Goal: Task Accomplishment & Management: Complete application form

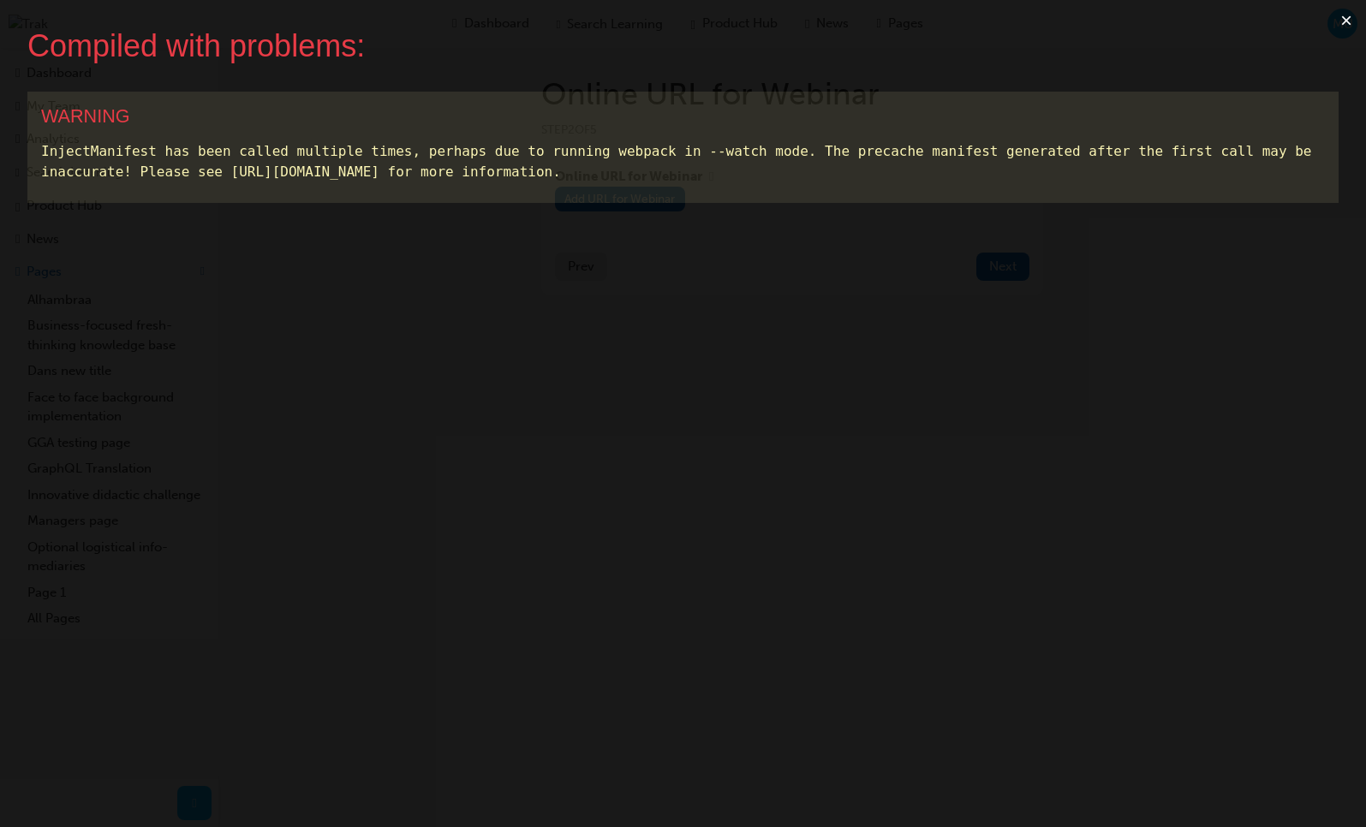
click at [1349, 25] on button "×" at bounding box center [1345, 20] width 39 height 41
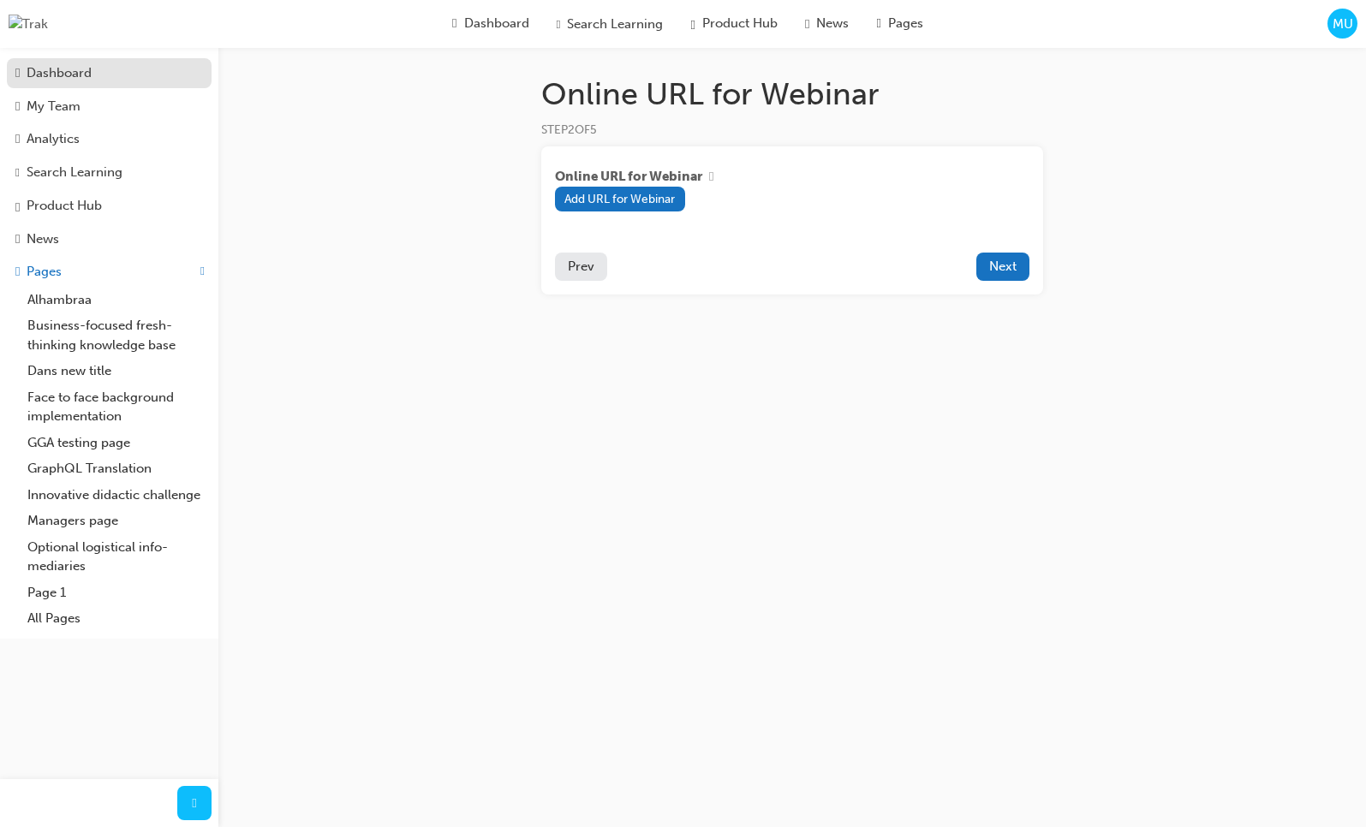
click at [72, 77] on div "Dashboard" at bounding box center [59, 73] width 65 height 20
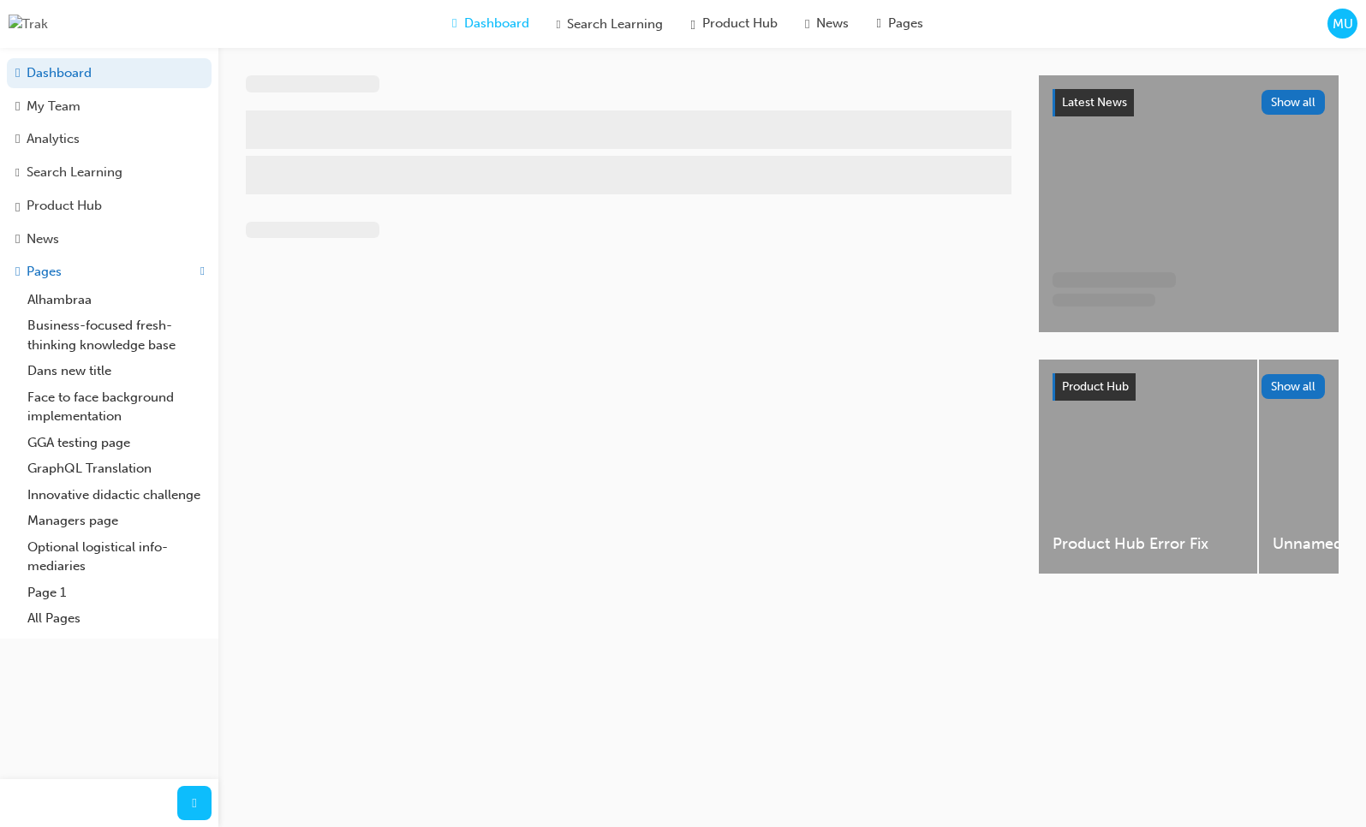
click at [1336, 28] on span "MU" at bounding box center [1342, 25] width 21 height 20
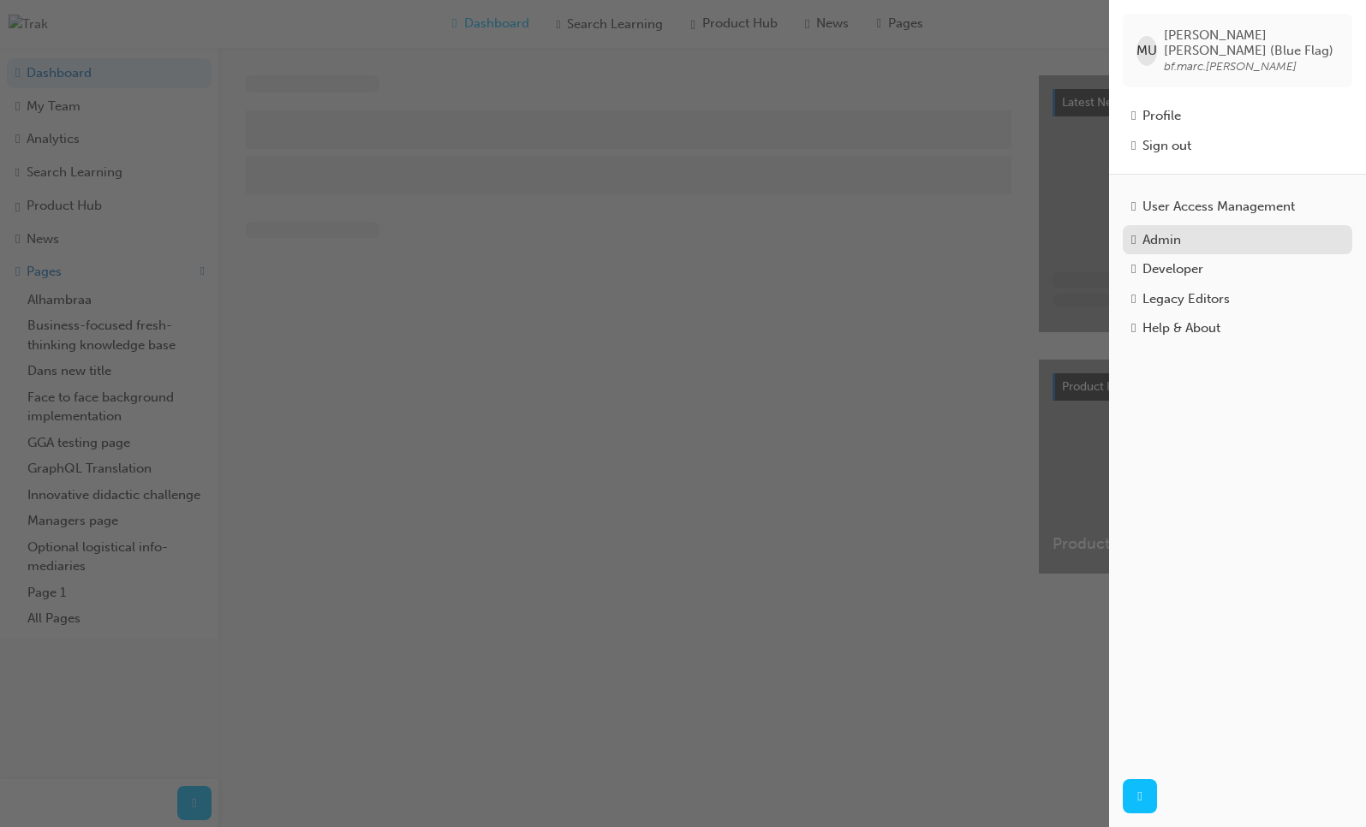
click at [1181, 230] on div "Admin" at bounding box center [1161, 240] width 39 height 20
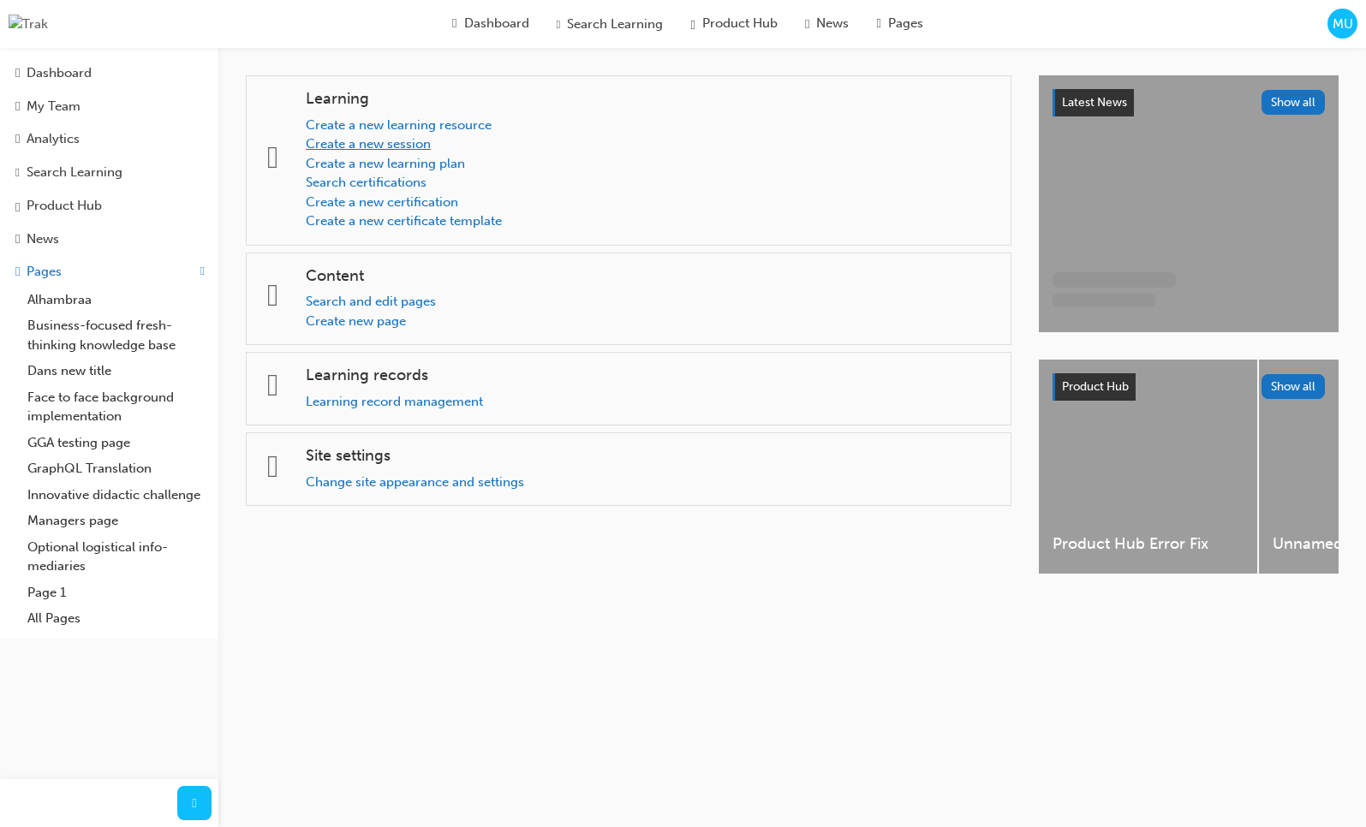
click at [411, 146] on link "Create a new session" at bounding box center [368, 143] width 125 height 15
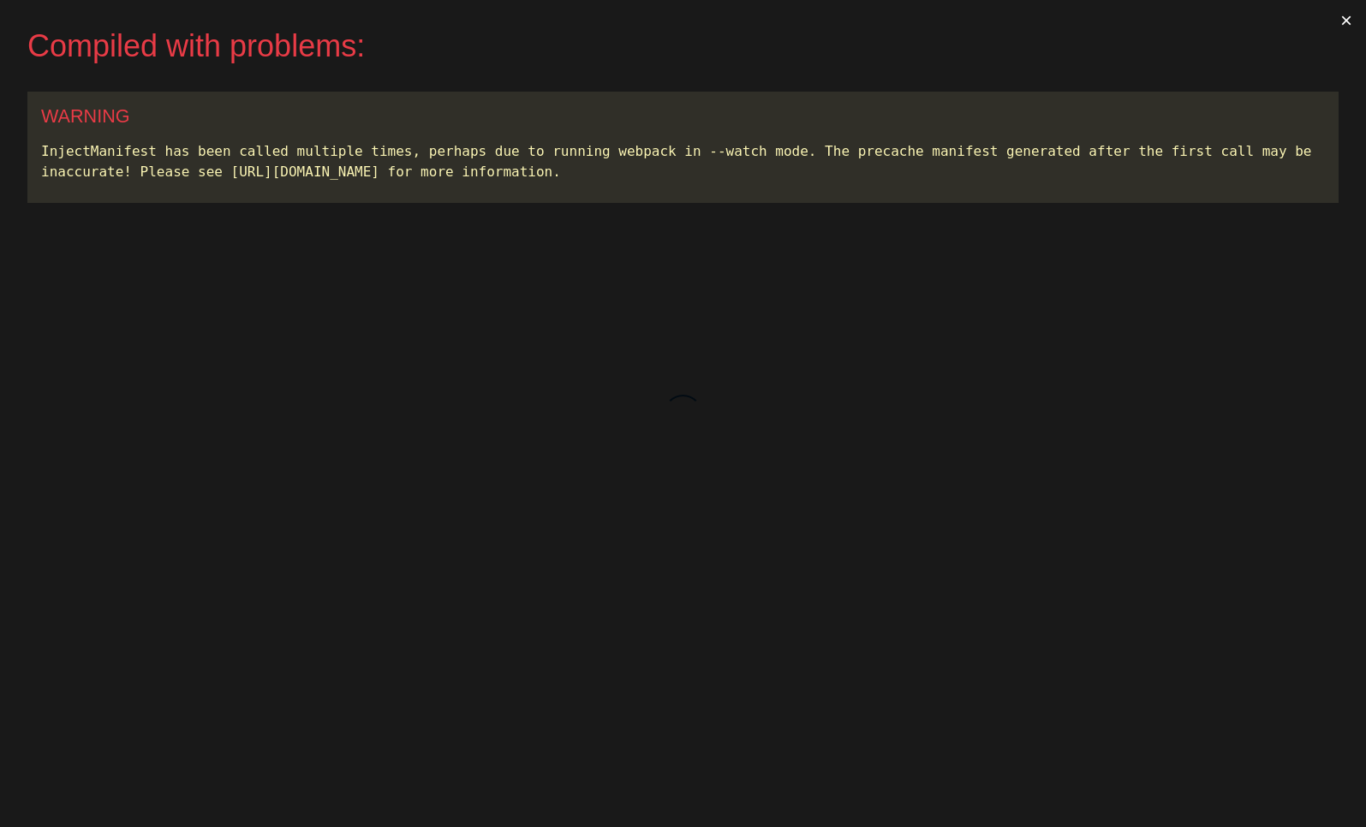
click at [1348, 17] on button "×" at bounding box center [1345, 20] width 39 height 41
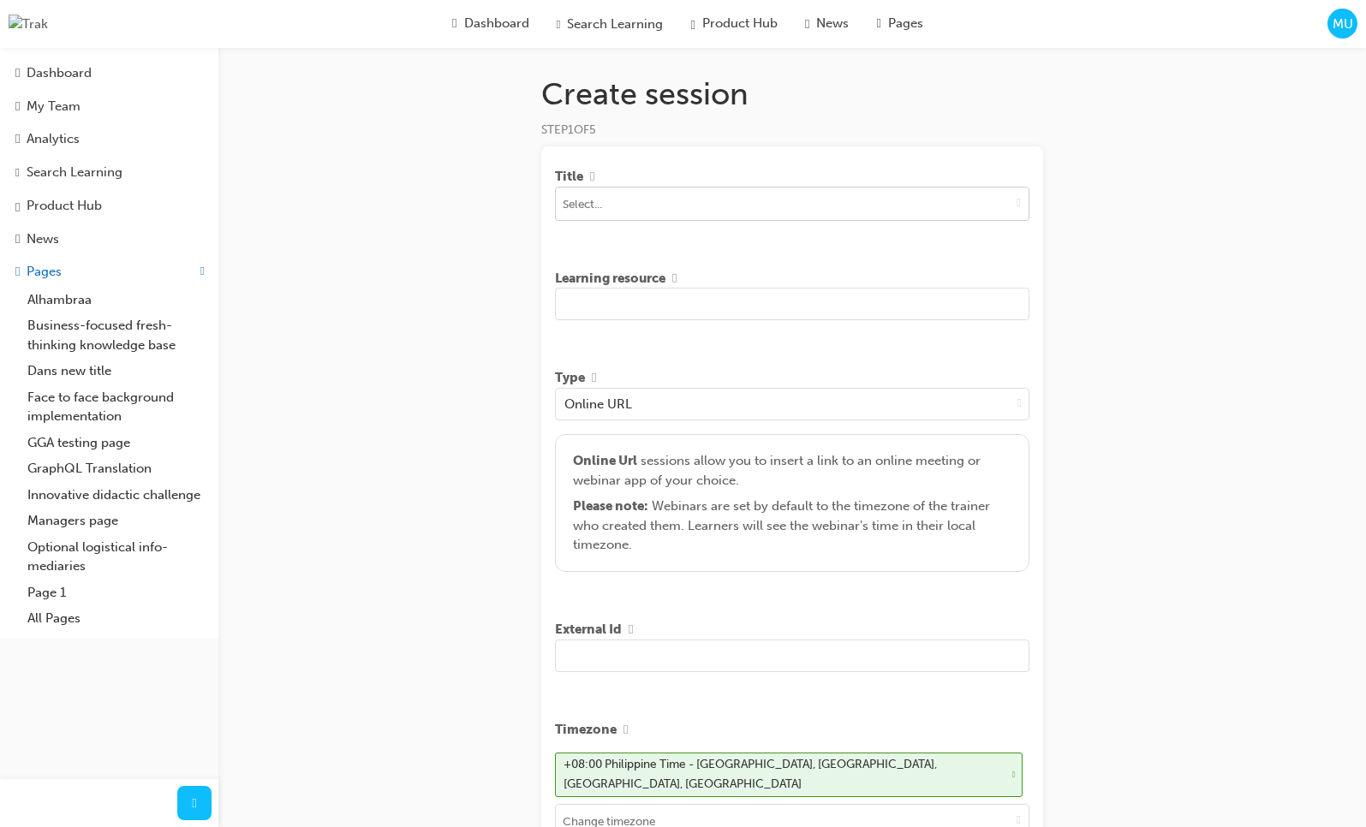
click at [1016, 206] on span "down-icon" at bounding box center [1018, 202] width 4 height 15
type input "s"
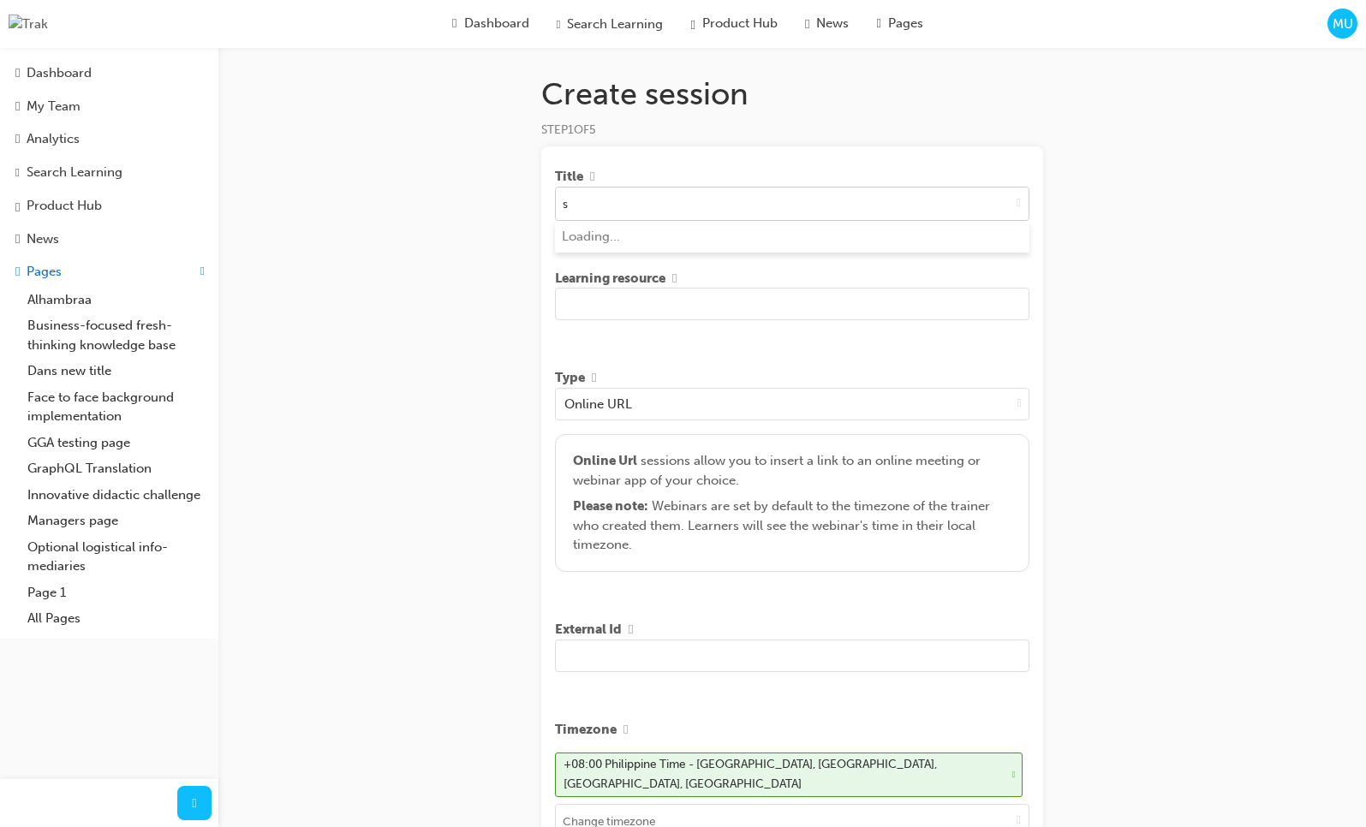
type input "sa"
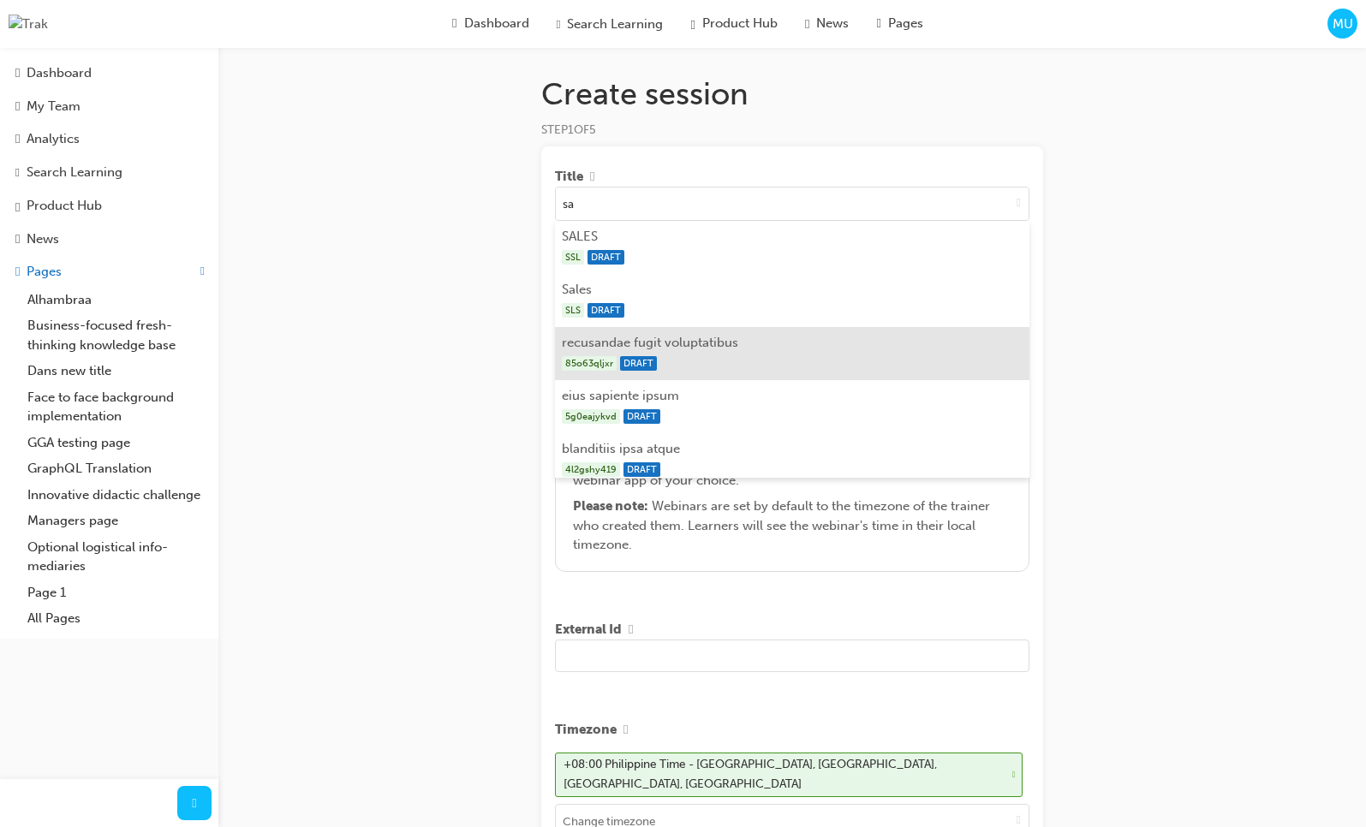
click at [812, 348] on li "recusandae fugit voluptatibus 85o63qljxr DRAFT" at bounding box center [792, 353] width 474 height 53
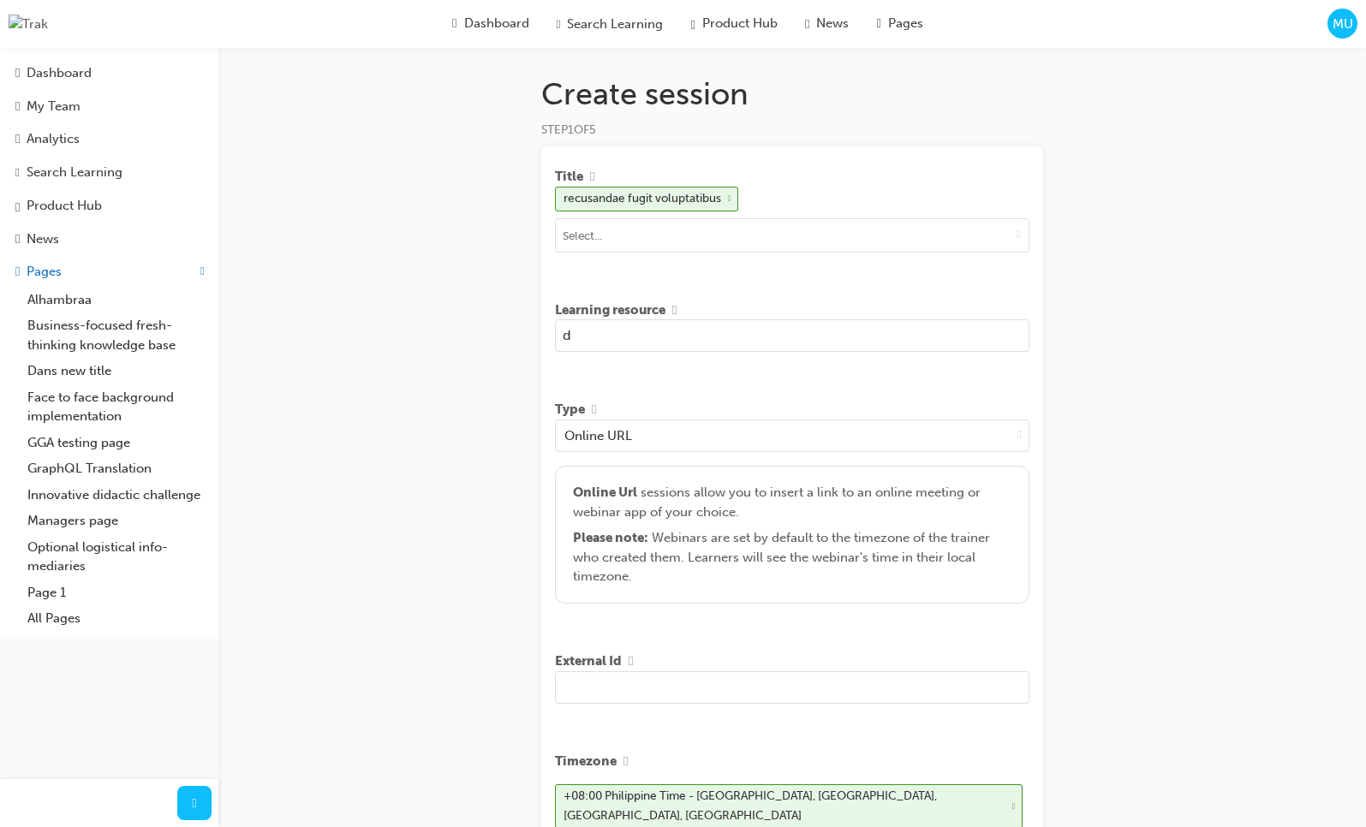
click at [747, 350] on input "d" at bounding box center [792, 335] width 474 height 33
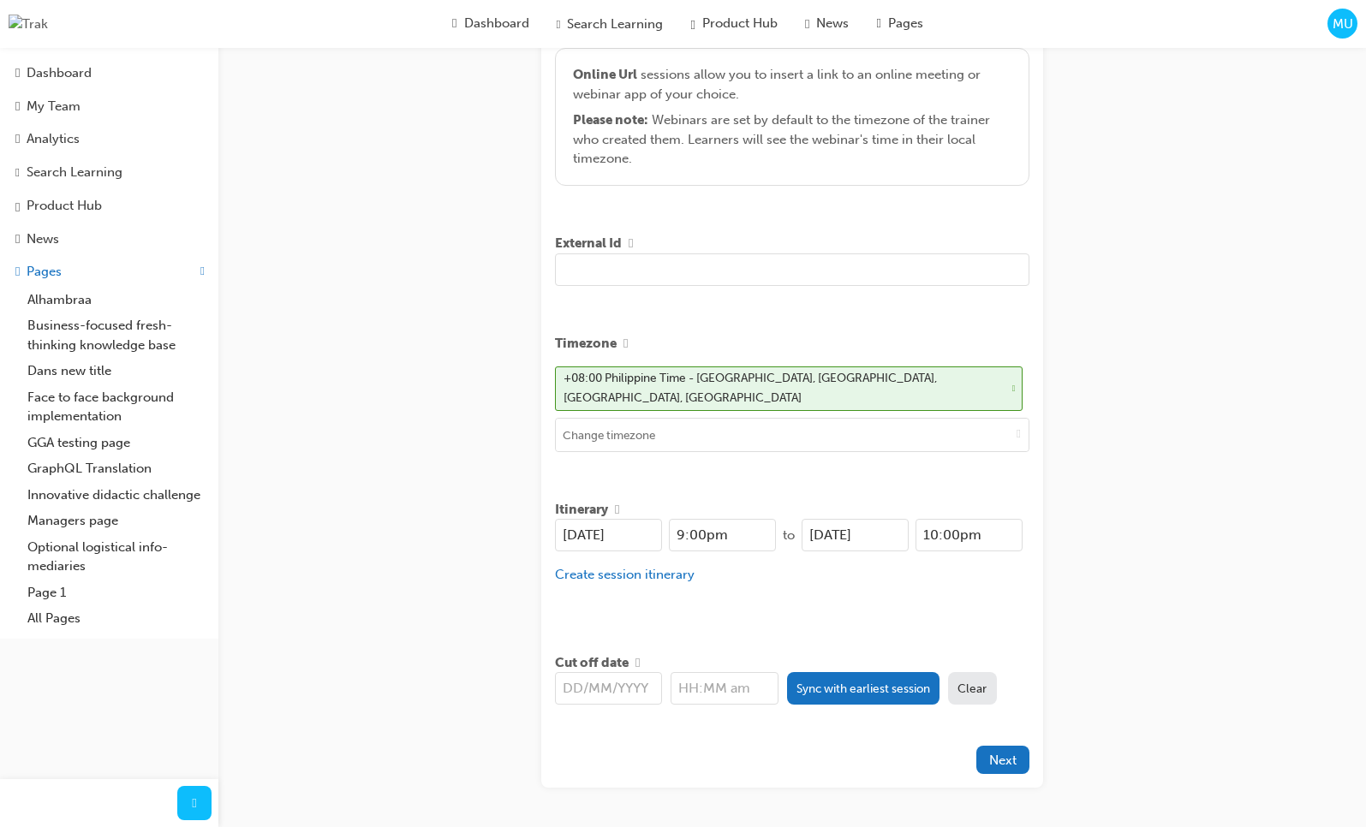
scroll to position [469, 0]
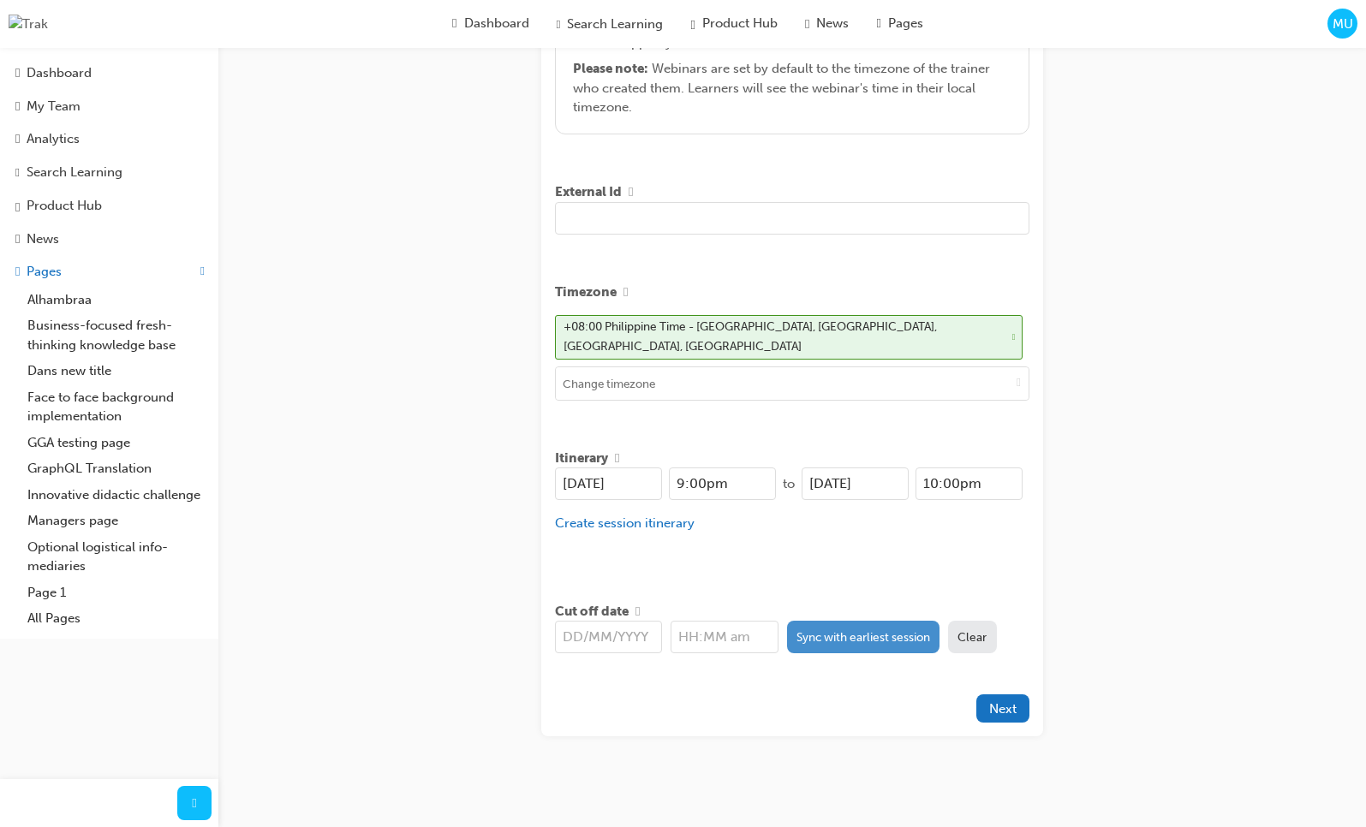
type input "dsfdsf df dsf sdfds fds dsfsdf"
click at [871, 640] on button "Sync with earliest session" at bounding box center [863, 637] width 153 height 33
type input "[DATE]"
type input "9:00pm"
drag, startPoint x: 1140, startPoint y: 622, endPoint x: 1137, endPoint y: 633, distance: 10.6
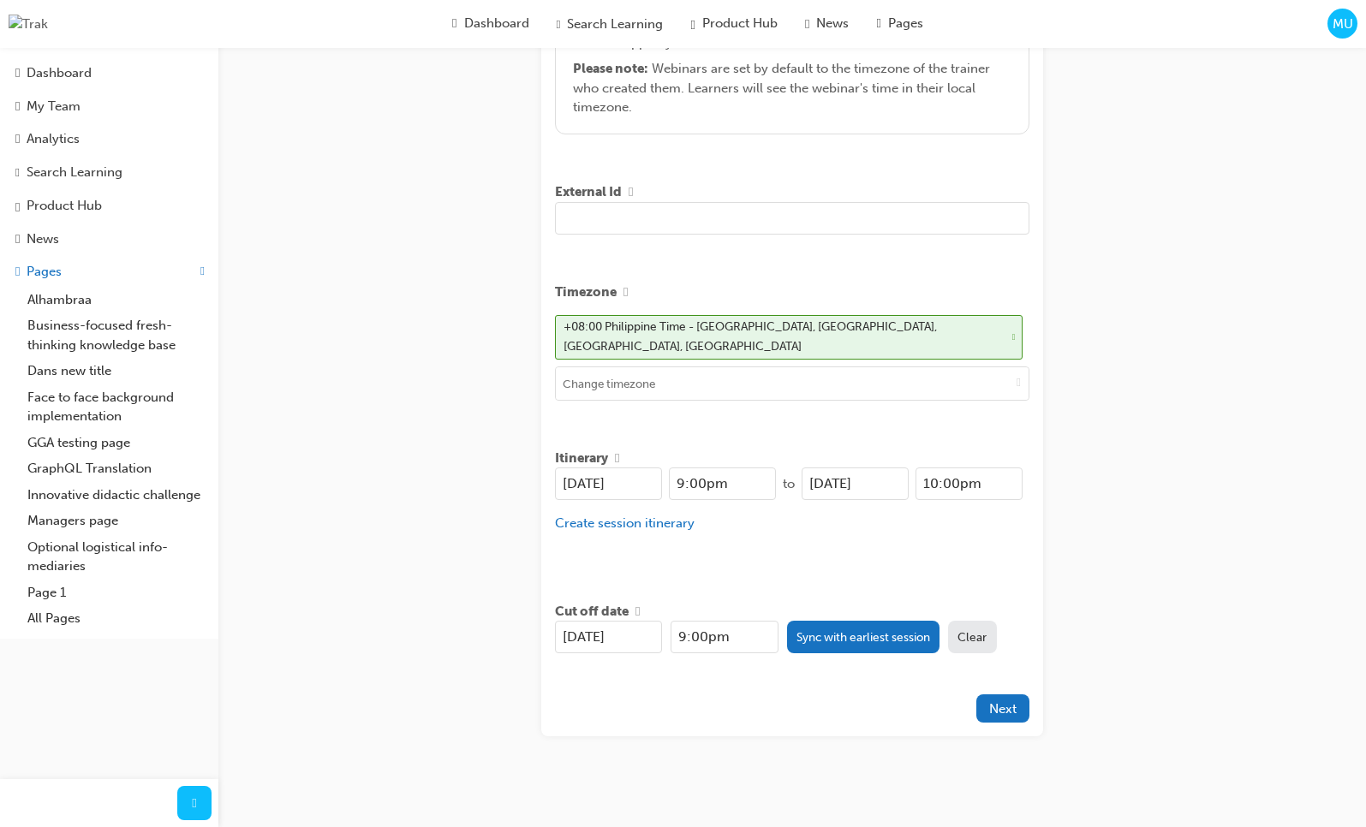
click at [1140, 623] on div "Create session STEP 1 OF 5 Title recusandae fugit voluptatibus Learning resourc…" at bounding box center [683, 182] width 1366 height 1303
click at [1012, 705] on span "Next" at bounding box center [1002, 708] width 27 height 15
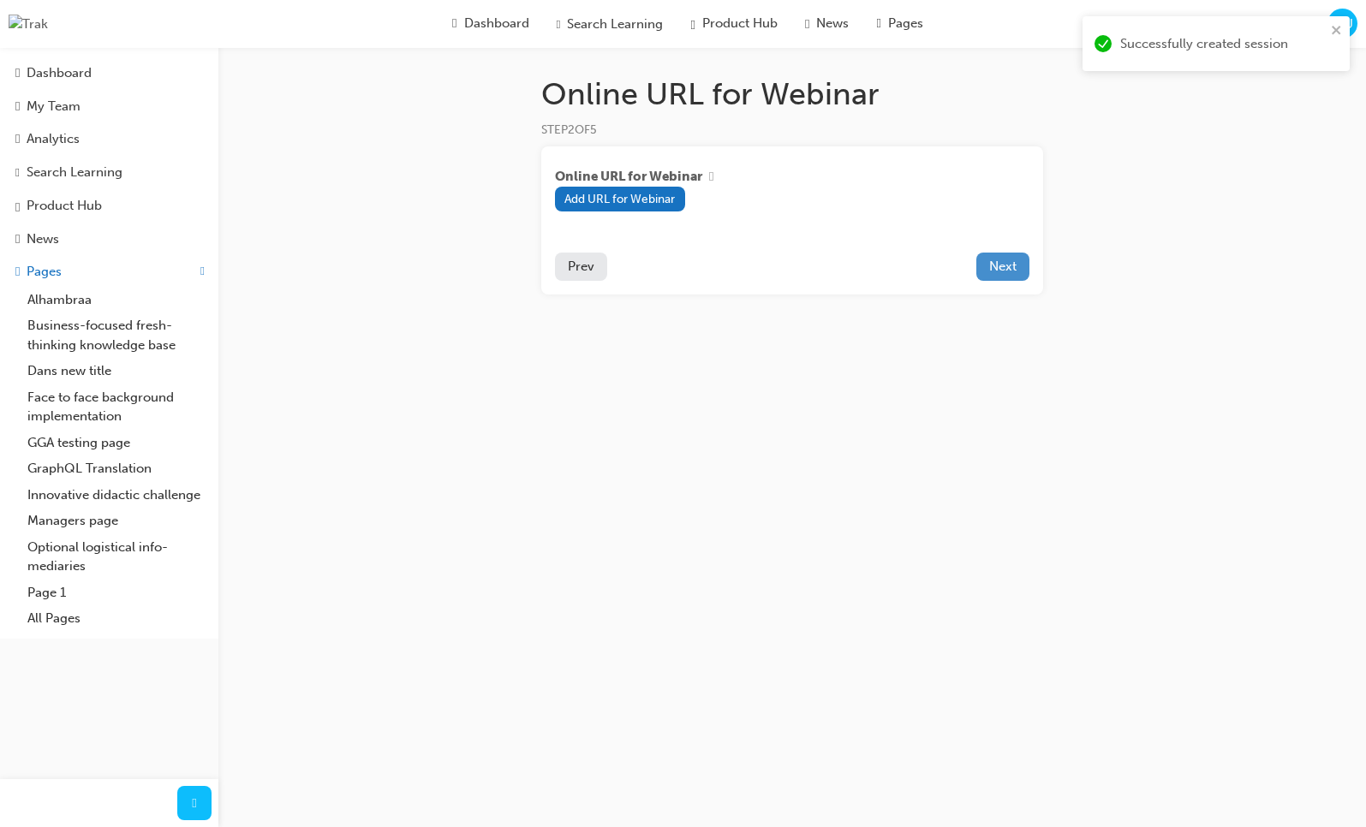
click at [1013, 274] on span "Next" at bounding box center [1002, 266] width 27 height 15
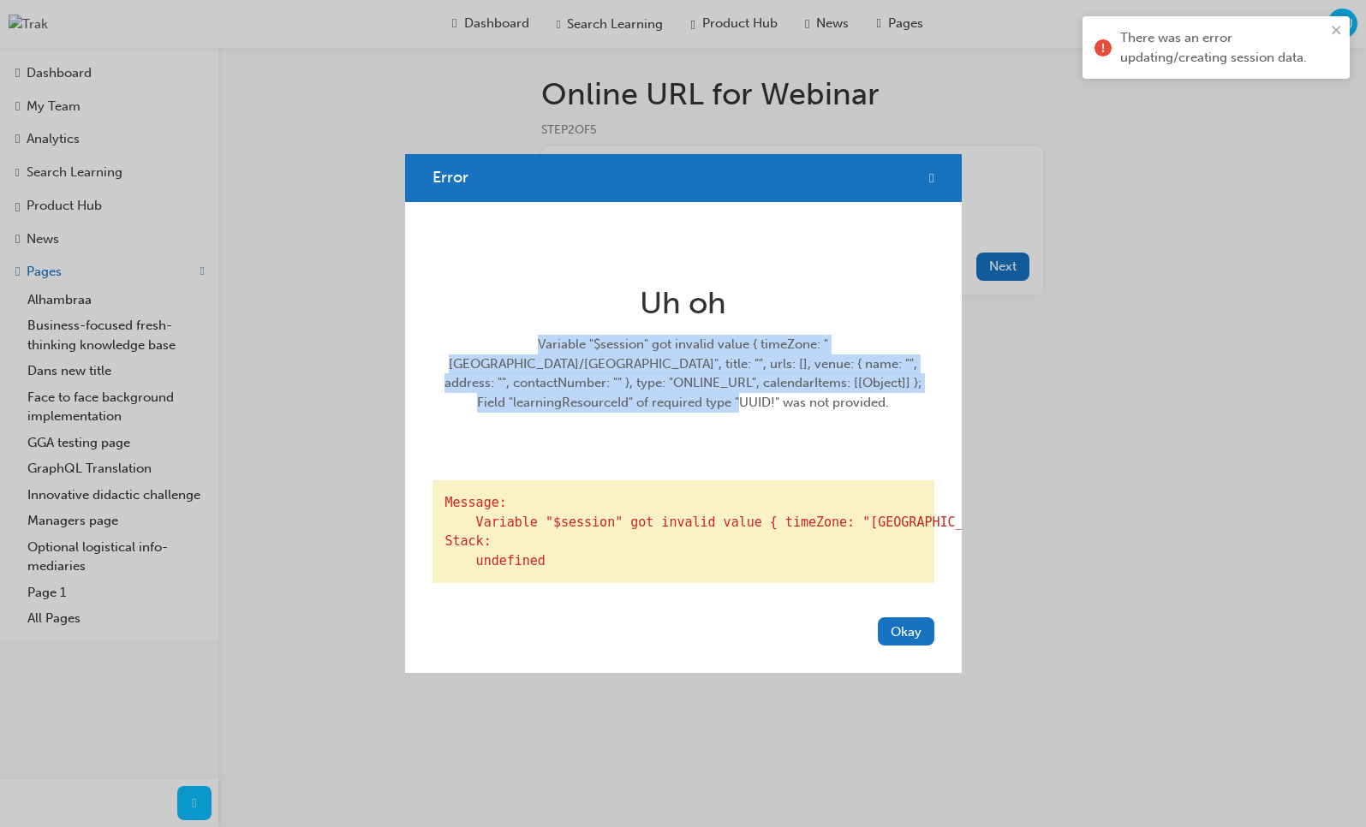
drag, startPoint x: 766, startPoint y: 390, endPoint x: 425, endPoint y: 324, distance: 347.7
click at [425, 324] on div "Uh oh Variable "$session" got invalid value { timeZone: "Asia/Manila", title: "…" at bounding box center [683, 406] width 556 height 409
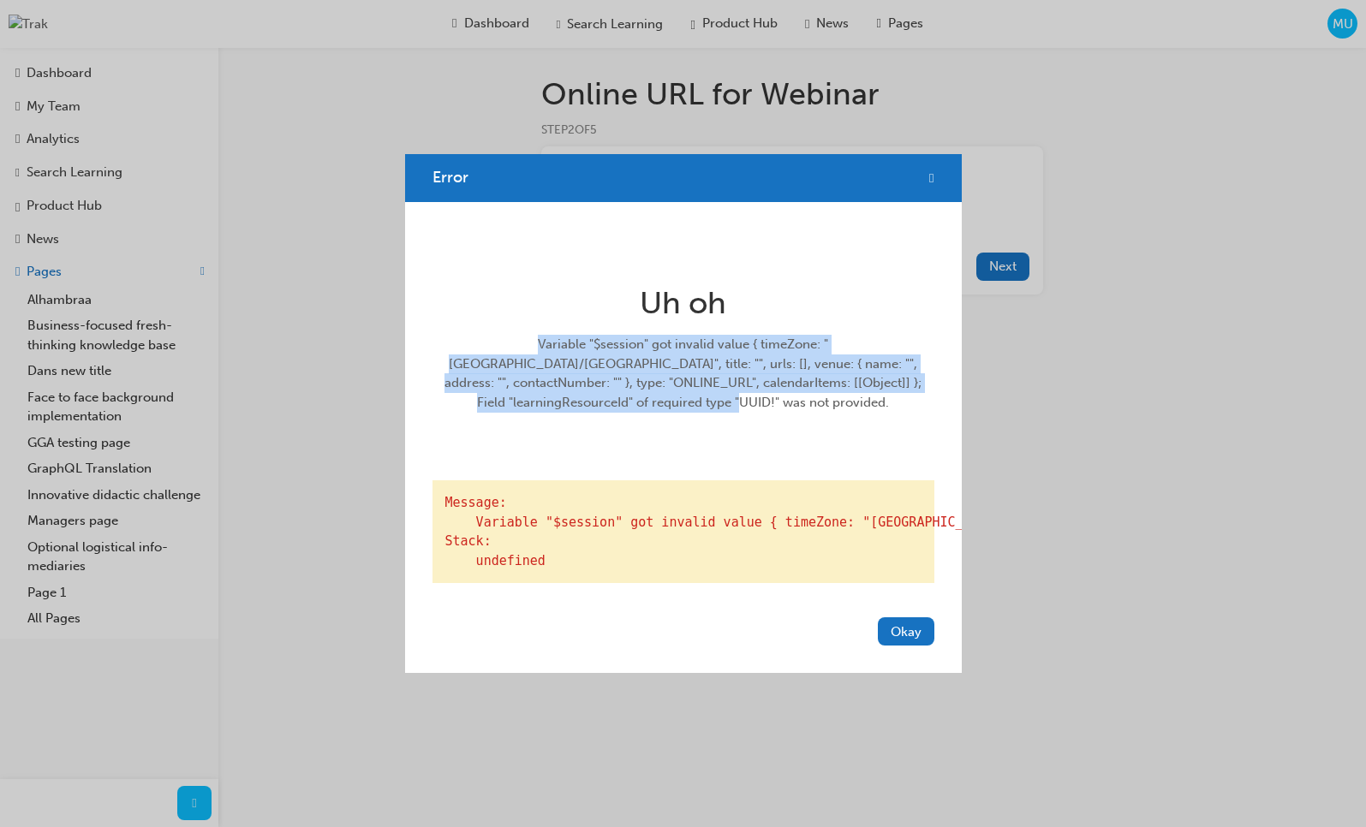
copy div "Variable "$session" got invalid value { timeZone: "Asia/Manila", title: "", url…"
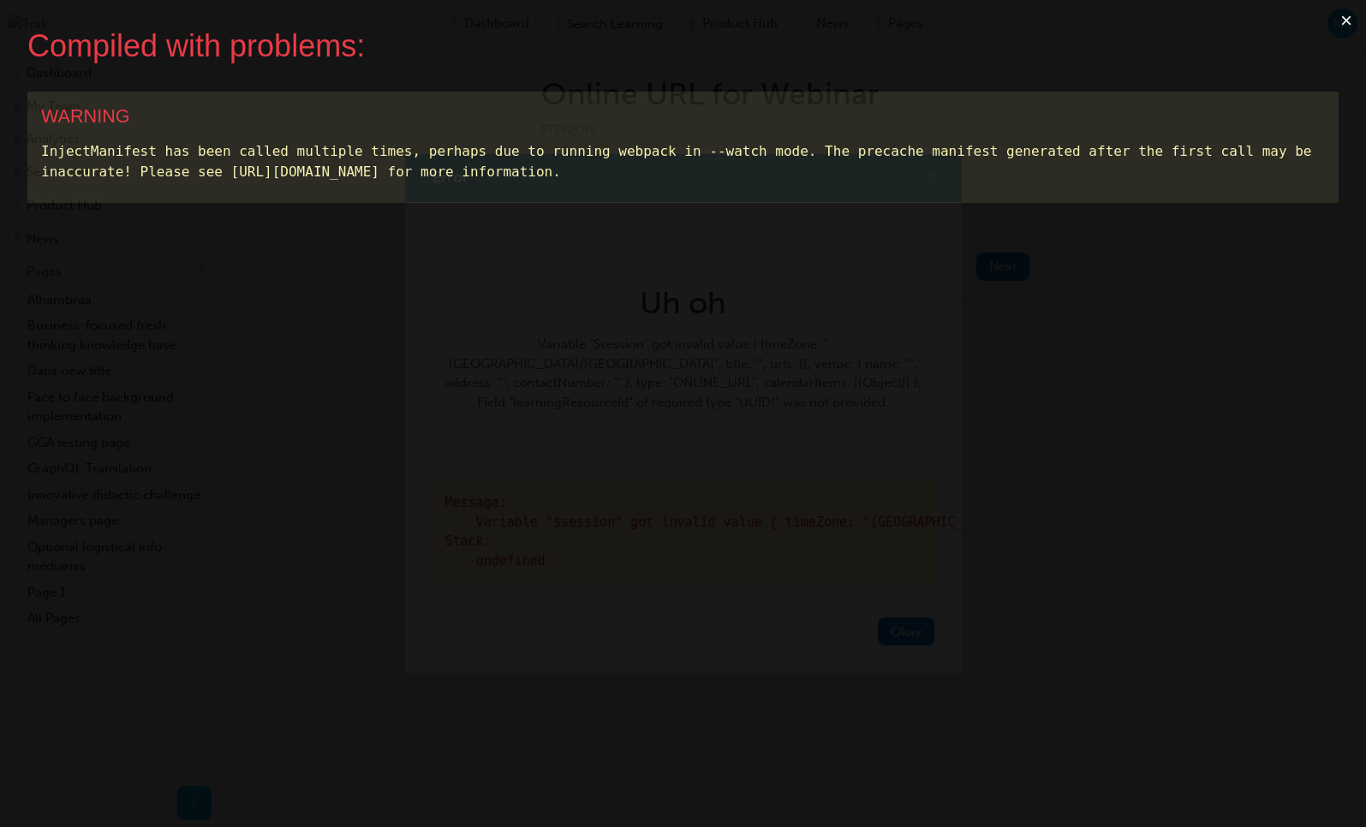
click at [1344, 16] on button "×" at bounding box center [1345, 20] width 39 height 41
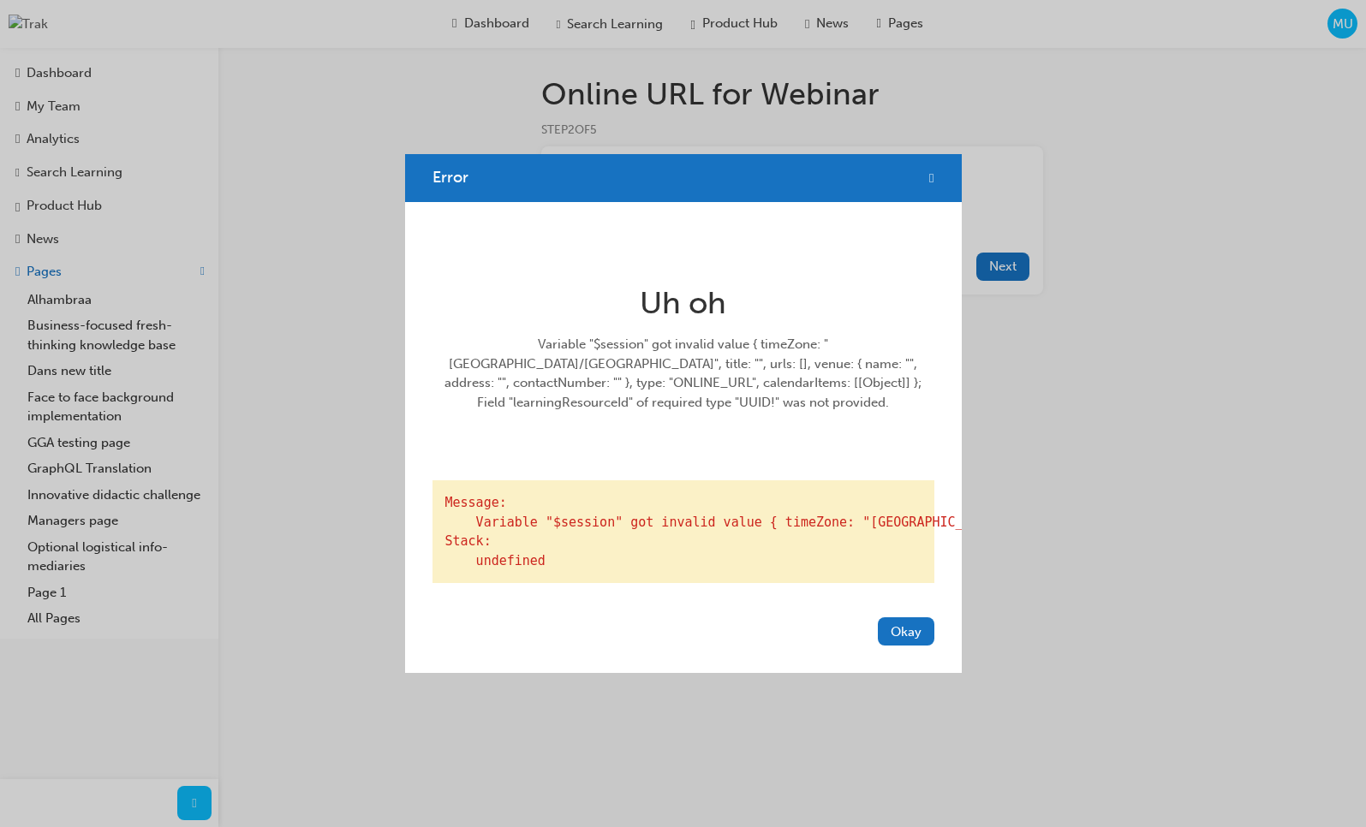
click at [1315, 28] on div "Error Uh oh Variable "$session" got invalid value { timeZone: "Asia/Manila", ti…" at bounding box center [683, 413] width 1366 height 827
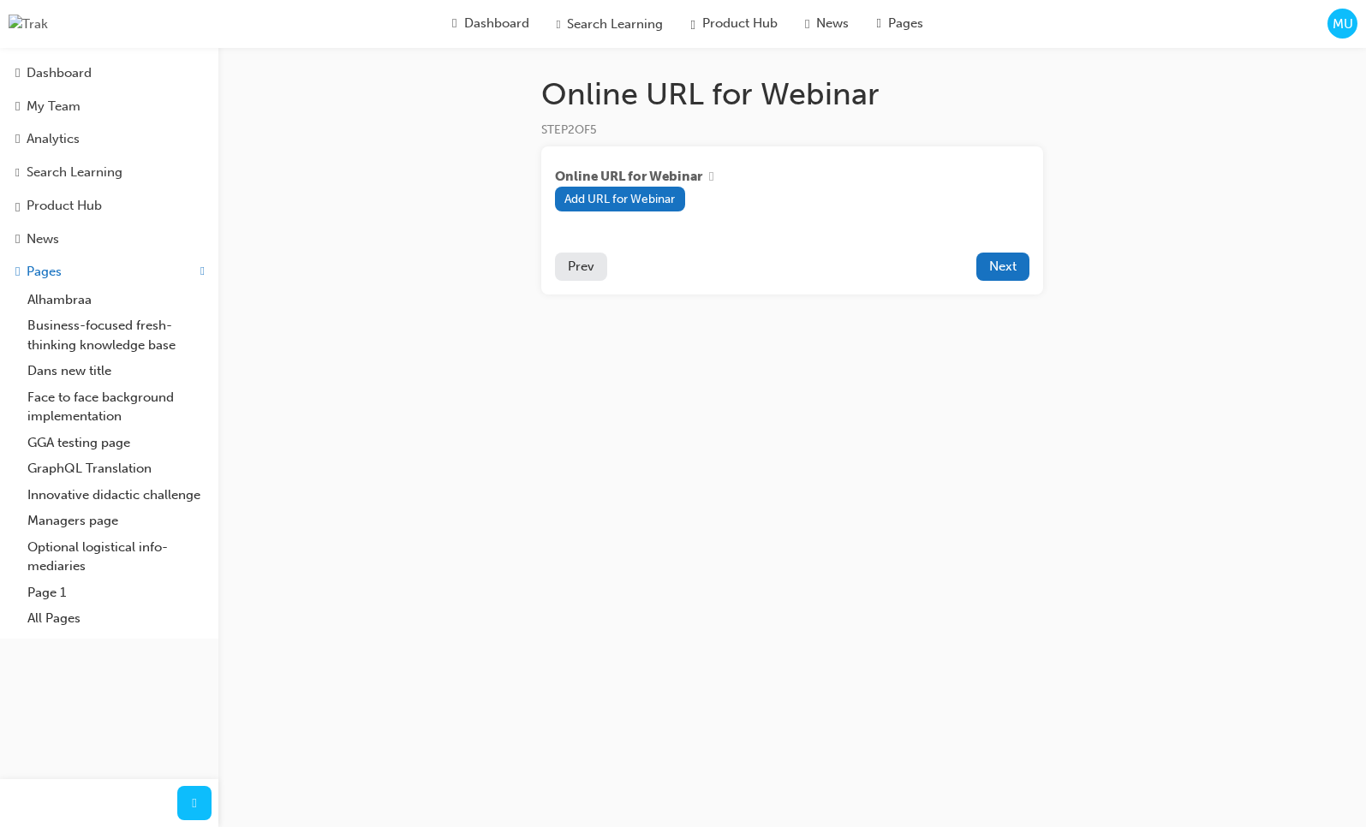
click at [1346, 24] on span "MU" at bounding box center [1342, 25] width 21 height 20
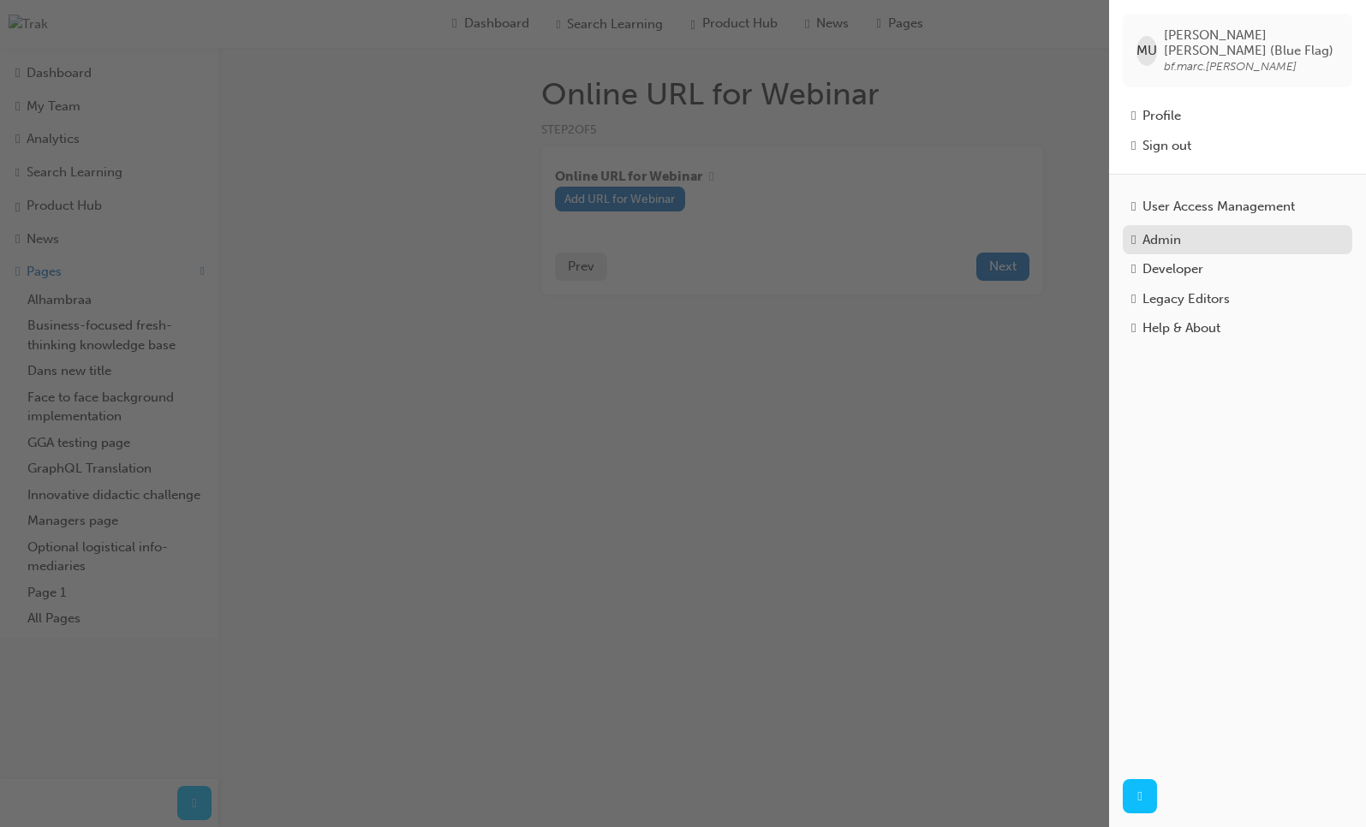
click at [1169, 230] on div "Admin" at bounding box center [1161, 240] width 39 height 20
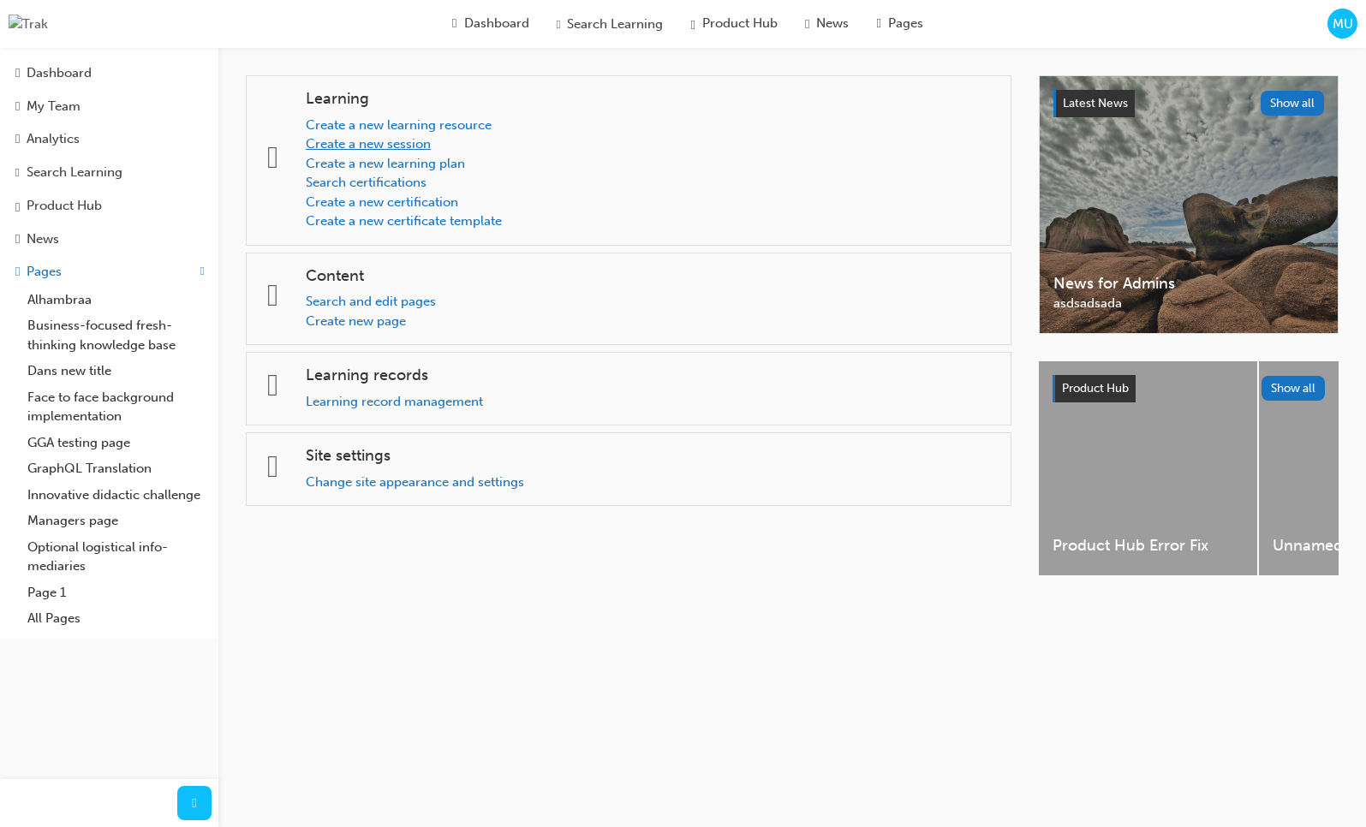
click at [350, 143] on link "Create a new session" at bounding box center [368, 143] width 125 height 15
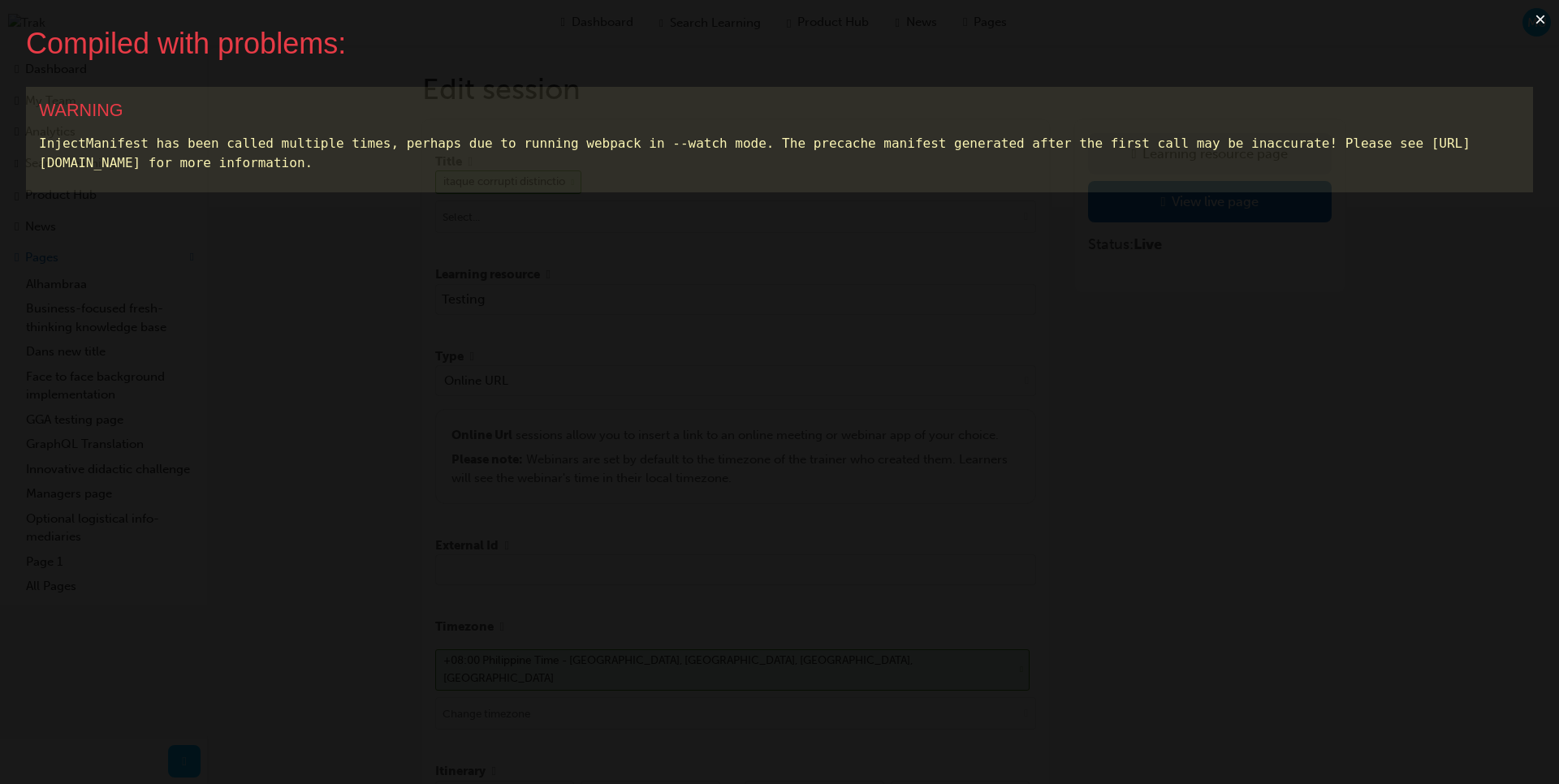
click at [1533, 20] on button "×" at bounding box center [1539, 19] width 37 height 39
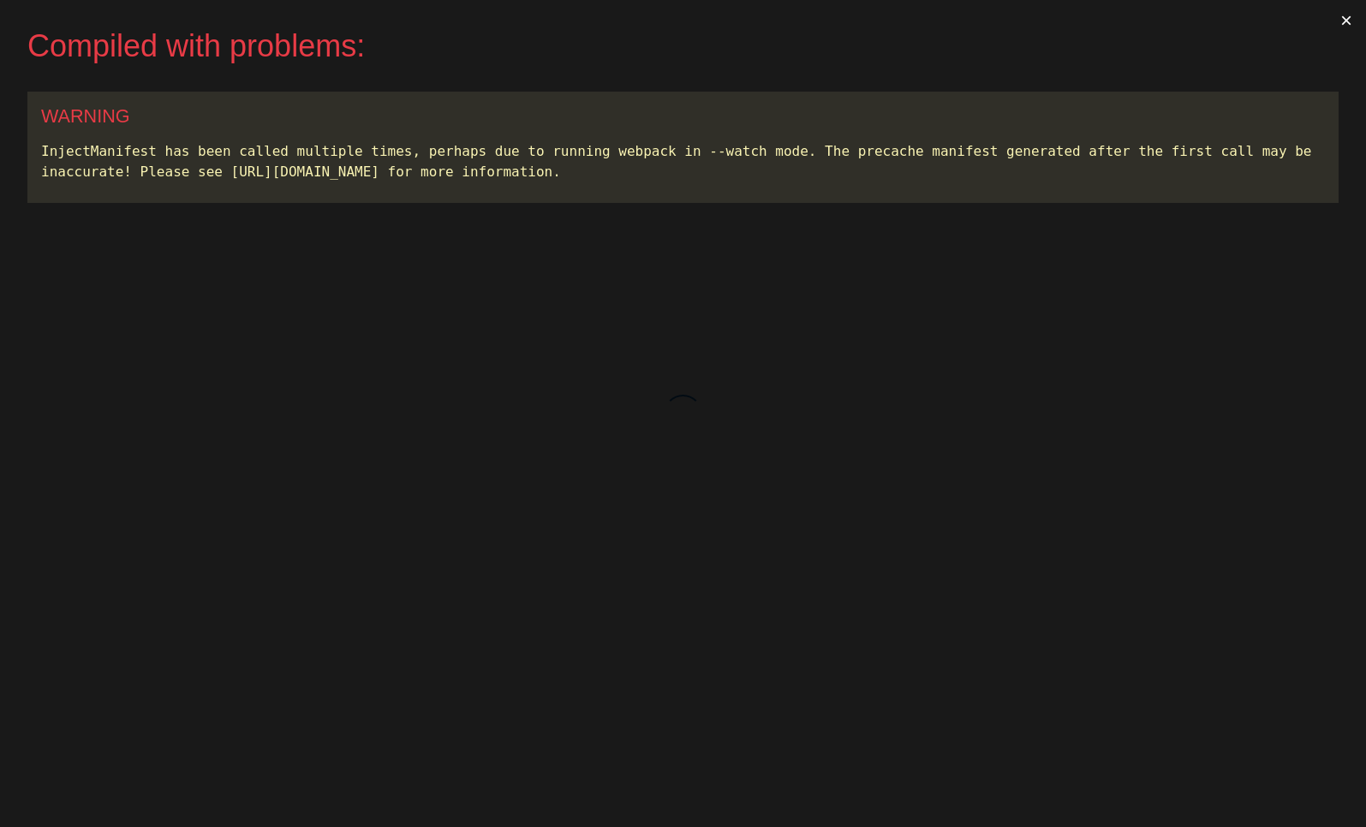
click at [1353, 21] on button "×" at bounding box center [1345, 20] width 39 height 41
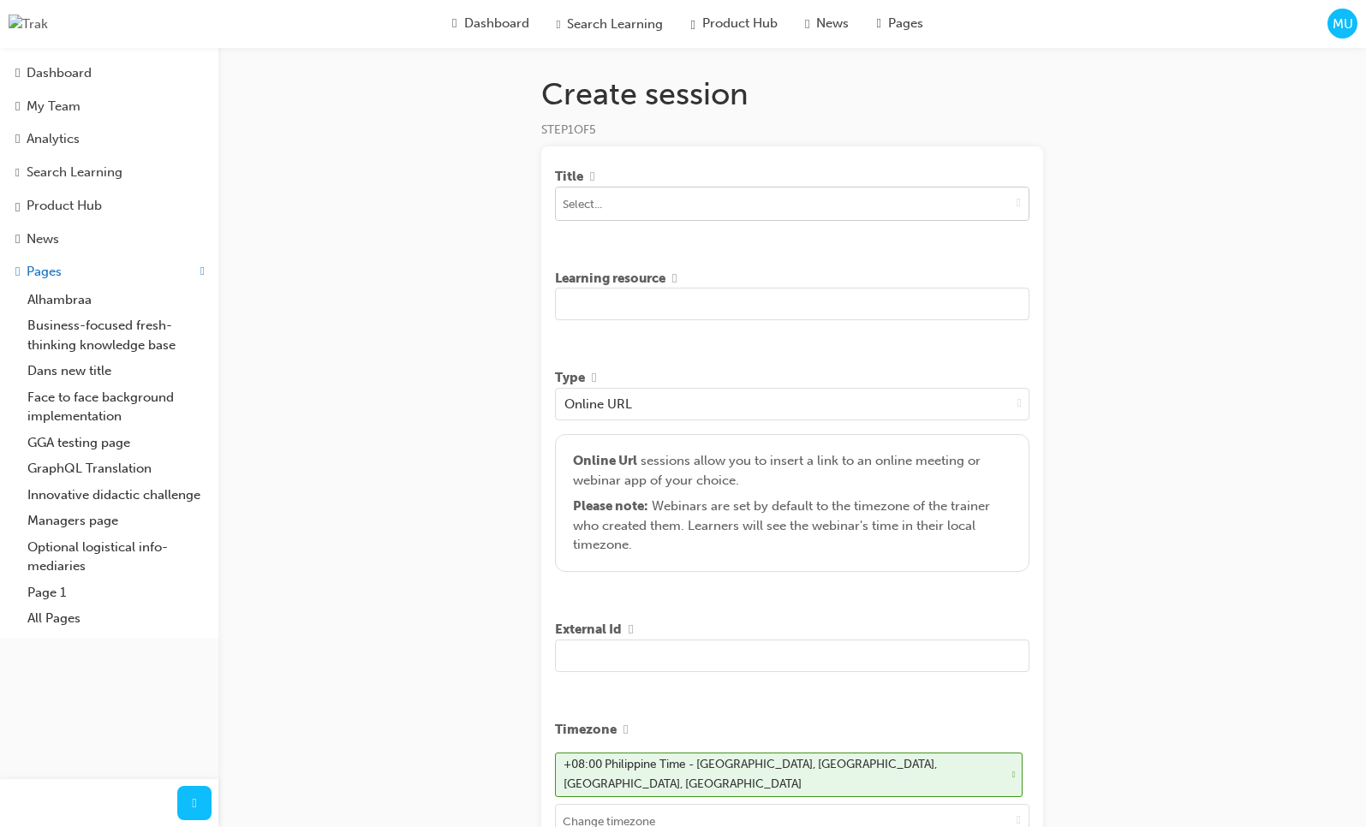
click at [1016, 204] on span "down-icon" at bounding box center [1018, 202] width 4 height 15
type input "test"
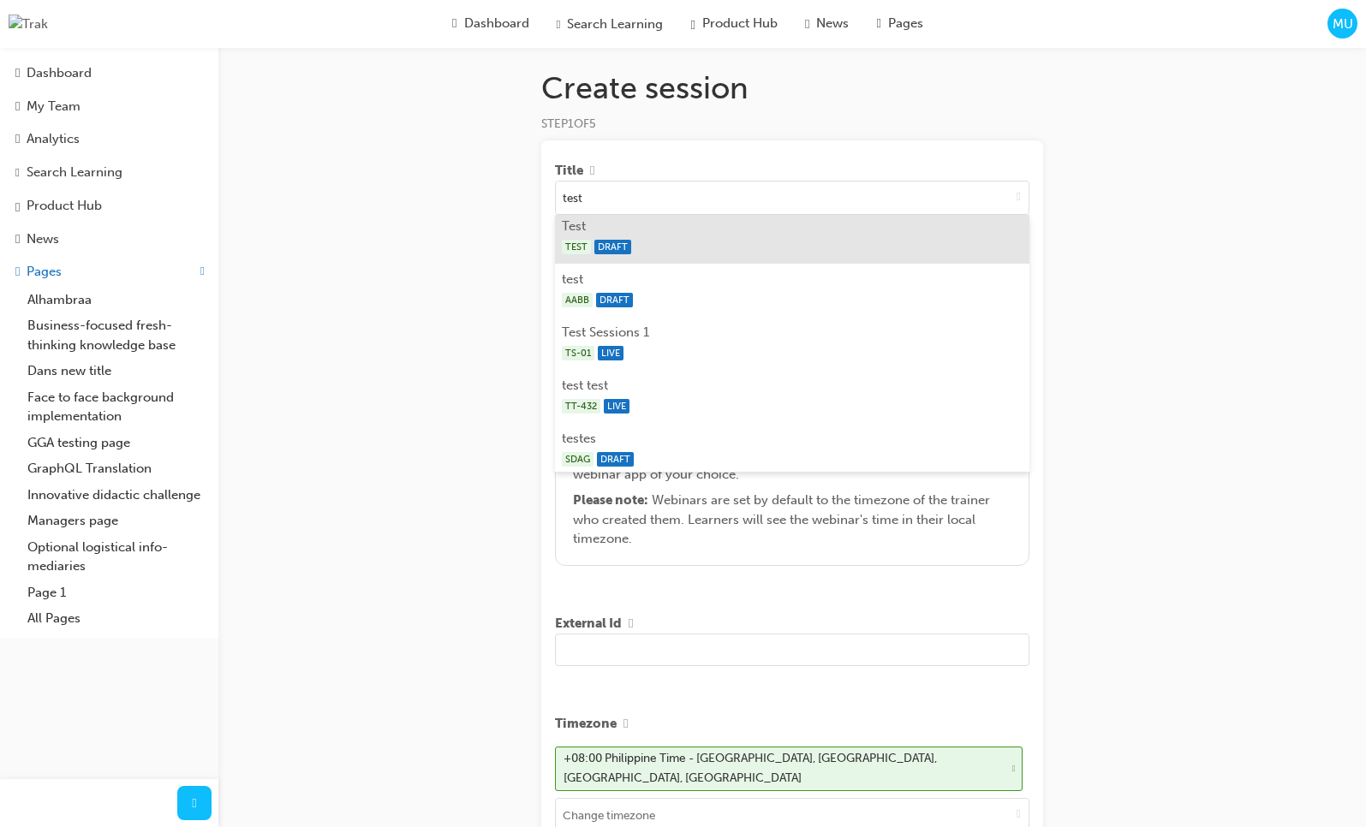
scroll to position [153, 0]
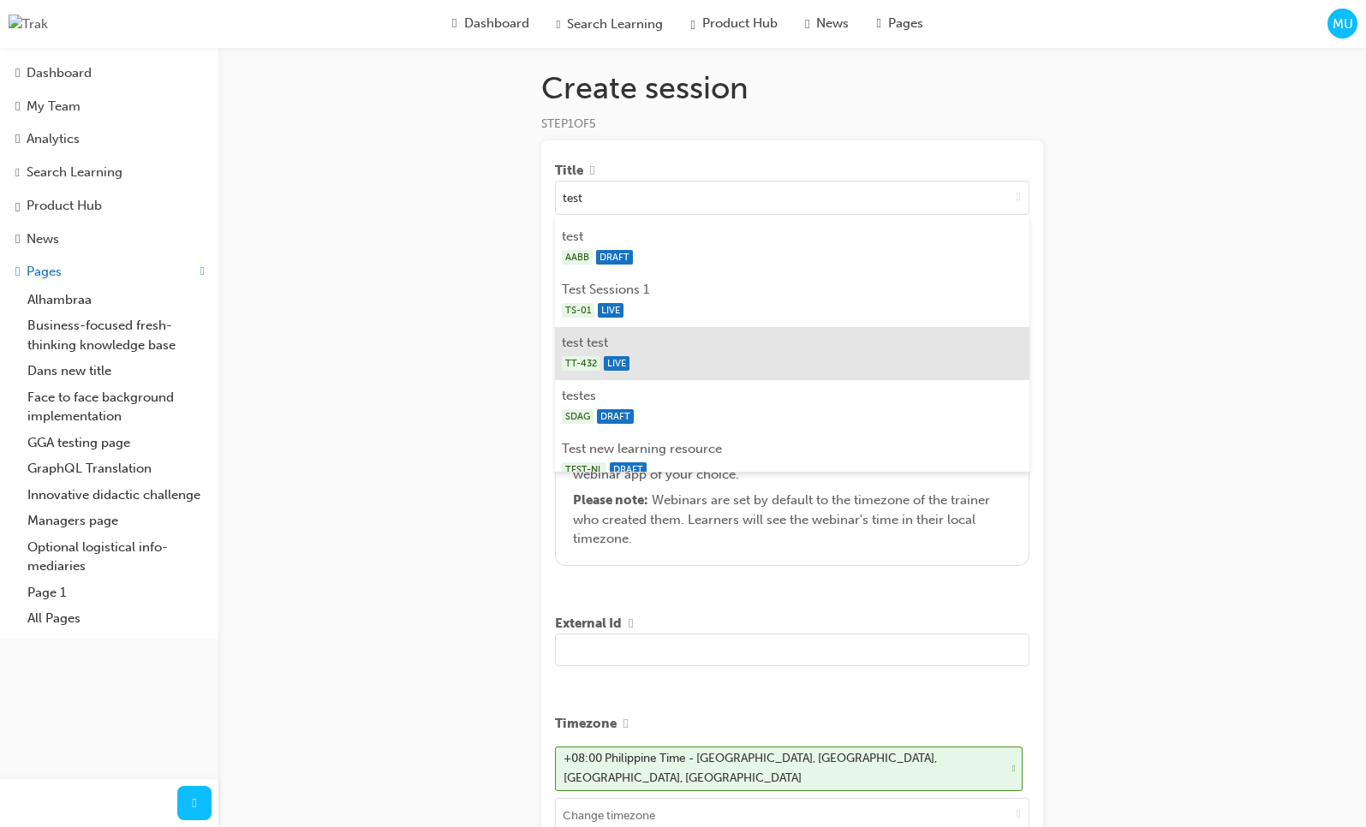
click at [765, 345] on li "test test TT-432 LIVE" at bounding box center [792, 353] width 474 height 53
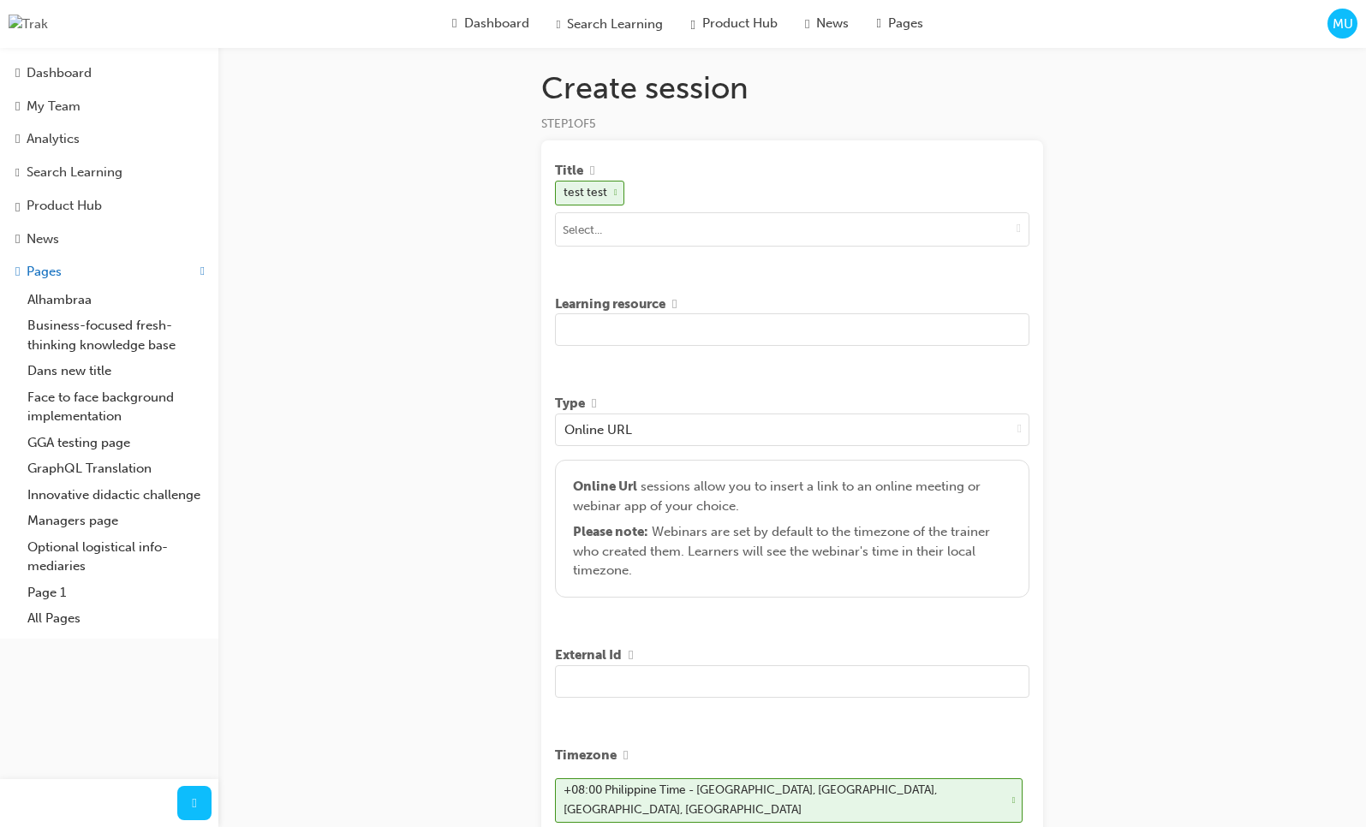
click at [729, 336] on input "text" at bounding box center [792, 329] width 474 height 33
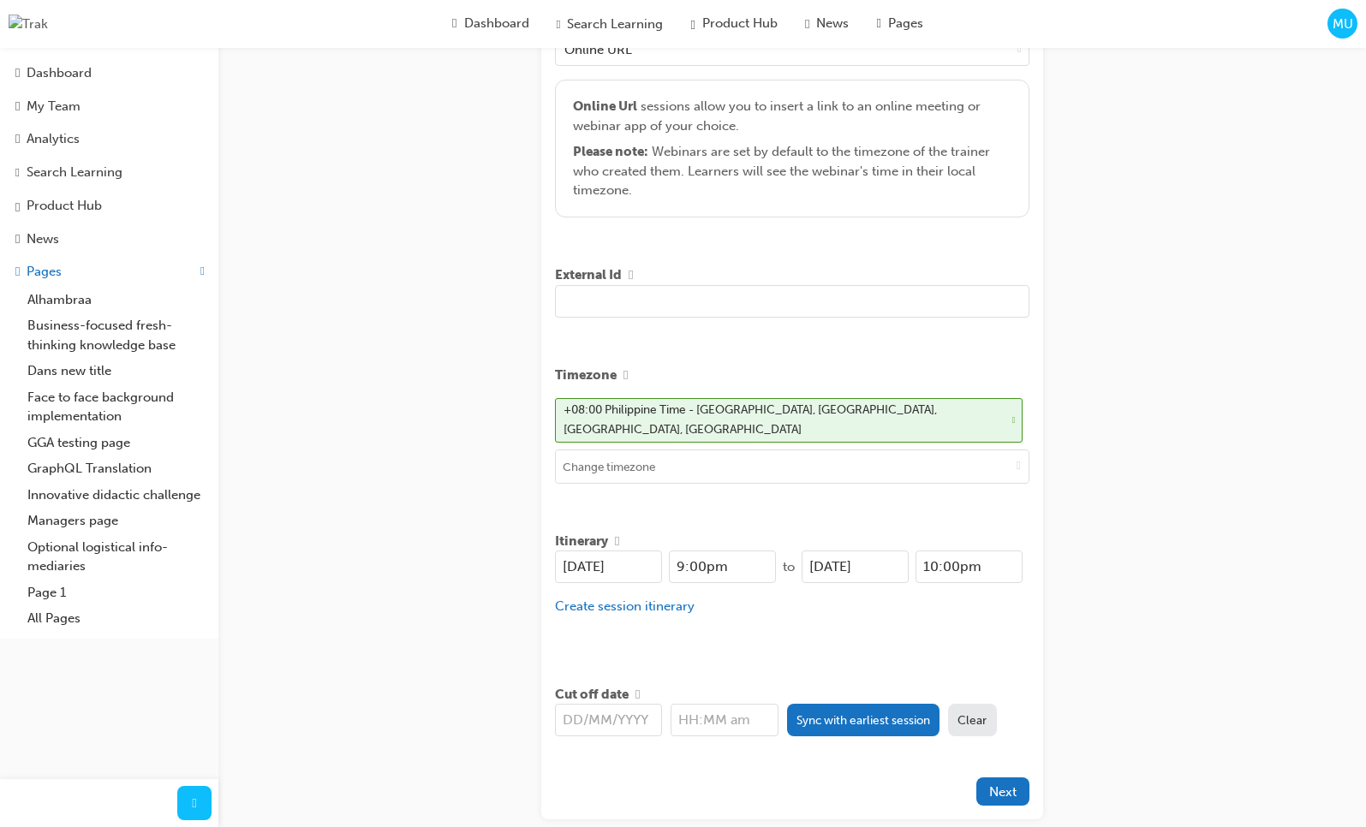
scroll to position [469, 0]
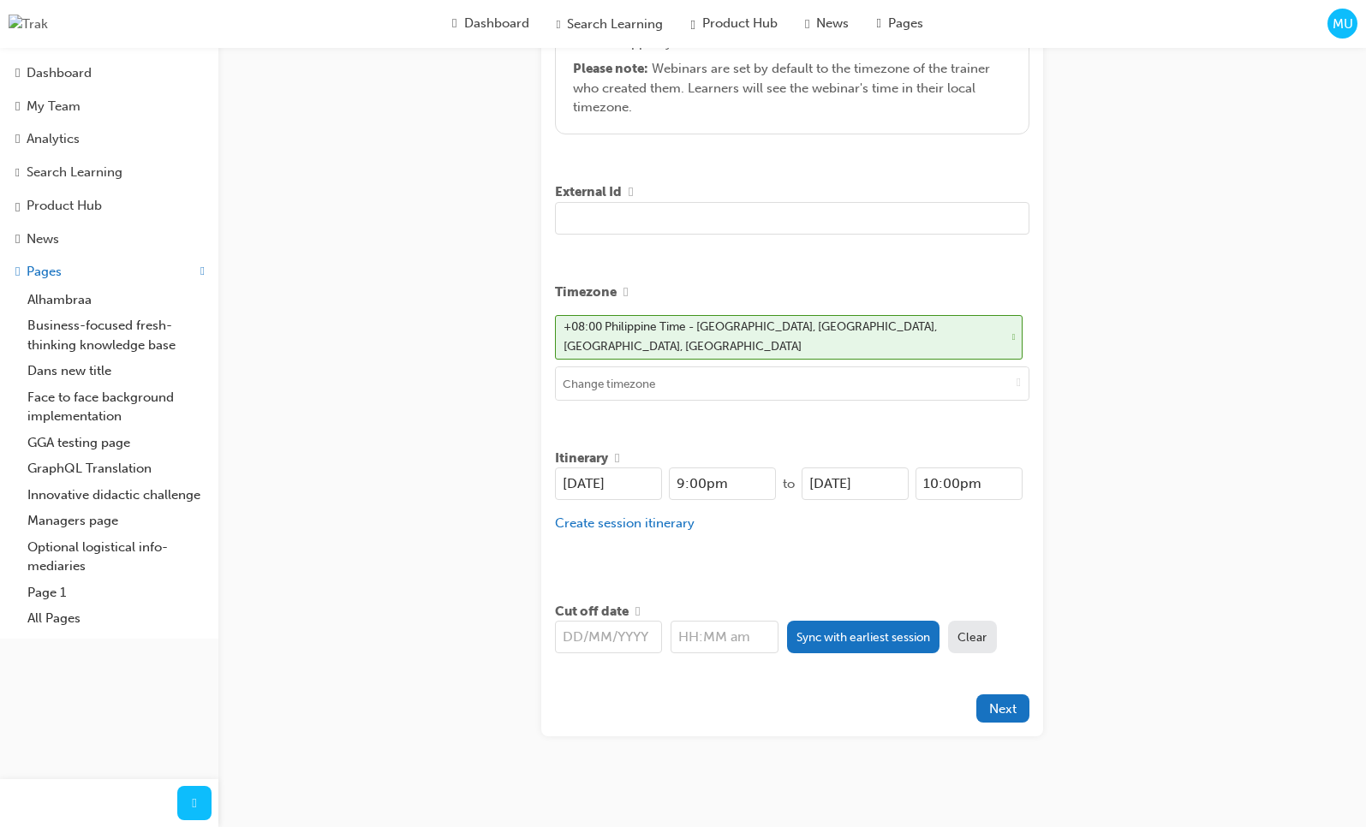
type input "fg gdfg dfg fdg fgdgdfg dgfdg fdg"
click at [1116, 423] on div "Create session STEP 1 OF 5 Title test test Learning resource fg gdfg dfg fdg fg…" at bounding box center [683, 182] width 1366 height 1303
click at [838, 621] on button "Sync with earliest session" at bounding box center [863, 637] width 153 height 33
type input "[DATE]"
type input "9:00pm"
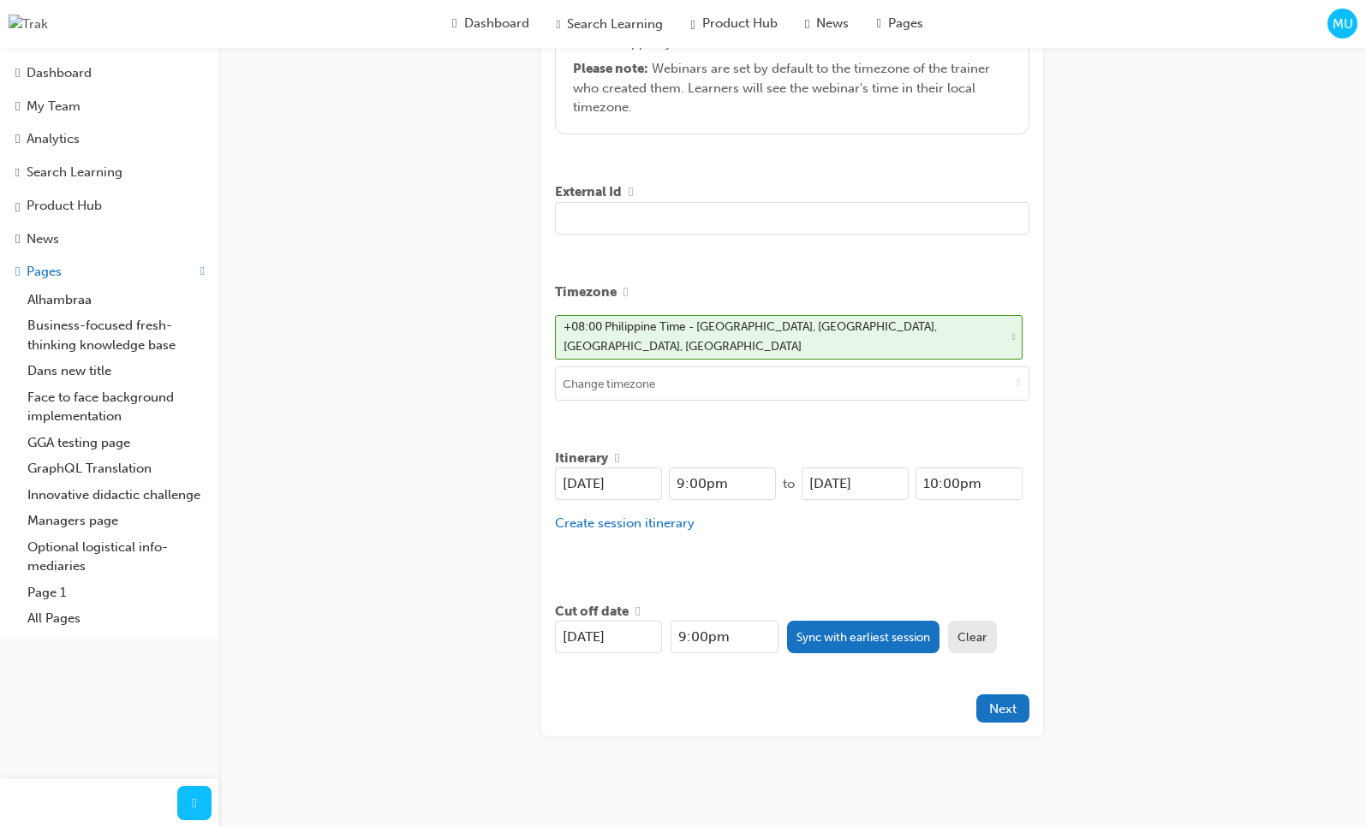
click at [1150, 514] on div "Create session STEP 1 OF 5 Title test test Learning resource fg gdfg dfg fdg fg…" at bounding box center [683, 182] width 1366 height 1303
click at [1148, 512] on div "Create session STEP 1 OF 5 Title test test Learning resource fg gdfg dfg fdg fg…" at bounding box center [683, 182] width 1366 height 1303
click at [1156, 479] on div "Create session STEP 1 OF 5 Title test test Learning resource fg gdfg dfg fdg fg…" at bounding box center [683, 182] width 1366 height 1303
click at [1000, 701] on span "Next" at bounding box center [1002, 708] width 27 height 15
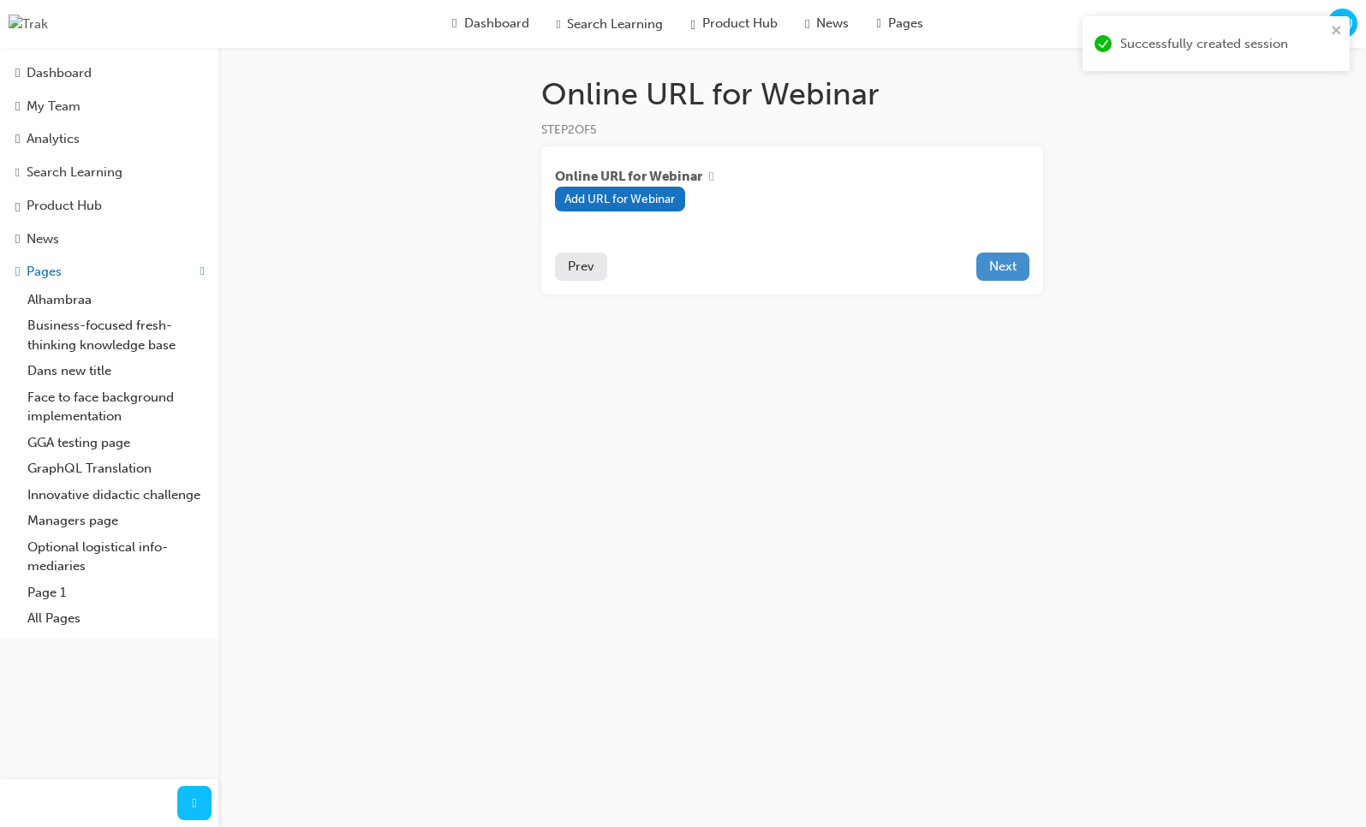
click at [1010, 268] on span "Next" at bounding box center [1002, 266] width 27 height 15
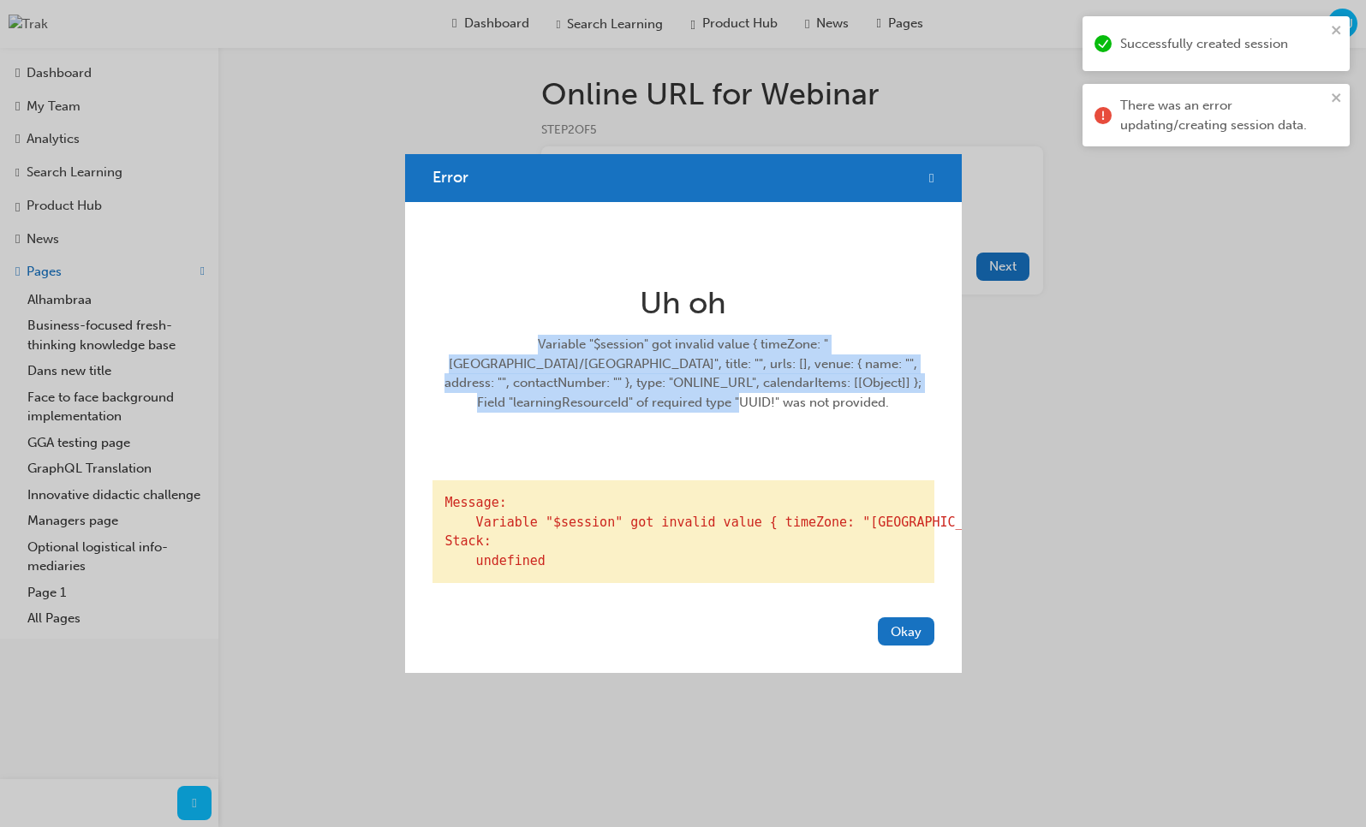
drag, startPoint x: 769, startPoint y: 387, endPoint x: 457, endPoint y: 320, distance: 318.7
click at [457, 335] on div "Variable "$session" got invalid value { timeZone: "Asia/Manila", title: "", url…" at bounding box center [683, 373] width 488 height 77
copy div "Variable "$session" got invalid value { timeZone: "Asia/Manila", title: "", url…"
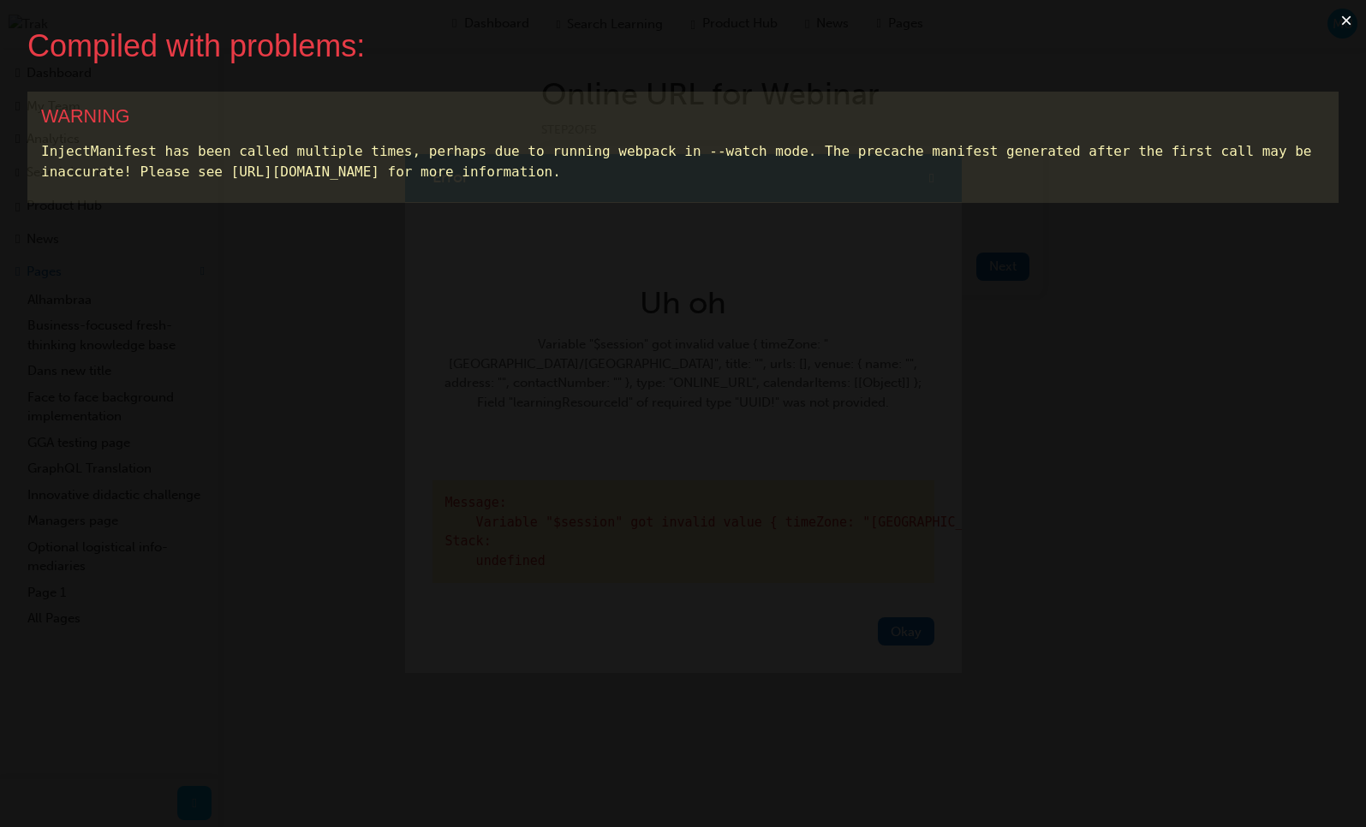
click at [1348, 21] on button "×" at bounding box center [1345, 20] width 39 height 41
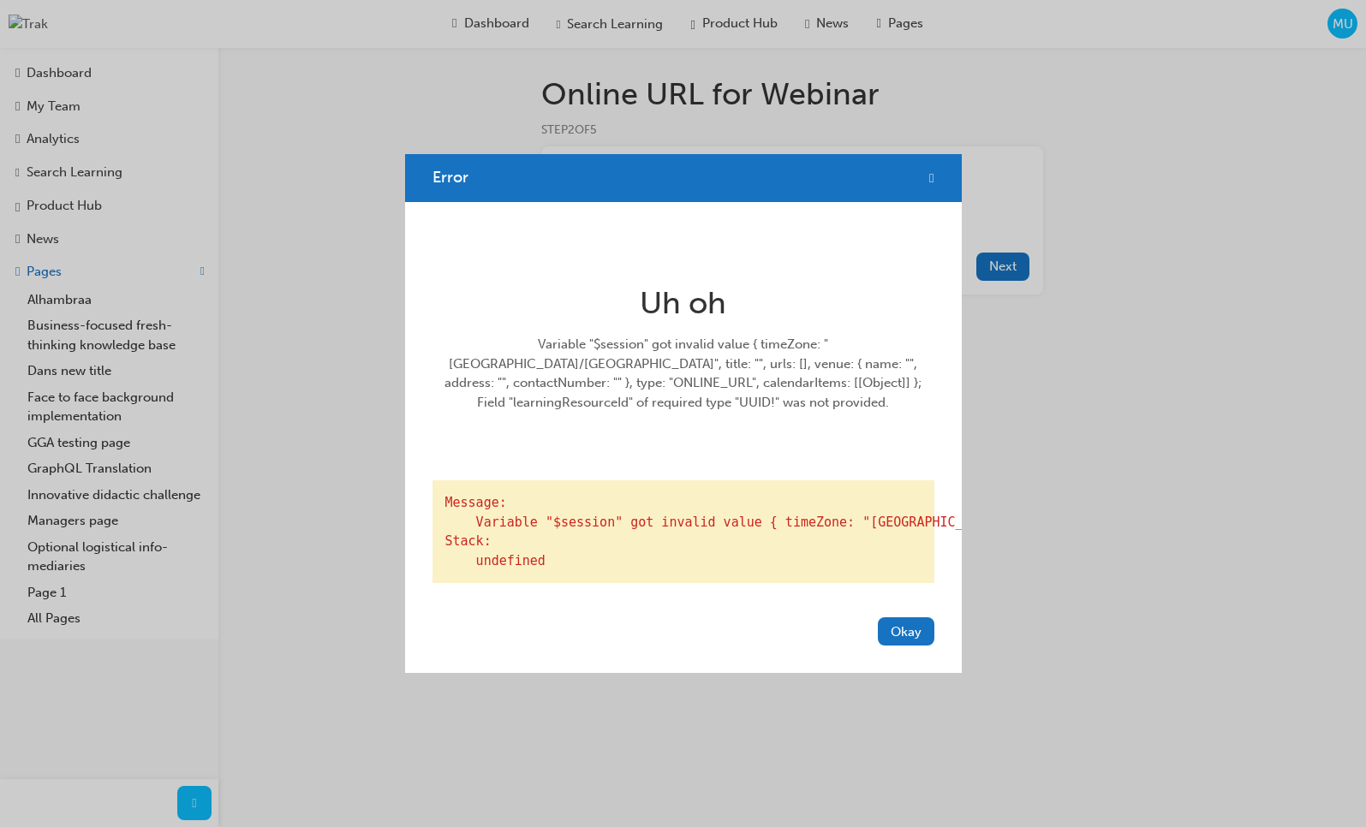
drag, startPoint x: 1351, startPoint y: 25, endPoint x: 1317, endPoint y: 36, distance: 36.0
click at [1349, 25] on div "Error Uh oh Variable "$session" got invalid value { timeZone: "Asia/Manila", ti…" at bounding box center [683, 413] width 1366 height 827
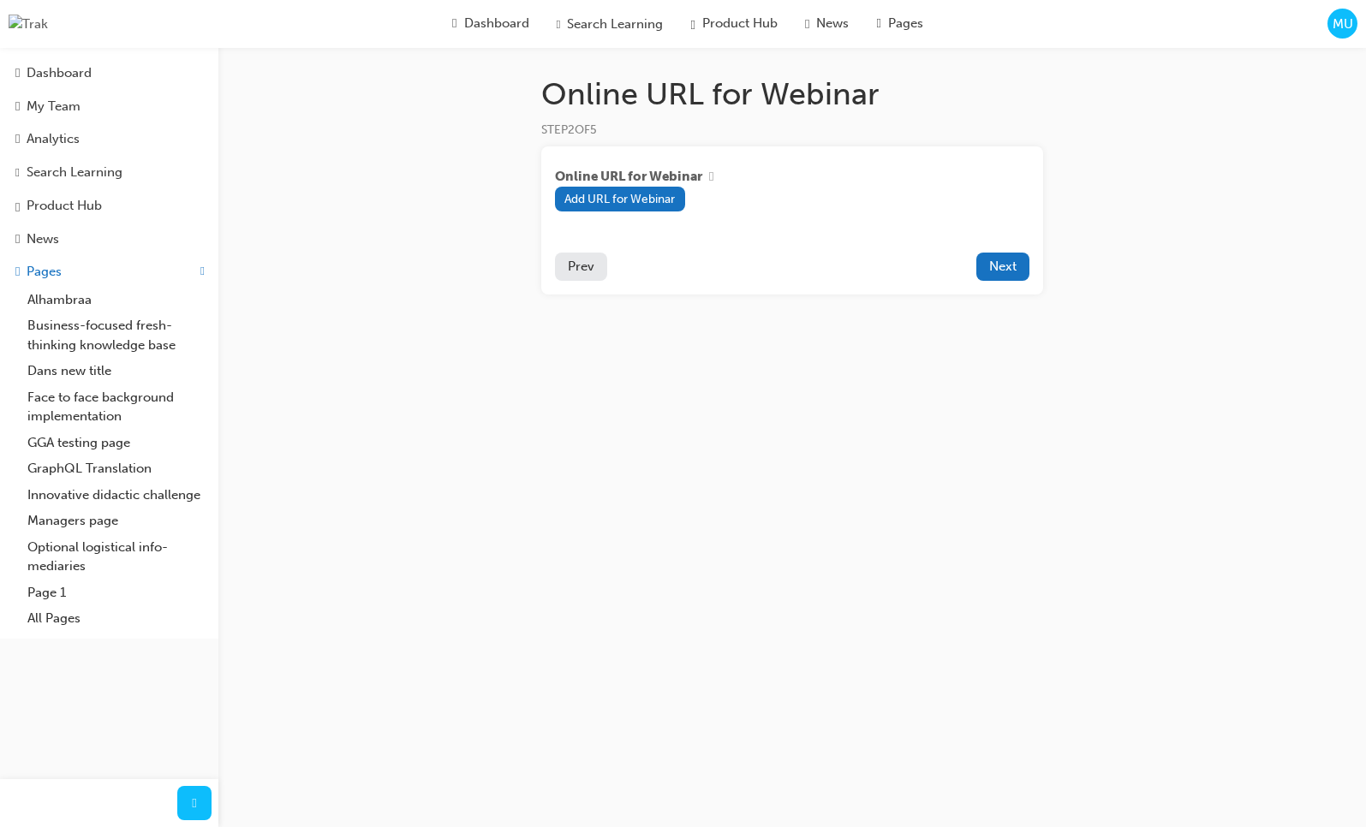
click at [1342, 27] on span "MU" at bounding box center [1342, 25] width 21 height 20
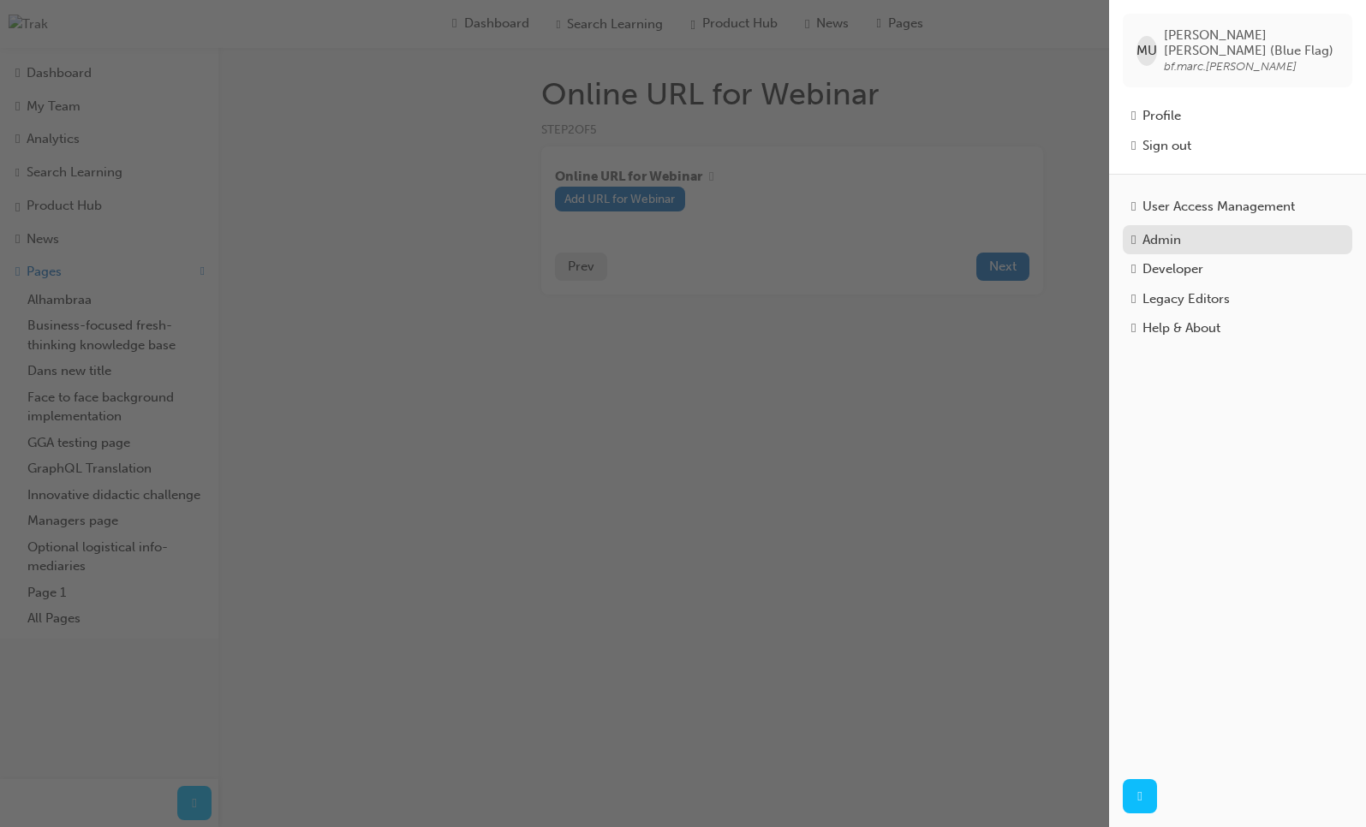
click at [1205, 230] on div "Admin" at bounding box center [1237, 240] width 212 height 20
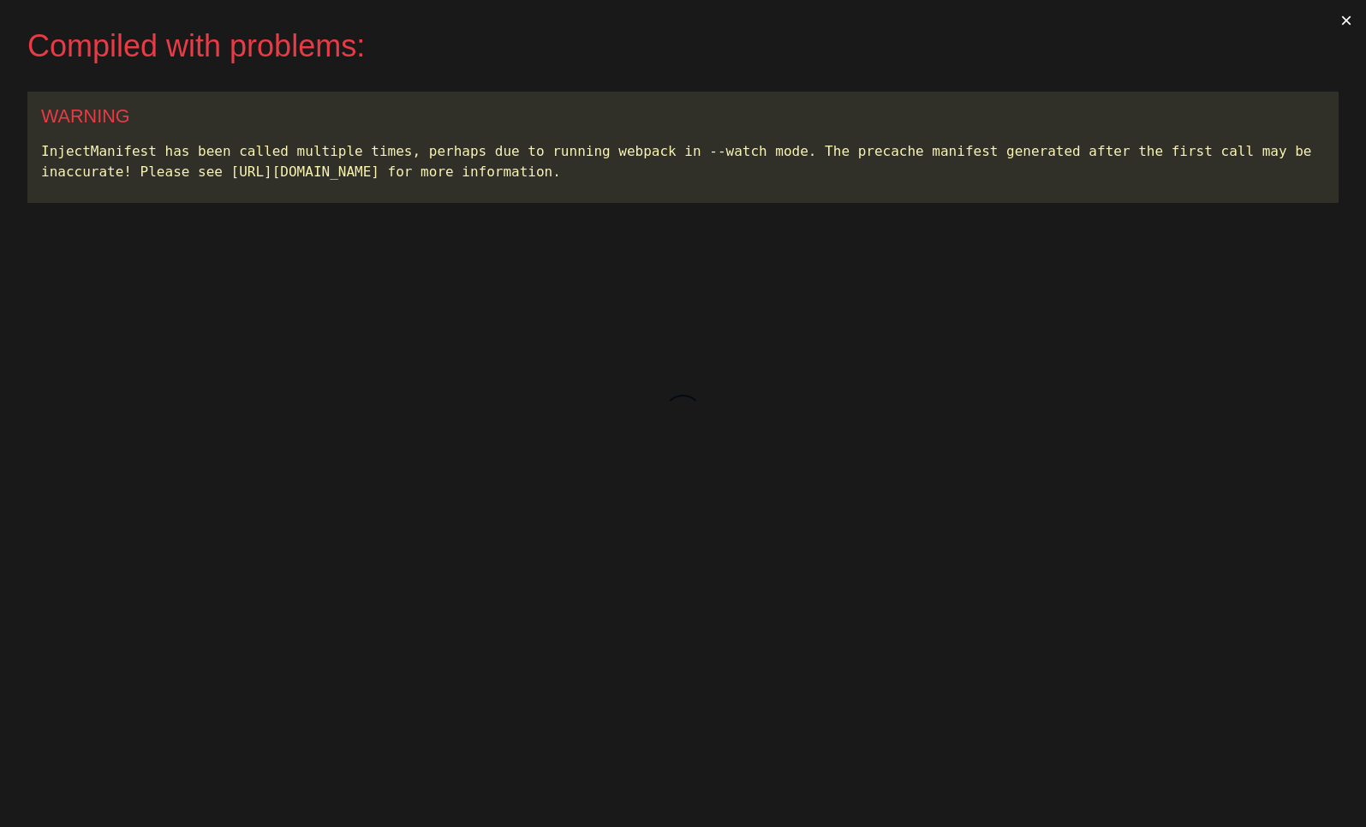
click at [1348, 22] on button "×" at bounding box center [1345, 20] width 39 height 41
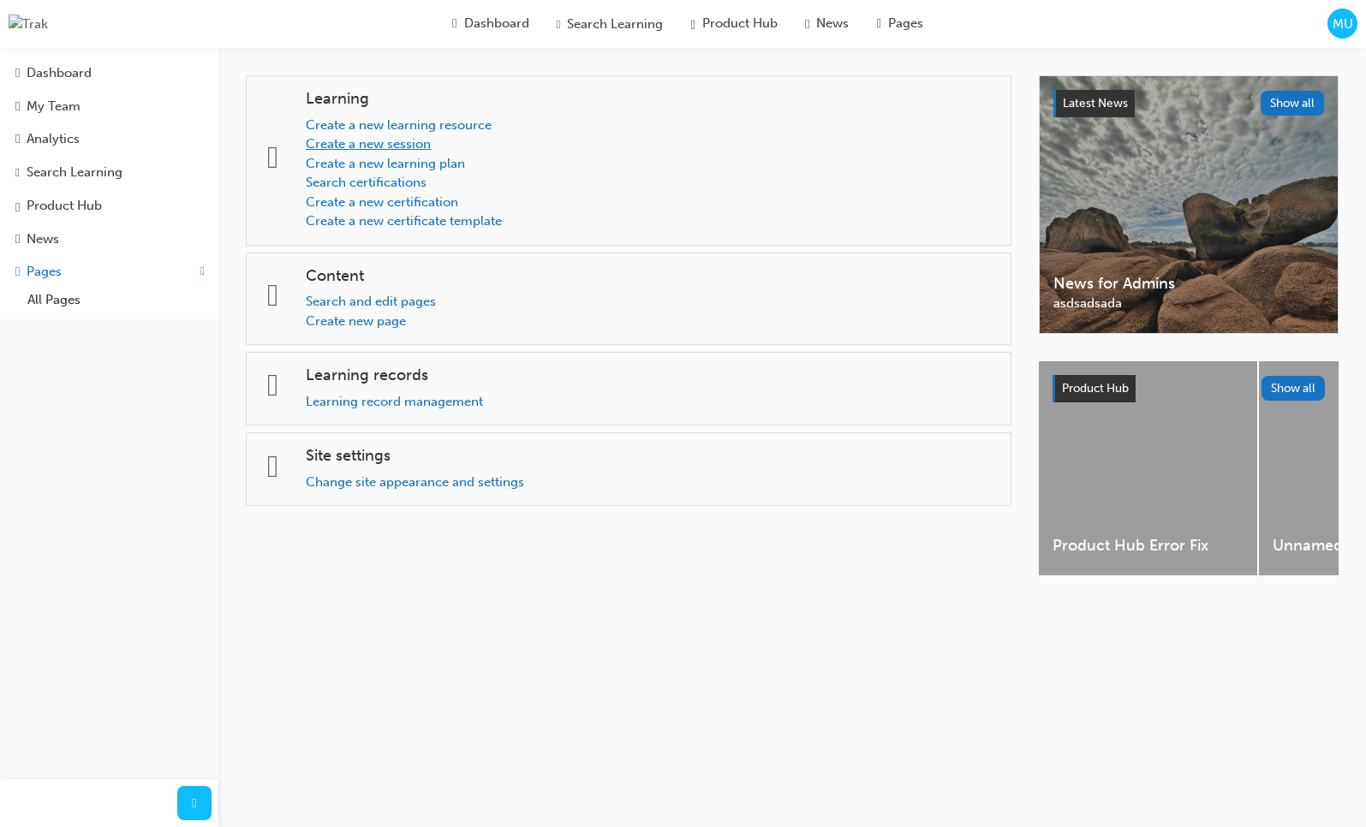
click at [422, 138] on link "Create a new session" at bounding box center [368, 143] width 125 height 15
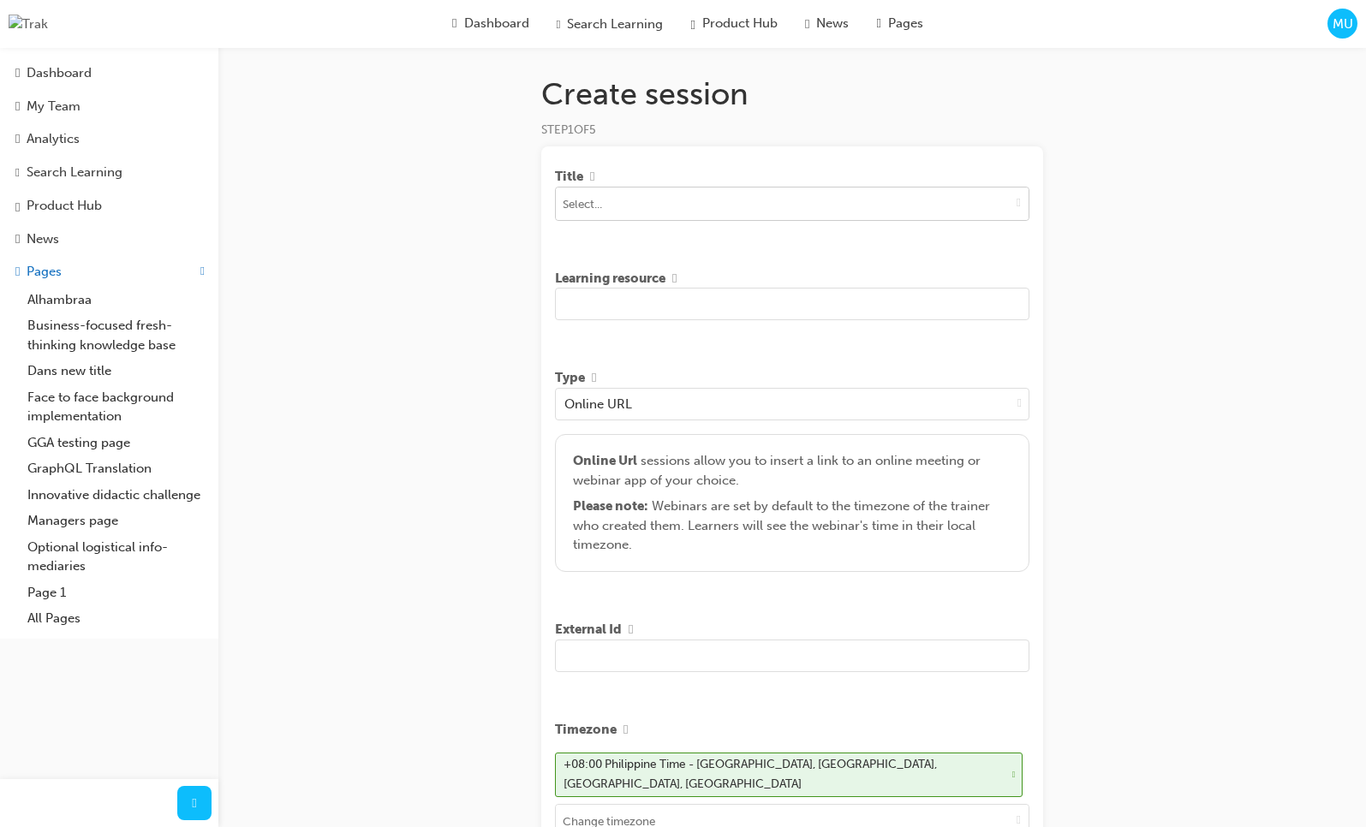
click at [1016, 210] on span "down-icon" at bounding box center [1018, 202] width 4 height 15
type input "asd"
click at [898, 199] on input "asd" at bounding box center [792, 203] width 473 height 33
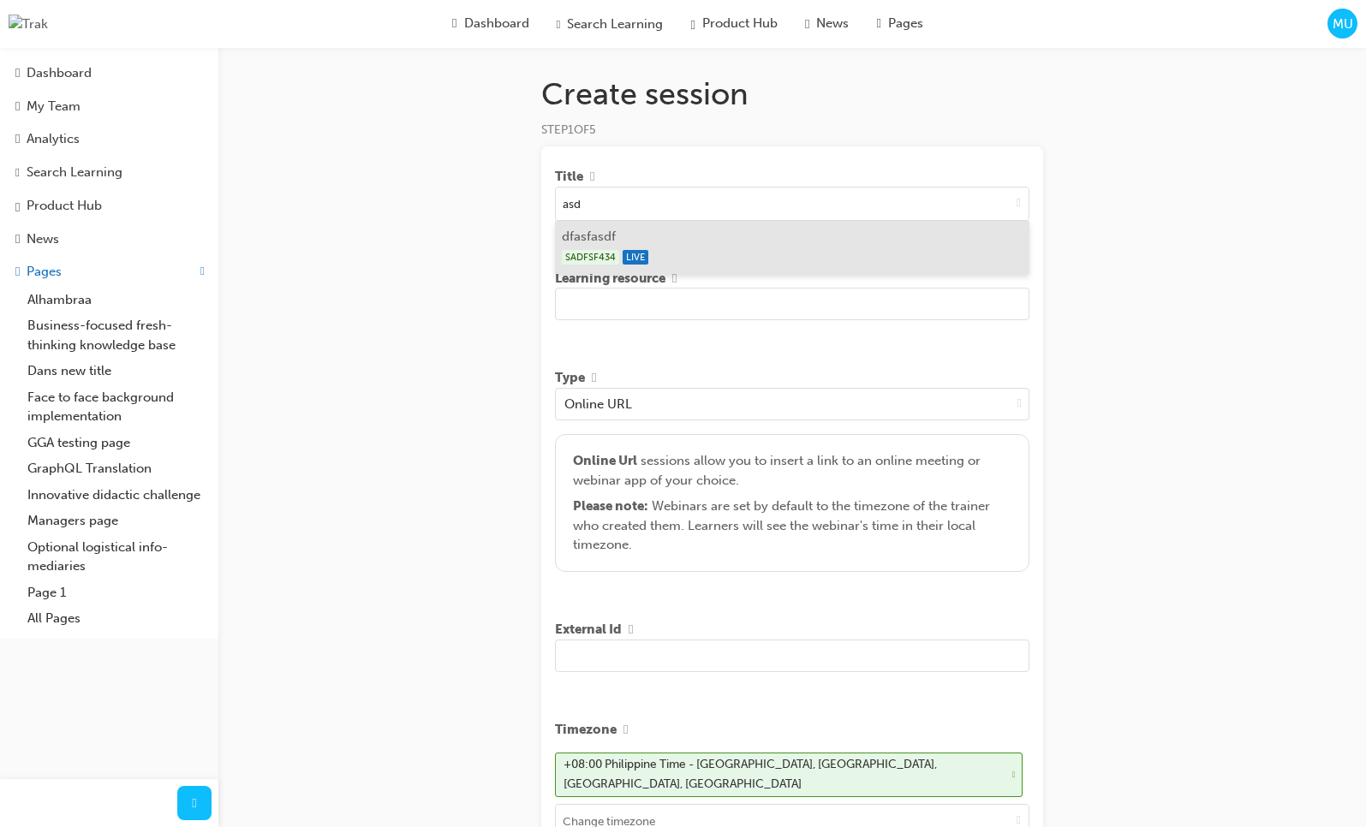
click at [779, 259] on div "SADFSF434 LIVE" at bounding box center [792, 257] width 461 height 21
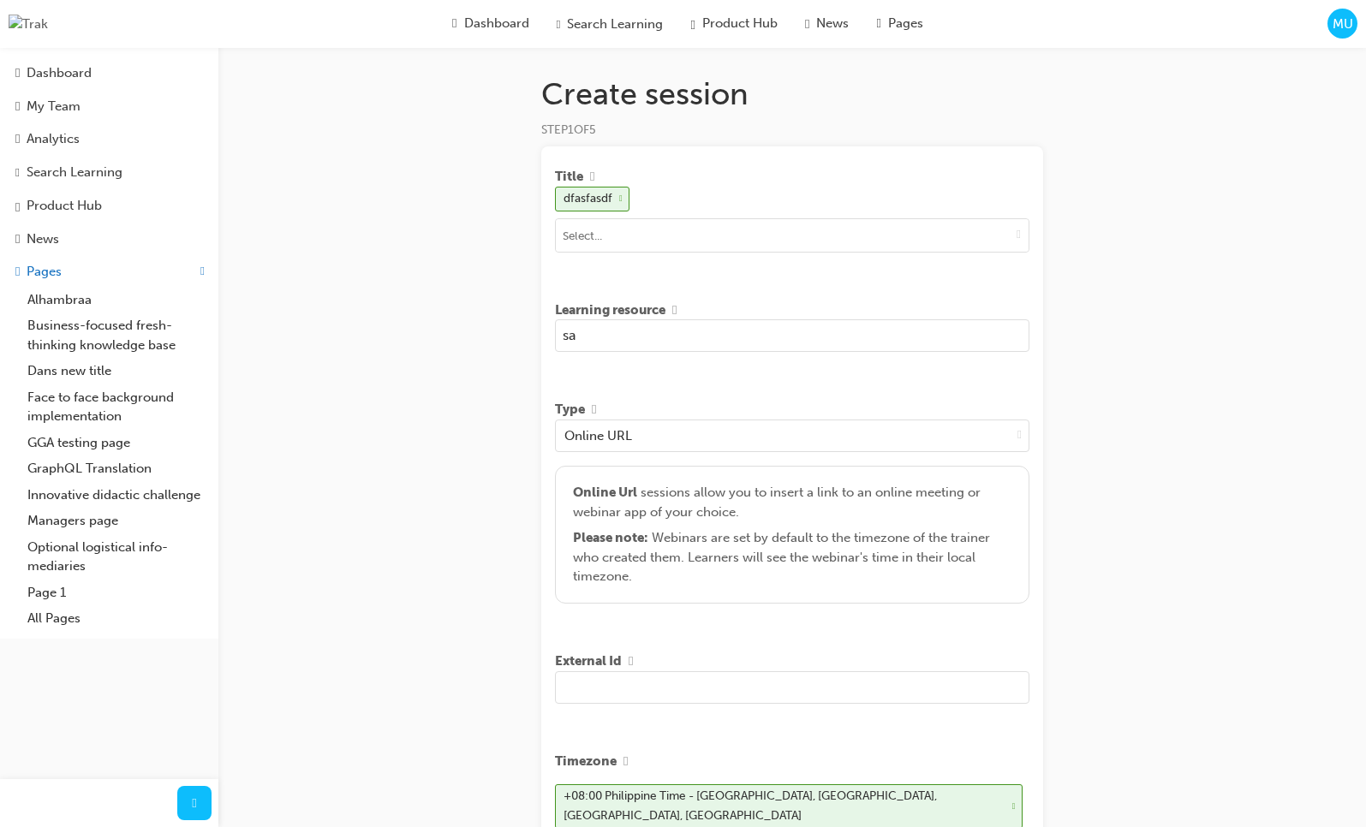
click at [786, 338] on input "sa" at bounding box center [792, 335] width 474 height 33
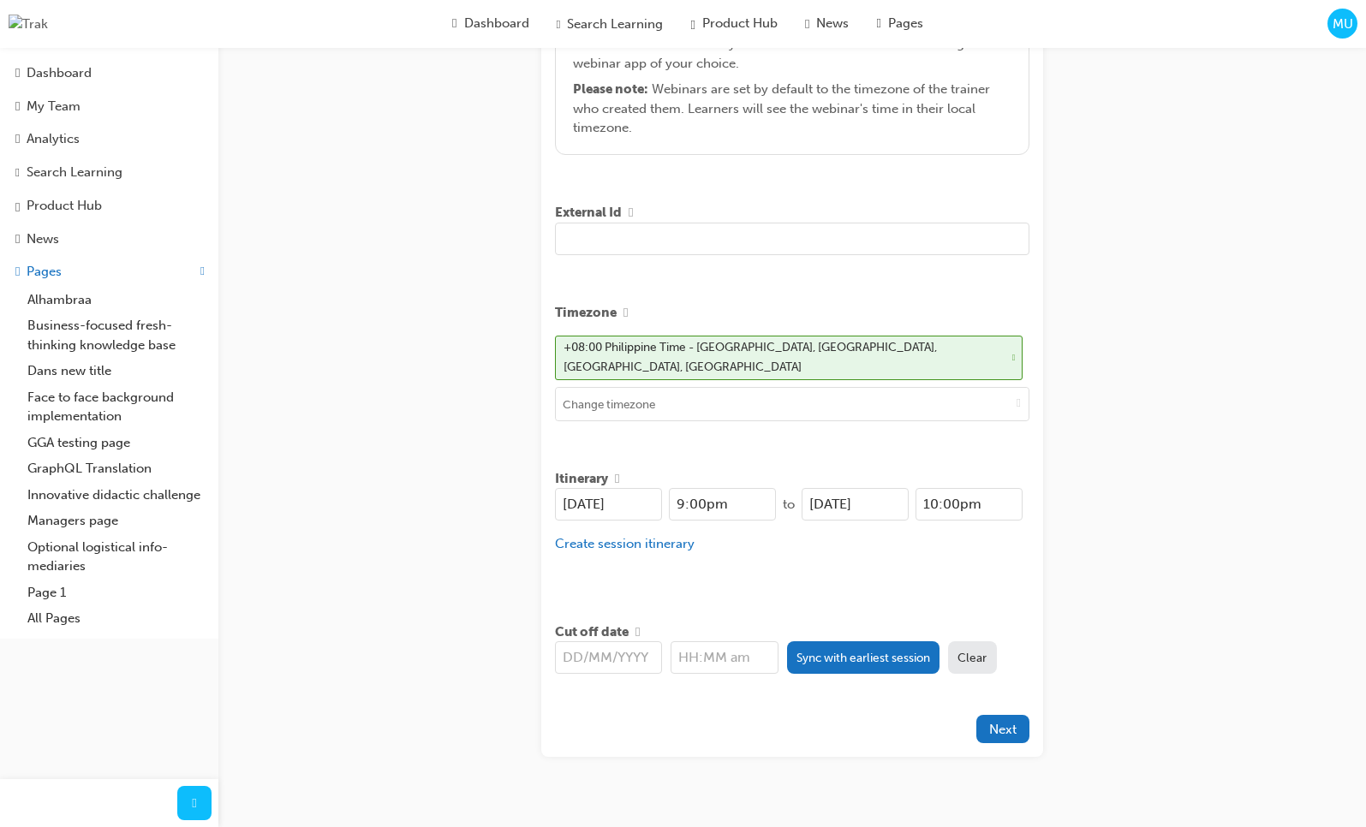
scroll to position [469, 0]
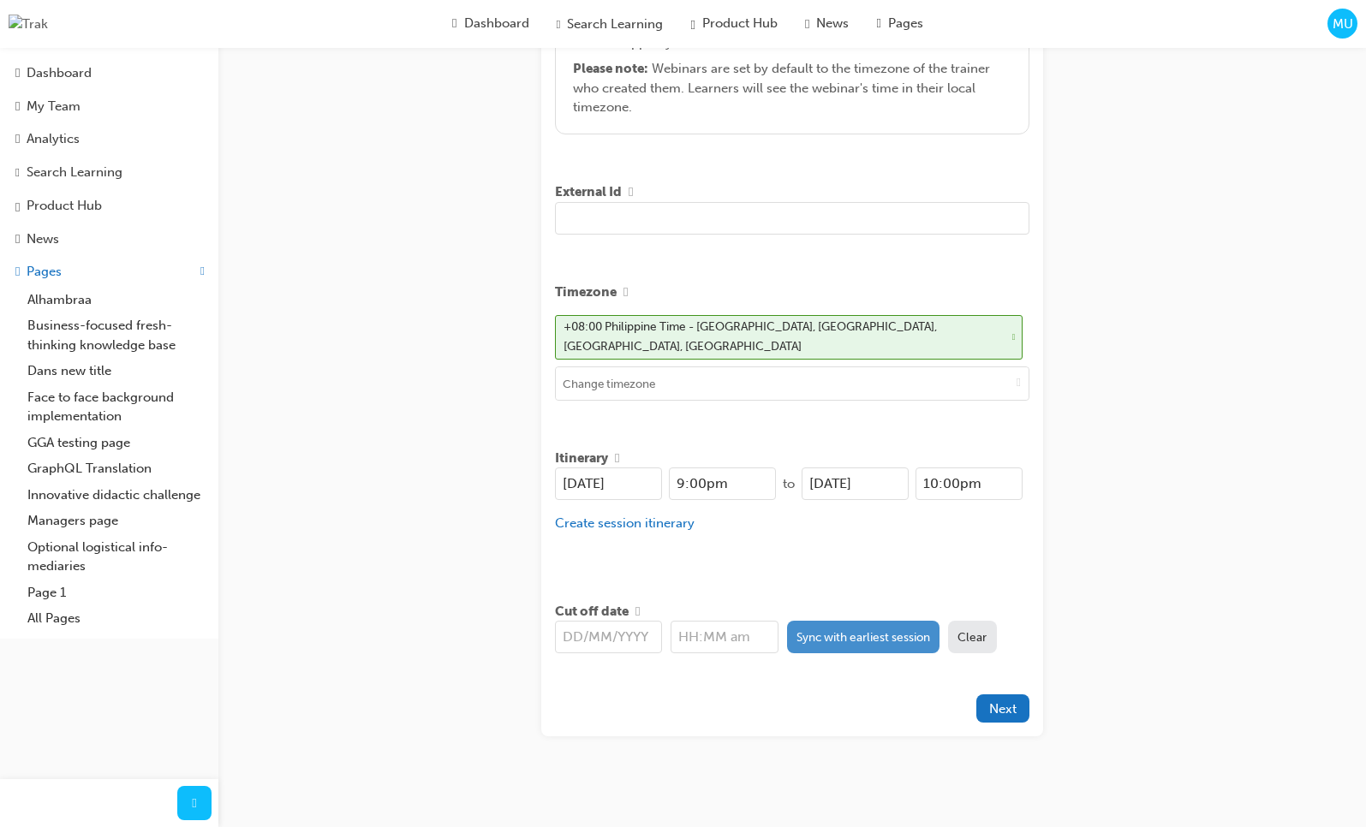
type input "sad asd asdasda dasda dasd"
click at [889, 639] on button "Sync with earliest session" at bounding box center [863, 637] width 153 height 33
type input "[DATE]"
type input "9:00pm"
click at [881, 694] on div at bounding box center [765, 708] width 421 height 28
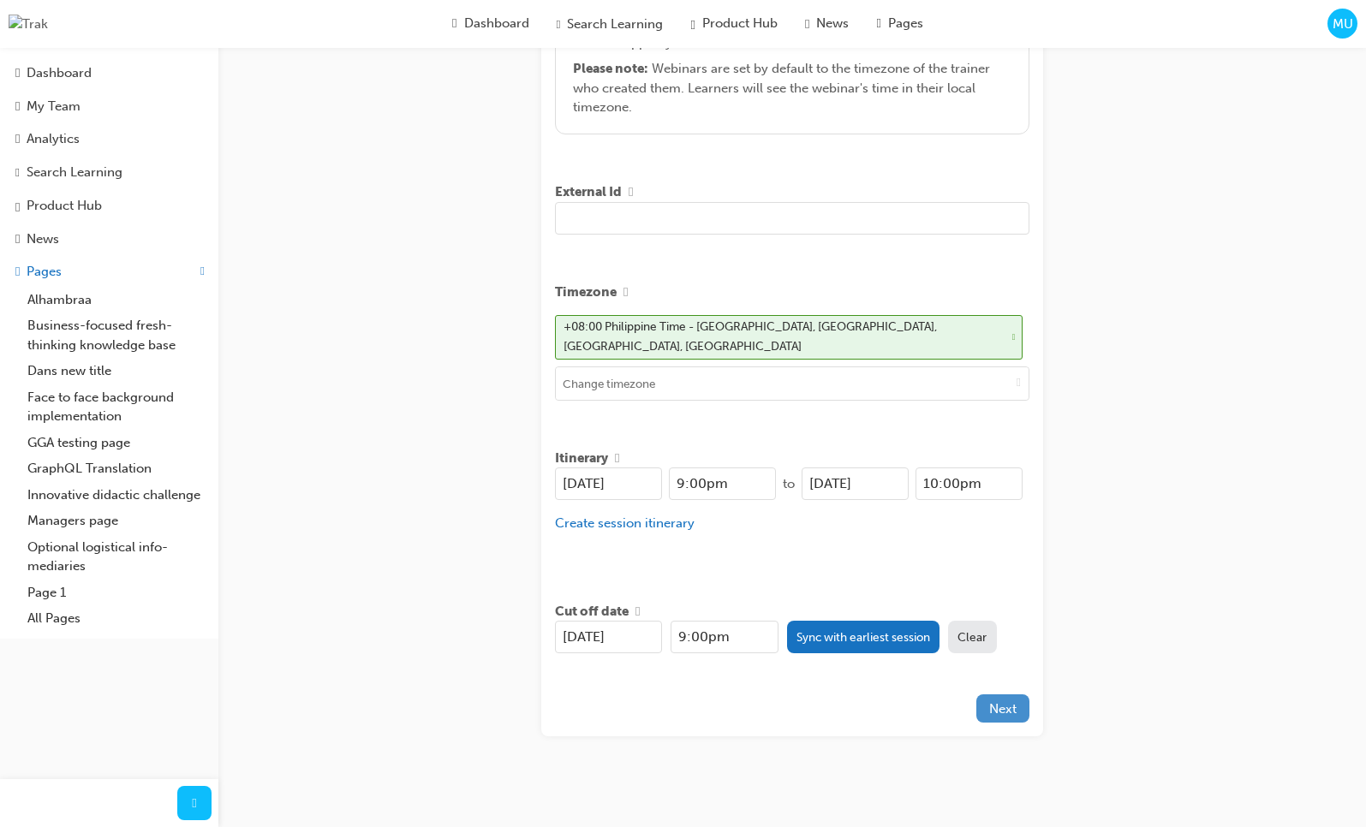
click at [1005, 706] on span "Next" at bounding box center [1002, 708] width 27 height 15
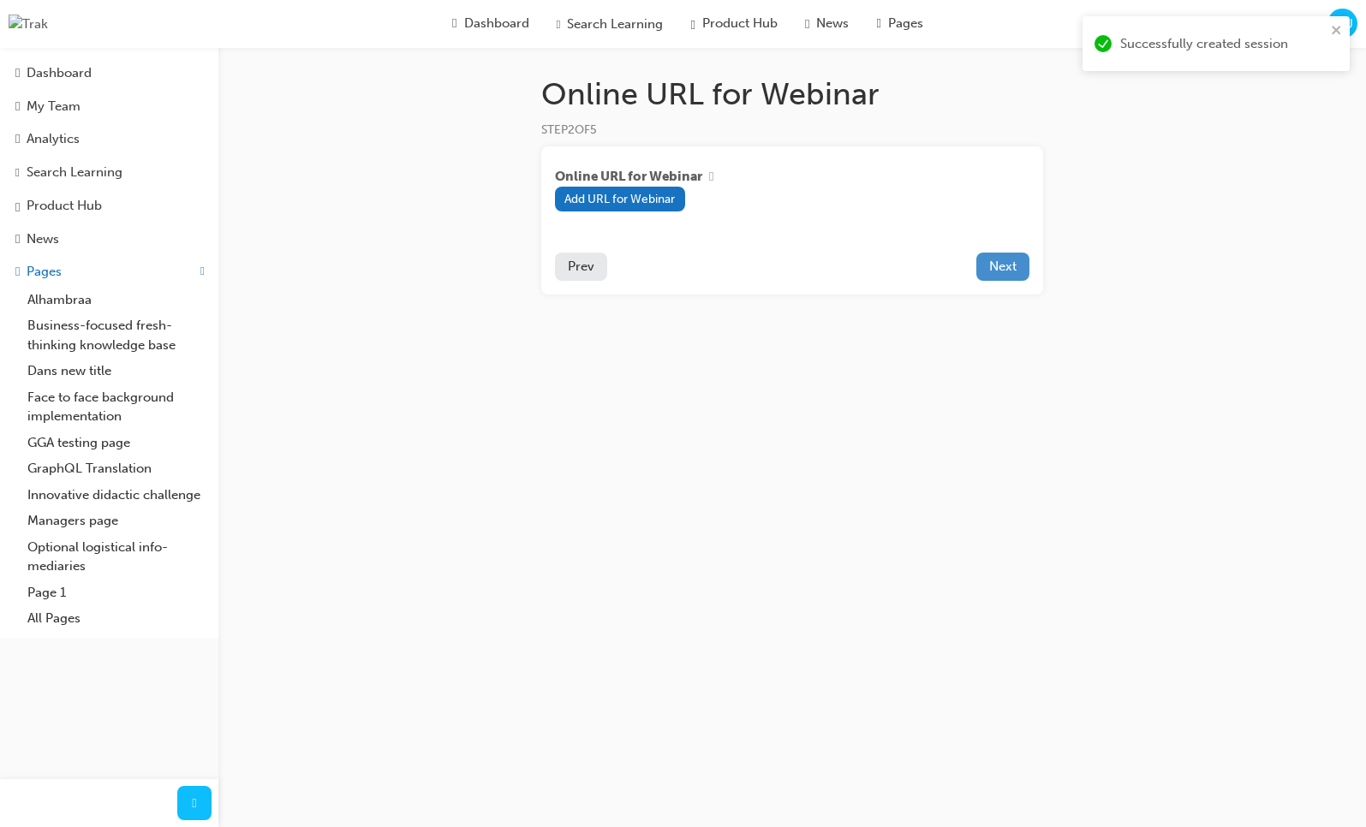
click at [1016, 271] on button "Next" at bounding box center [1002, 267] width 53 height 28
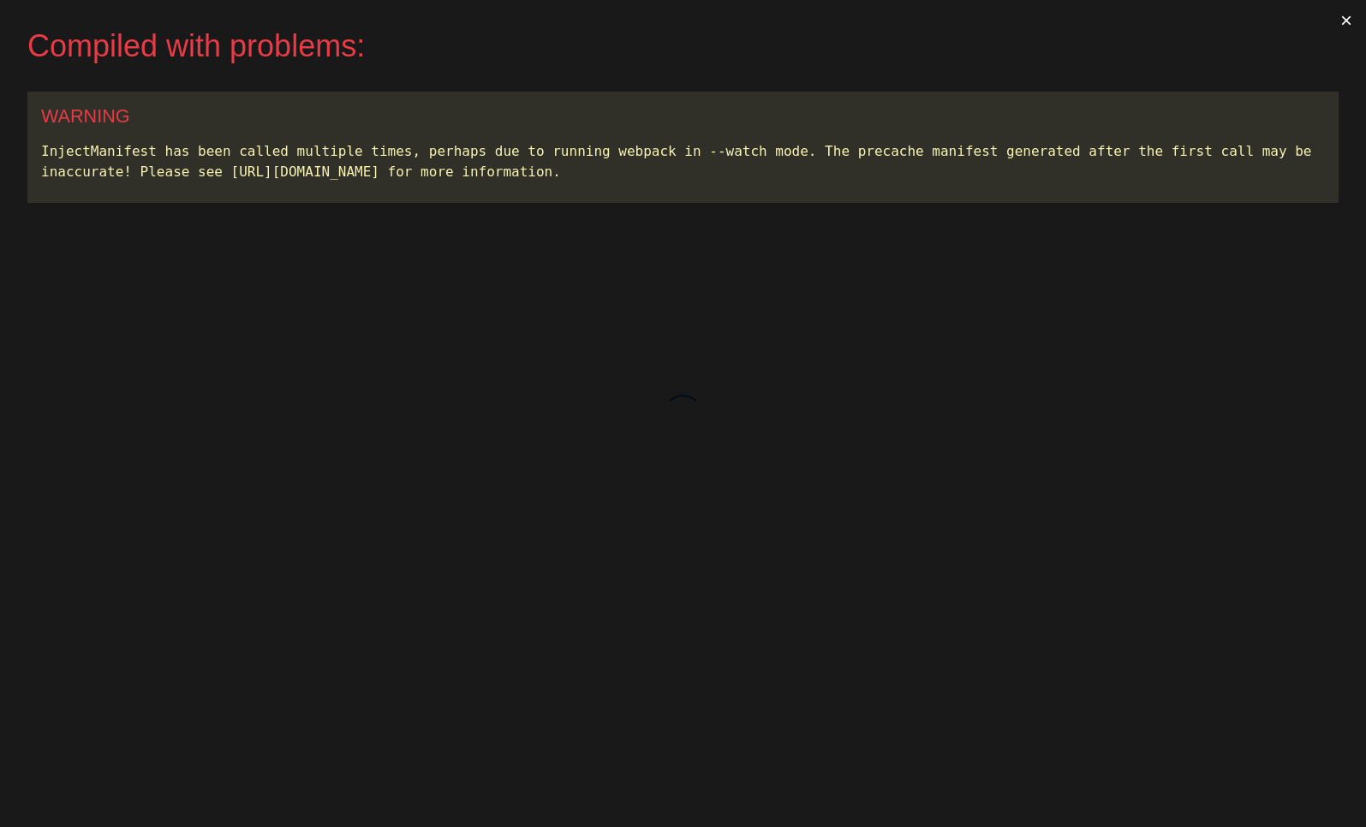
click at [1338, 21] on button "×" at bounding box center [1345, 20] width 39 height 41
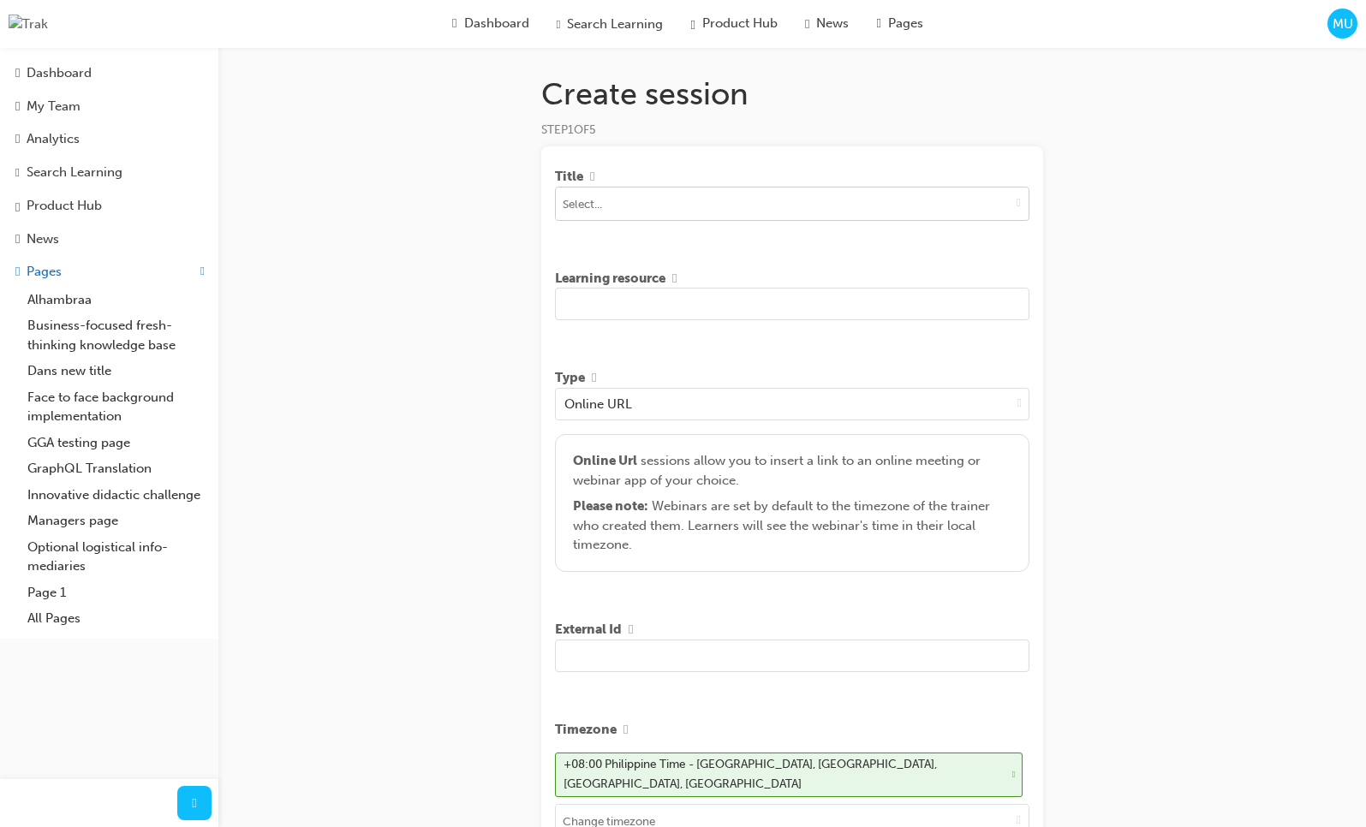
click at [809, 201] on input at bounding box center [792, 203] width 473 height 33
type input "te"
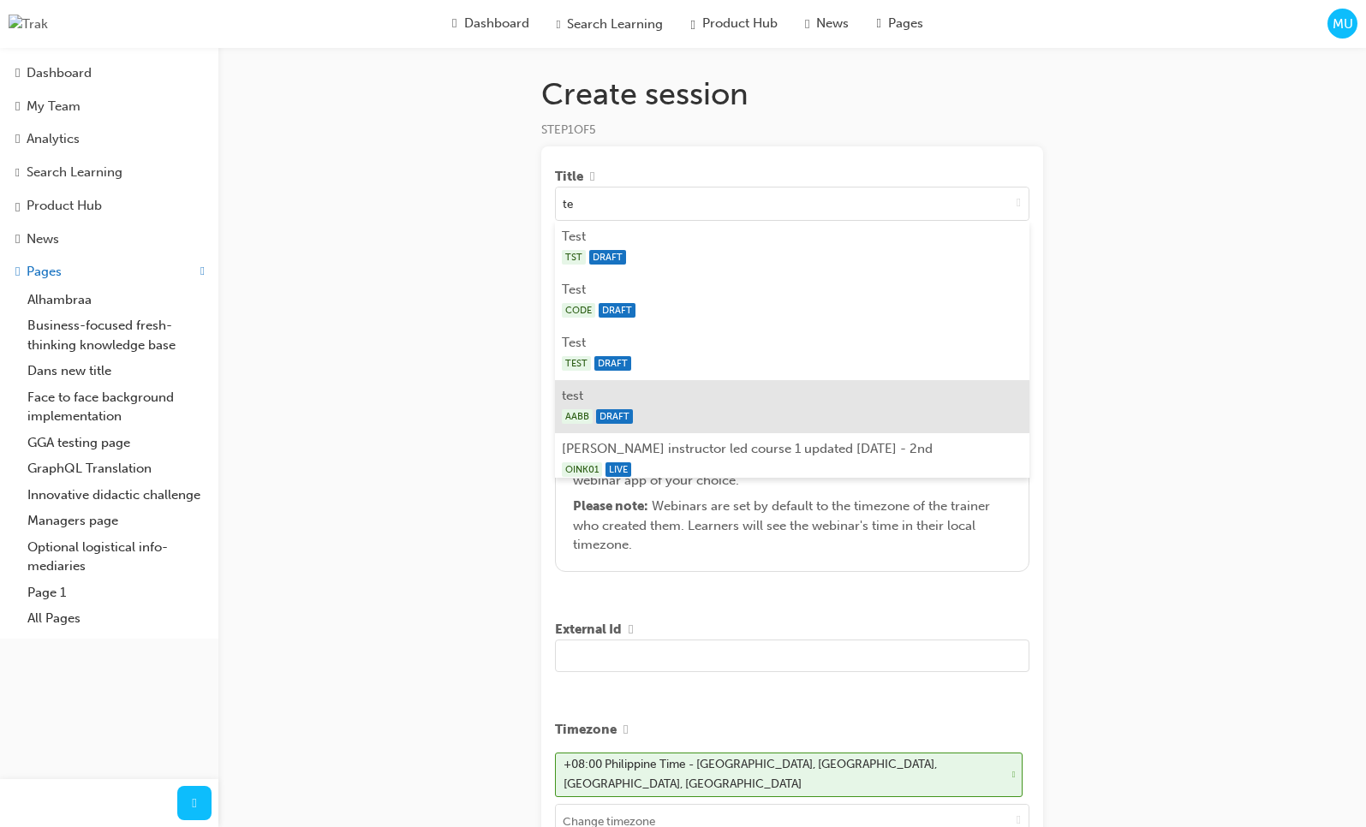
click at [758, 398] on li "test AABB DRAFT" at bounding box center [792, 406] width 474 height 53
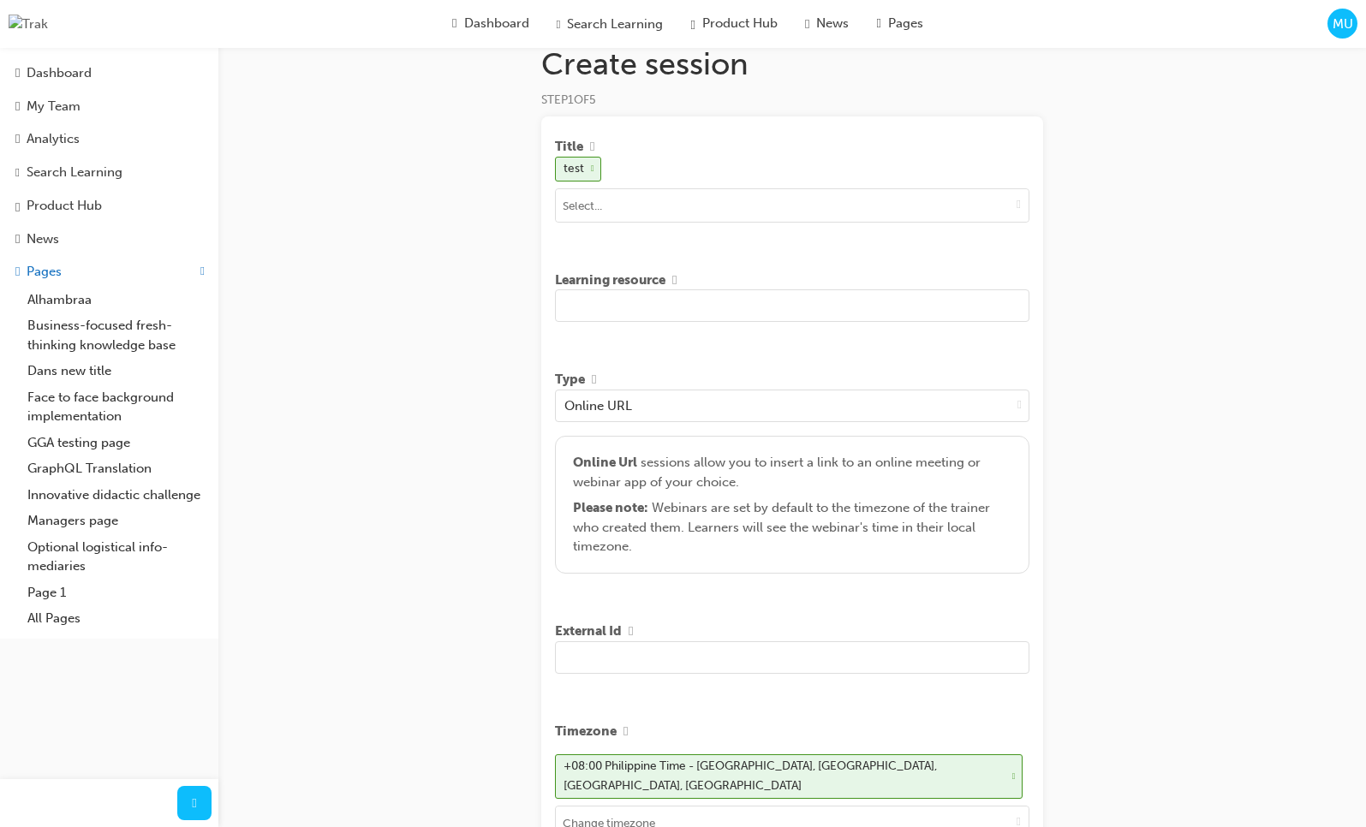
scroll to position [35, 0]
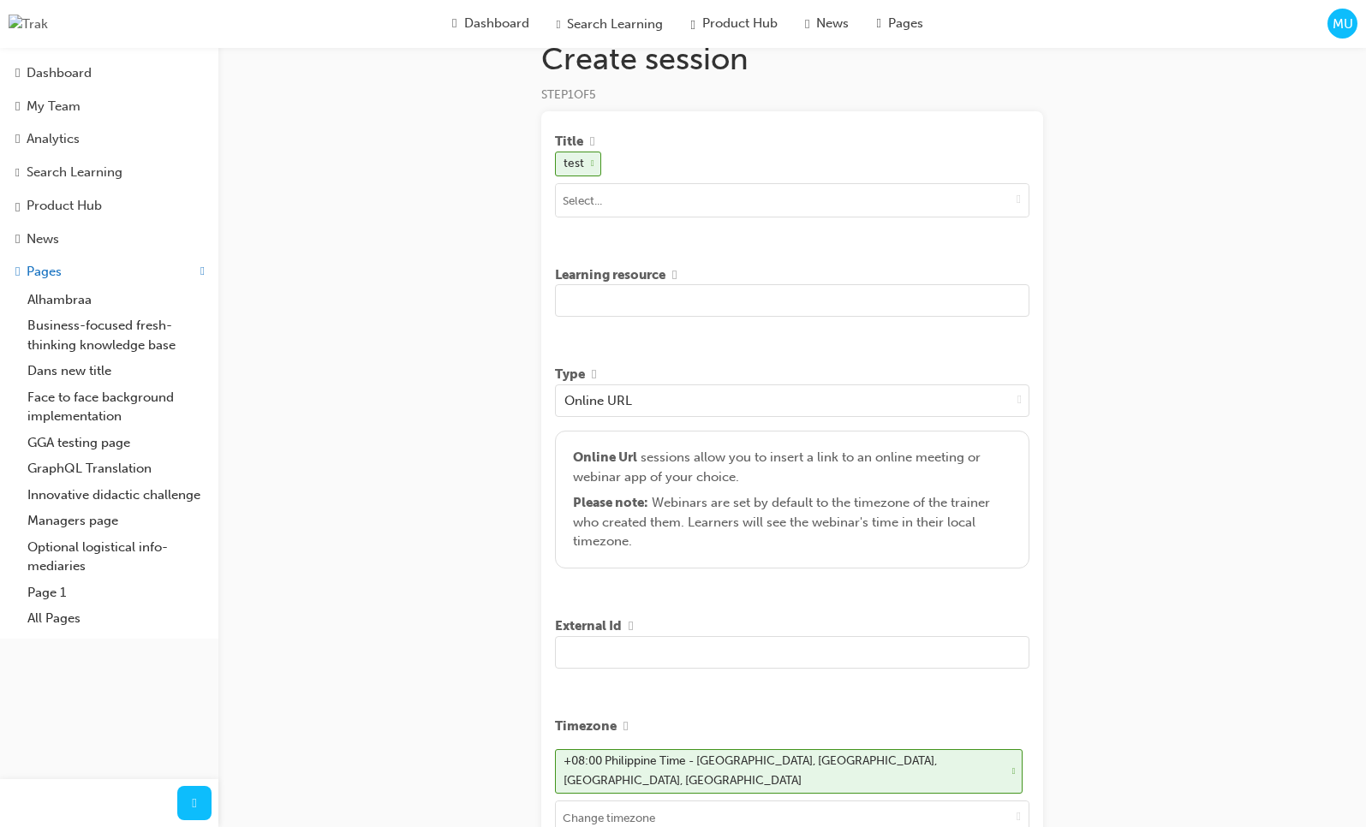
click at [717, 301] on input "text" at bounding box center [792, 300] width 474 height 33
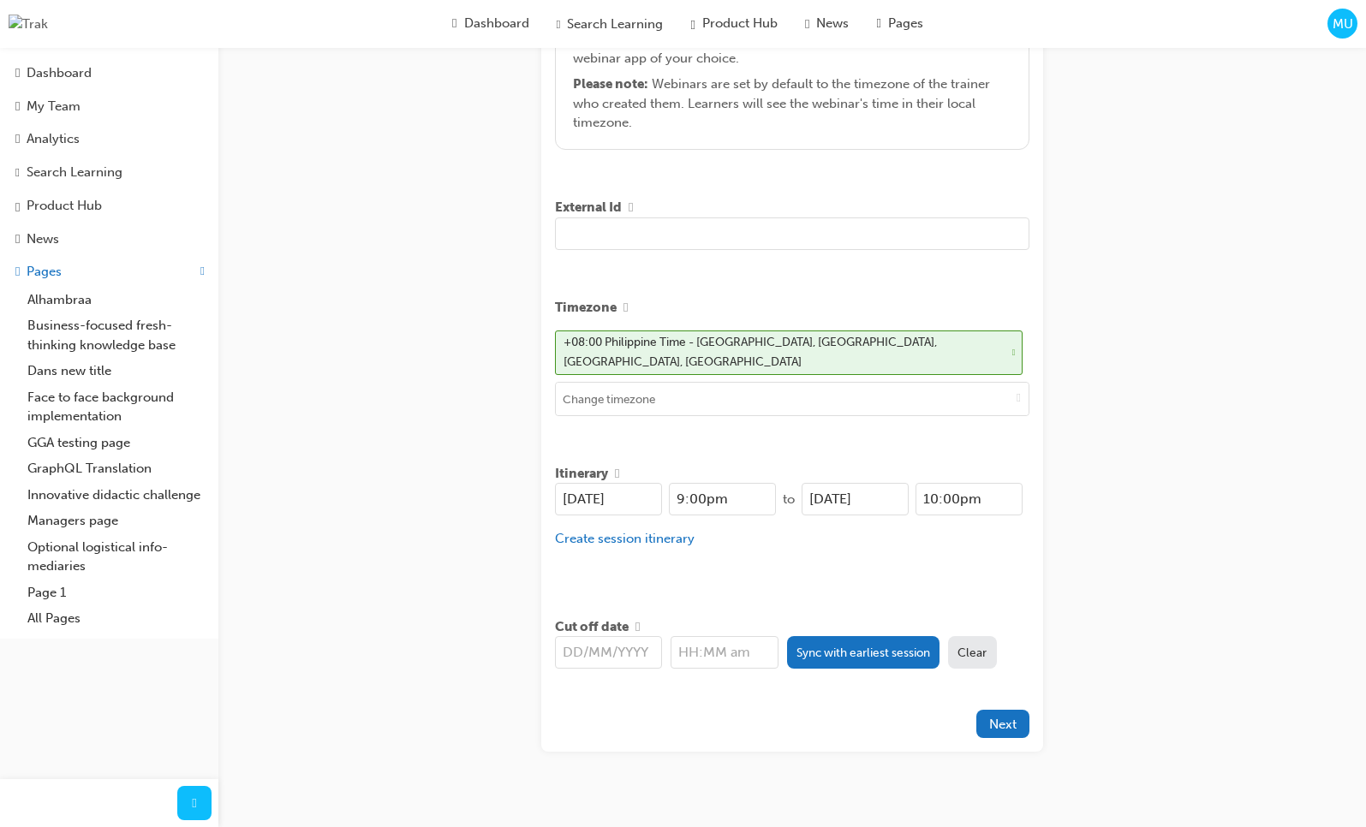
scroll to position [469, 0]
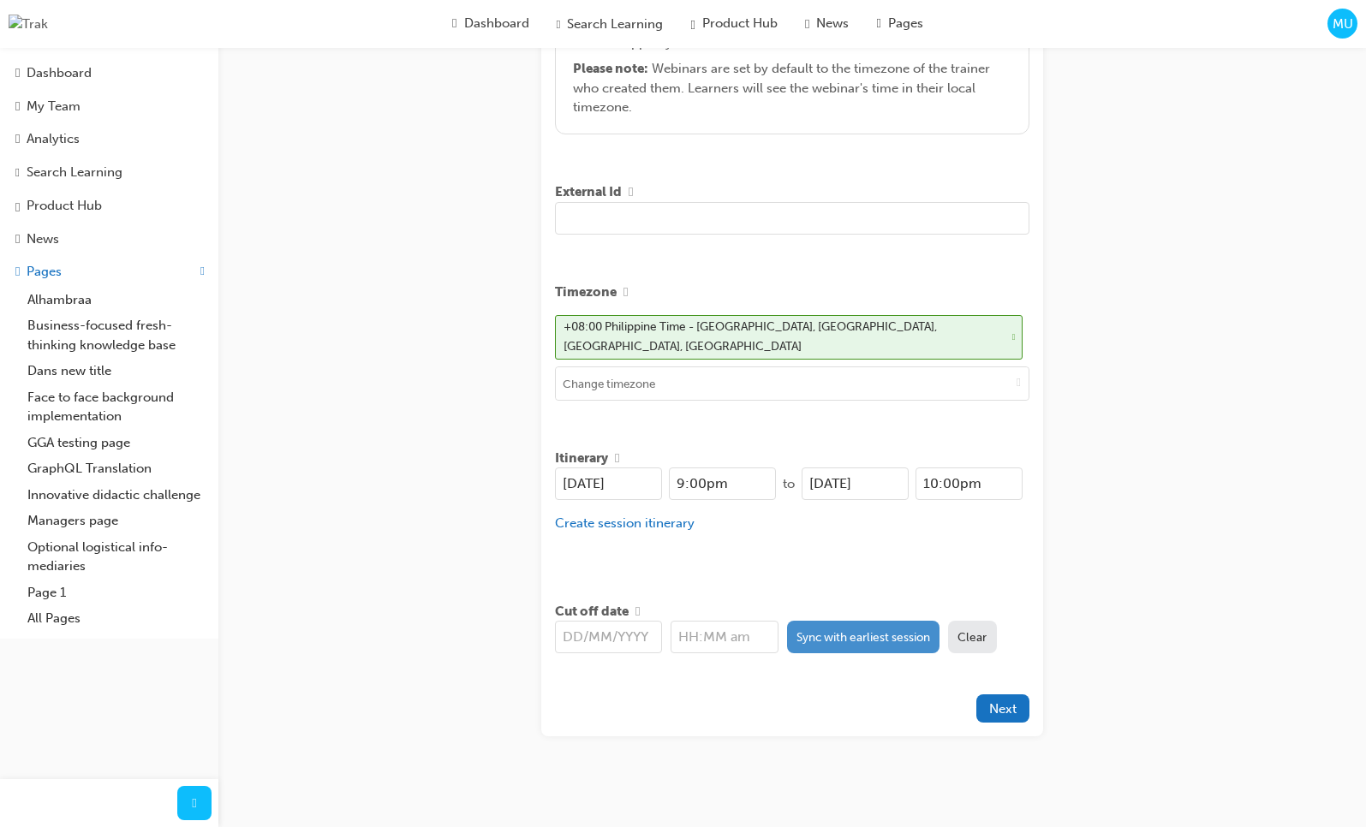
type input "asd sad asdasdas dasd asdas dsad"
click at [841, 621] on button "Sync with earliest session" at bounding box center [863, 637] width 153 height 33
type input "[DATE]"
type input "9:00pm"
click at [850, 580] on div "Title test Learning resource asd sad asdasdas dasd asdas dsad Type Online URL O…" at bounding box center [792, 206] width 502 height 1059
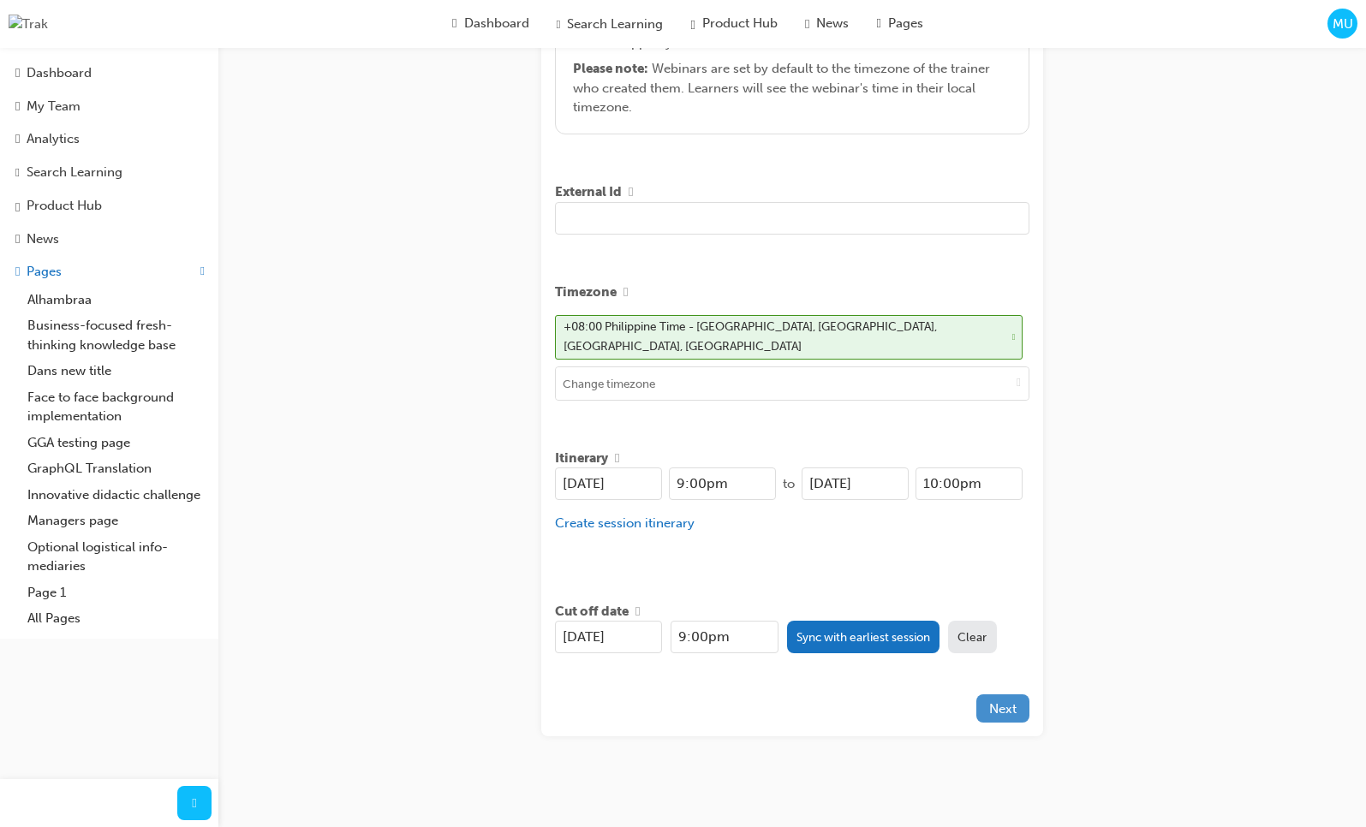
click at [998, 702] on span "Next" at bounding box center [1002, 708] width 27 height 15
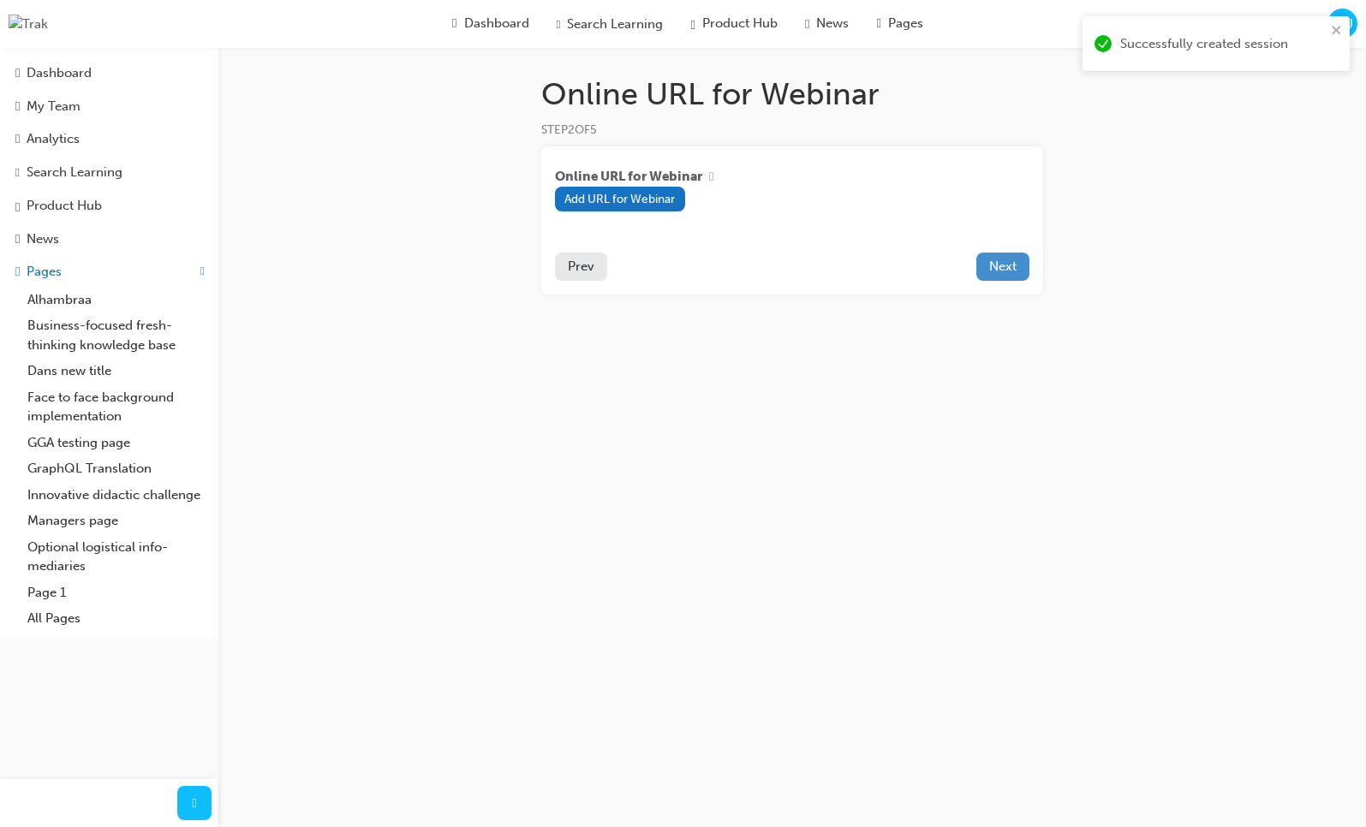
click at [989, 263] on span "Next" at bounding box center [1002, 266] width 27 height 15
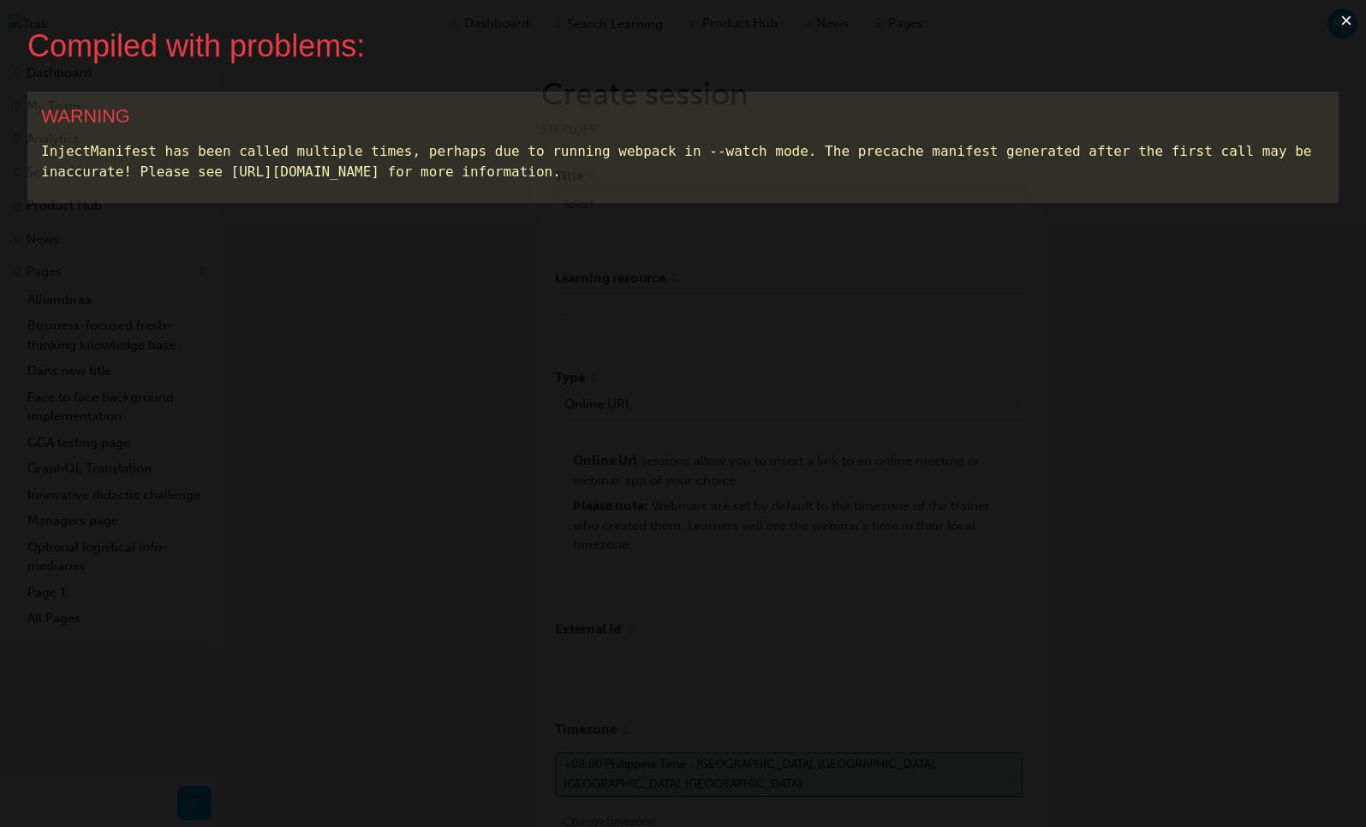
click at [1342, 17] on button "×" at bounding box center [1345, 20] width 39 height 41
click at [1343, 20] on button "×" at bounding box center [1345, 20] width 39 height 41
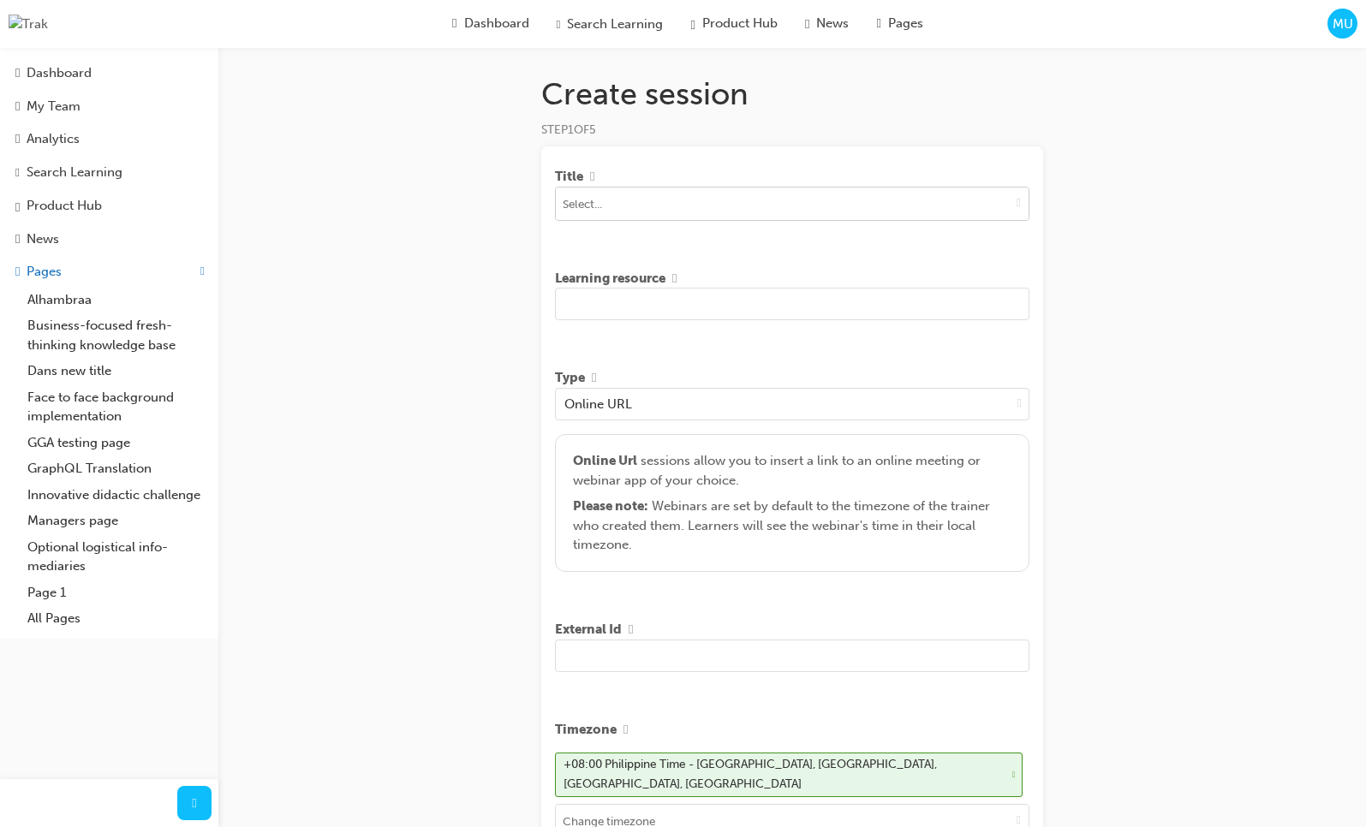
click at [1016, 199] on span "down-icon" at bounding box center [1018, 202] width 4 height 15
type input "asd"
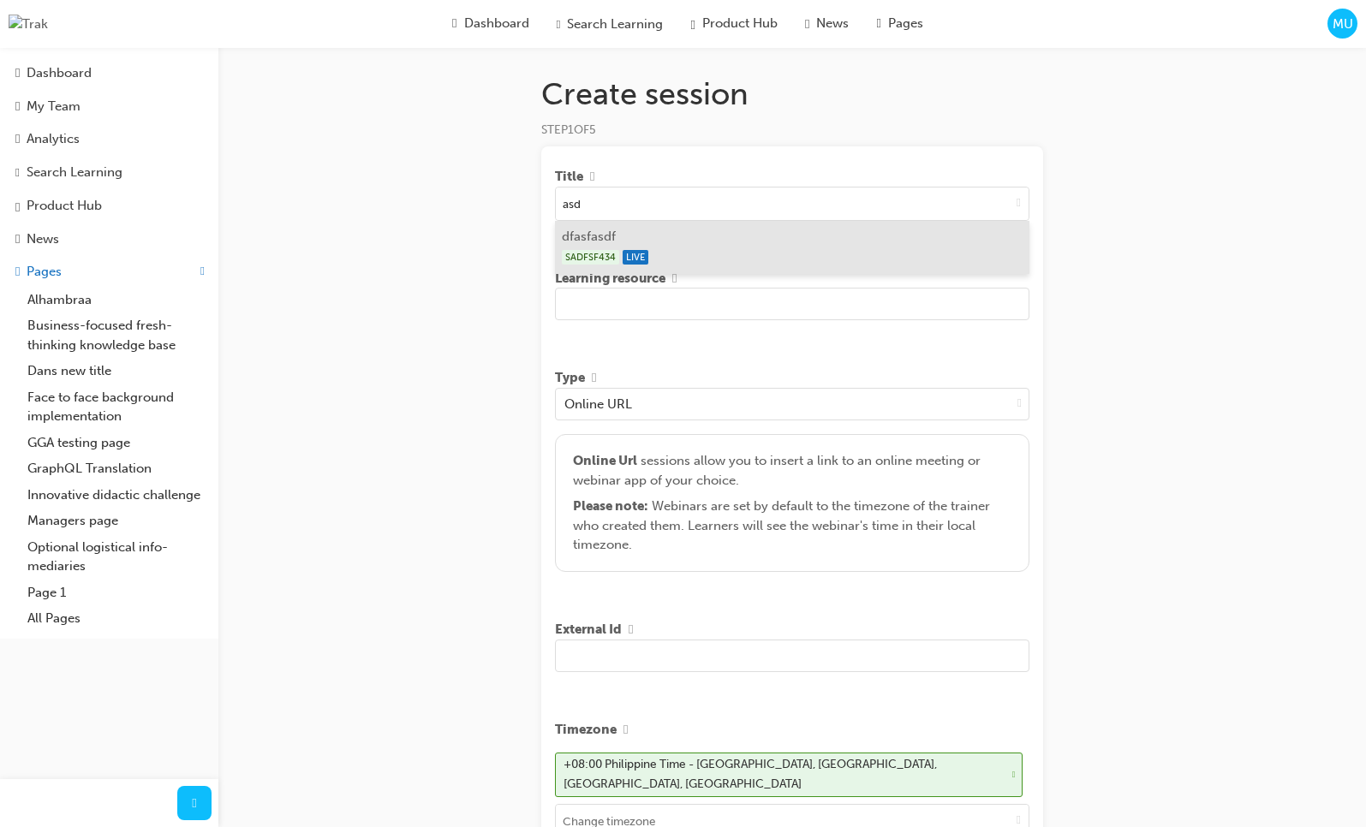
click at [773, 253] on div "SADFSF434 LIVE" at bounding box center [792, 257] width 461 height 21
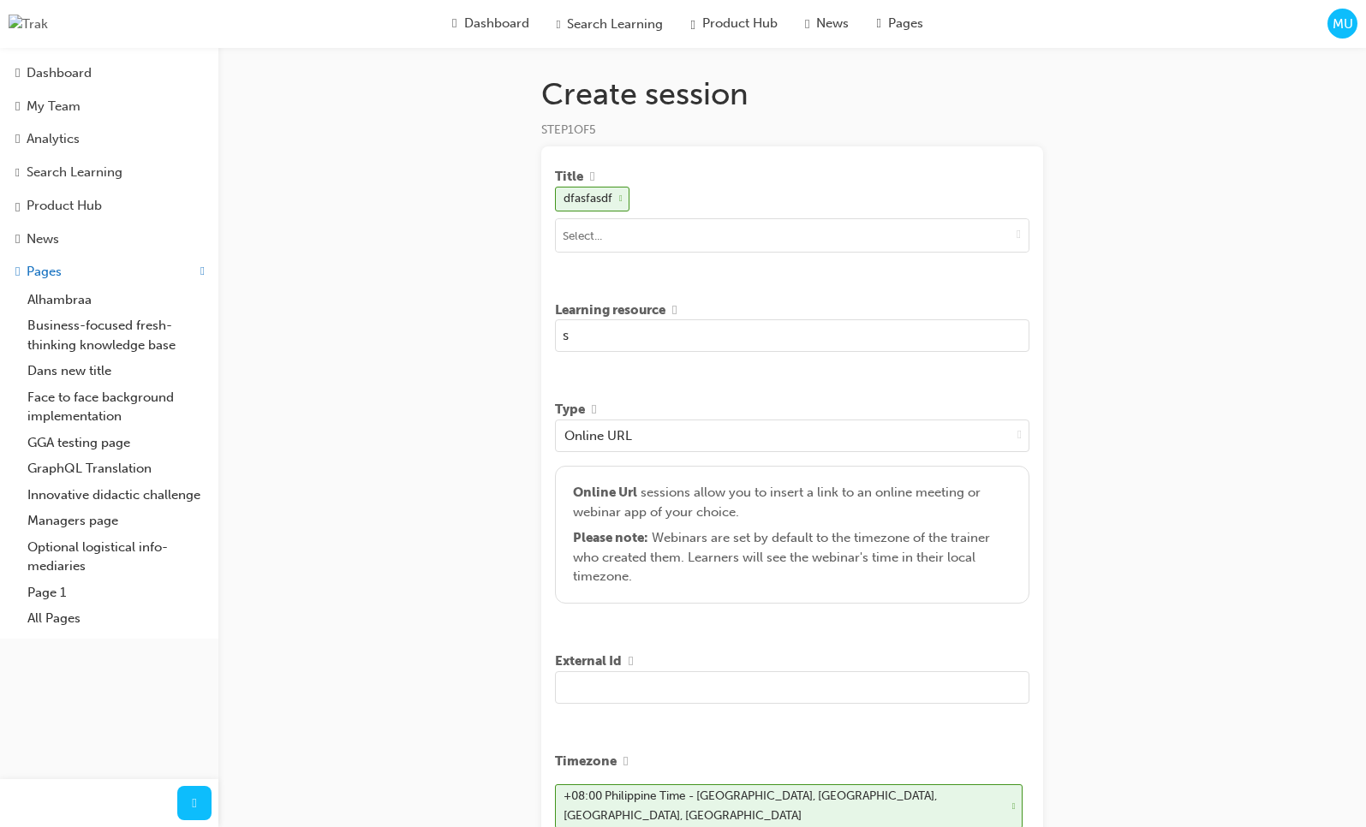
click at [737, 343] on input "s" at bounding box center [792, 335] width 474 height 33
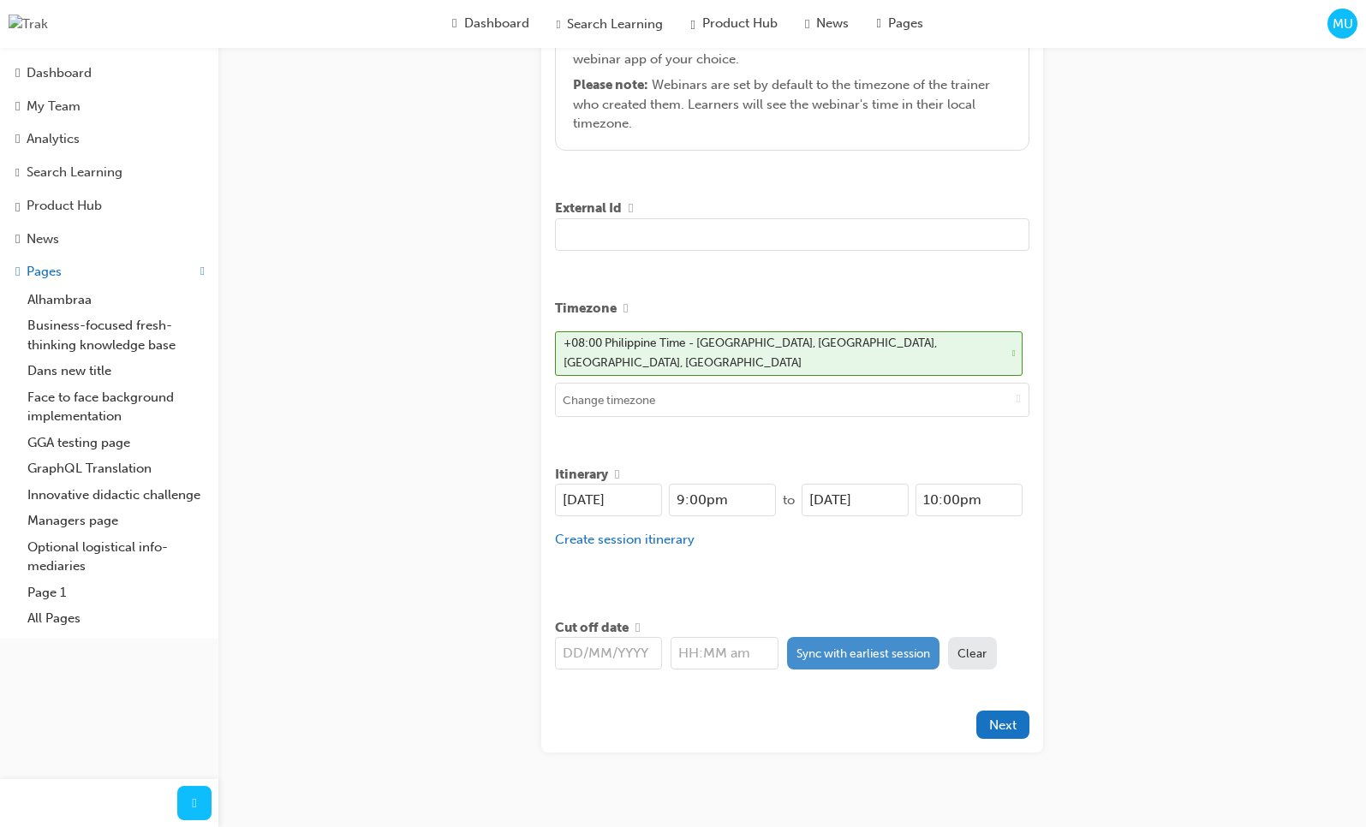
scroll to position [469, 0]
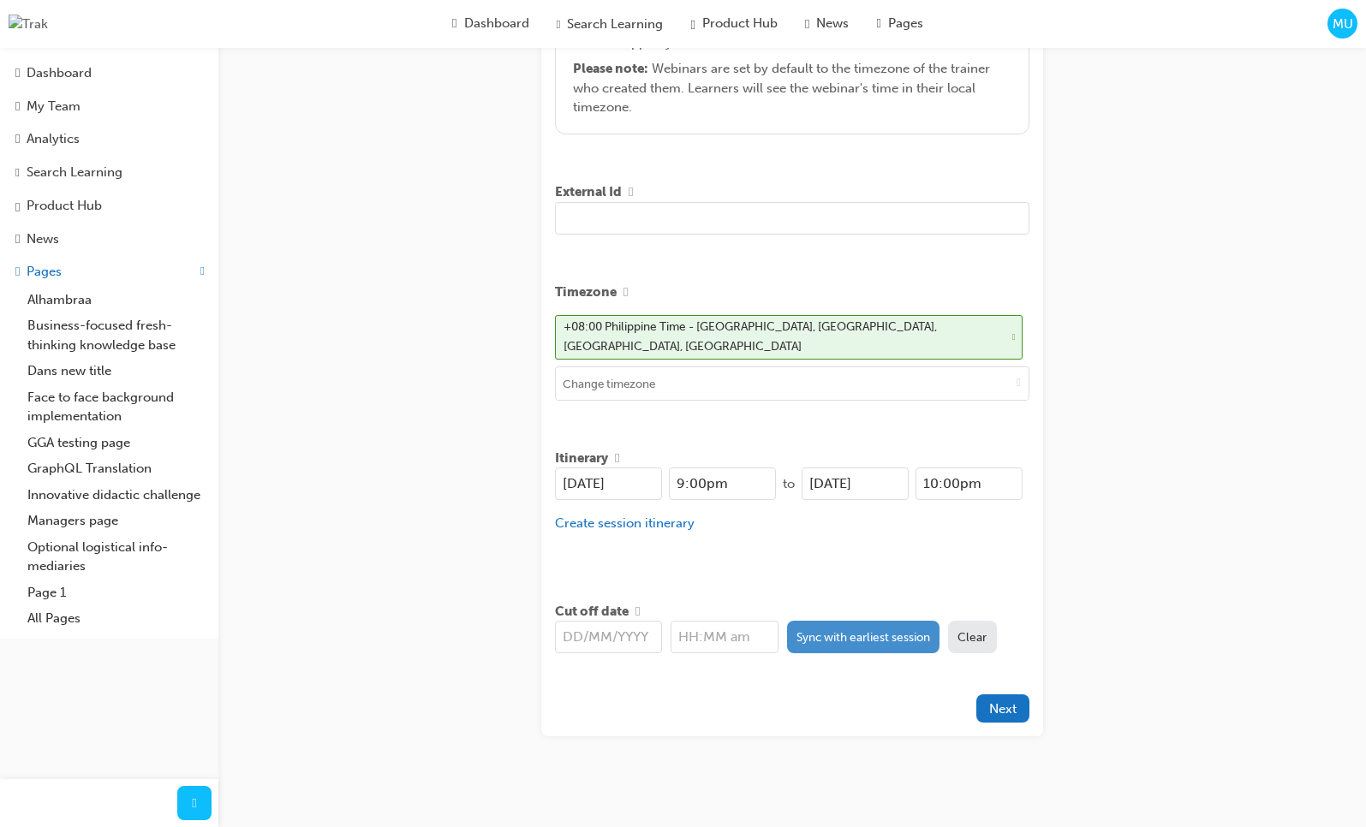
type input "sd asd sad asdasd sd"
click at [844, 621] on button "Sync with earliest session" at bounding box center [863, 637] width 153 height 33
type input "[DATE]"
type input "9:00pm"
click at [1002, 701] on span "Next" at bounding box center [1002, 708] width 27 height 15
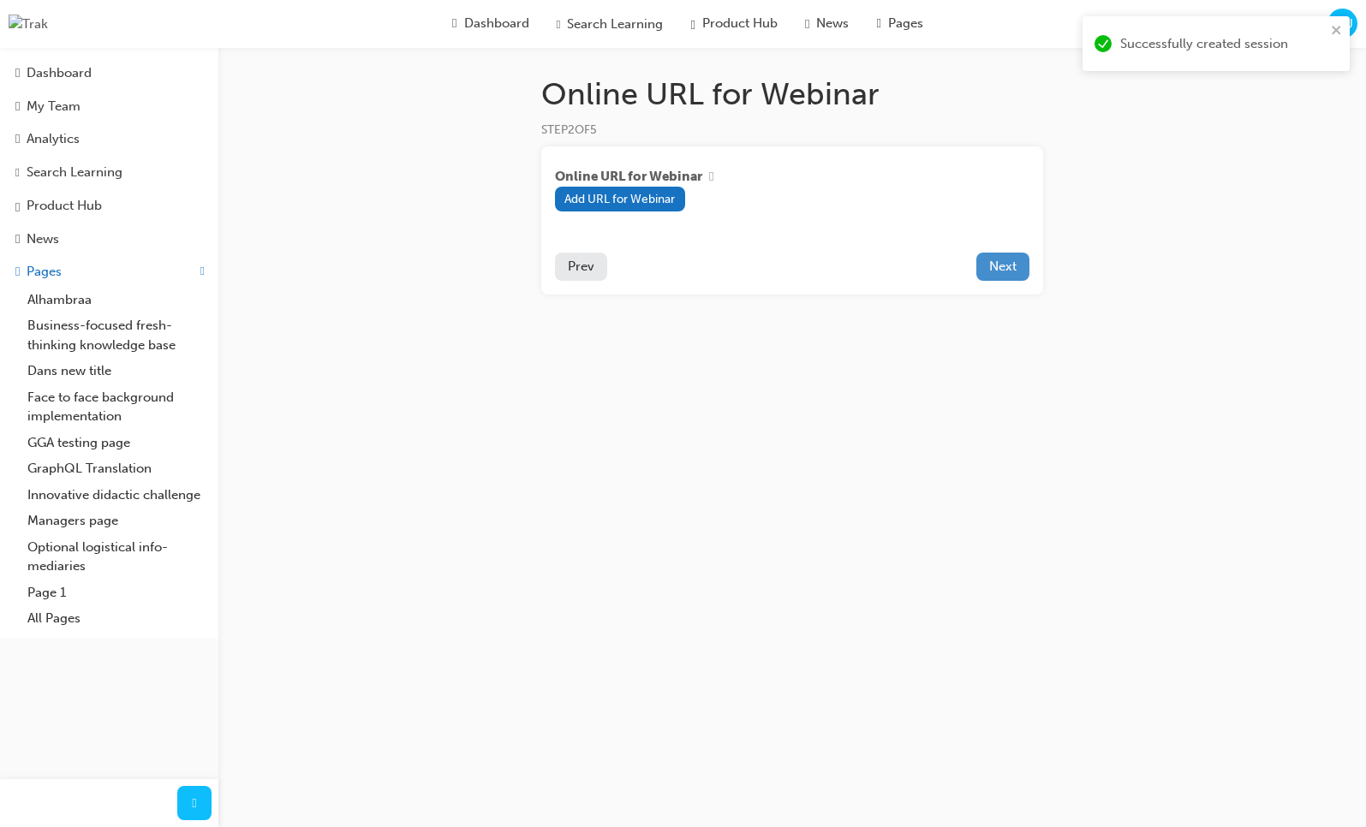
click at [1002, 272] on span "Next" at bounding box center [1002, 266] width 27 height 15
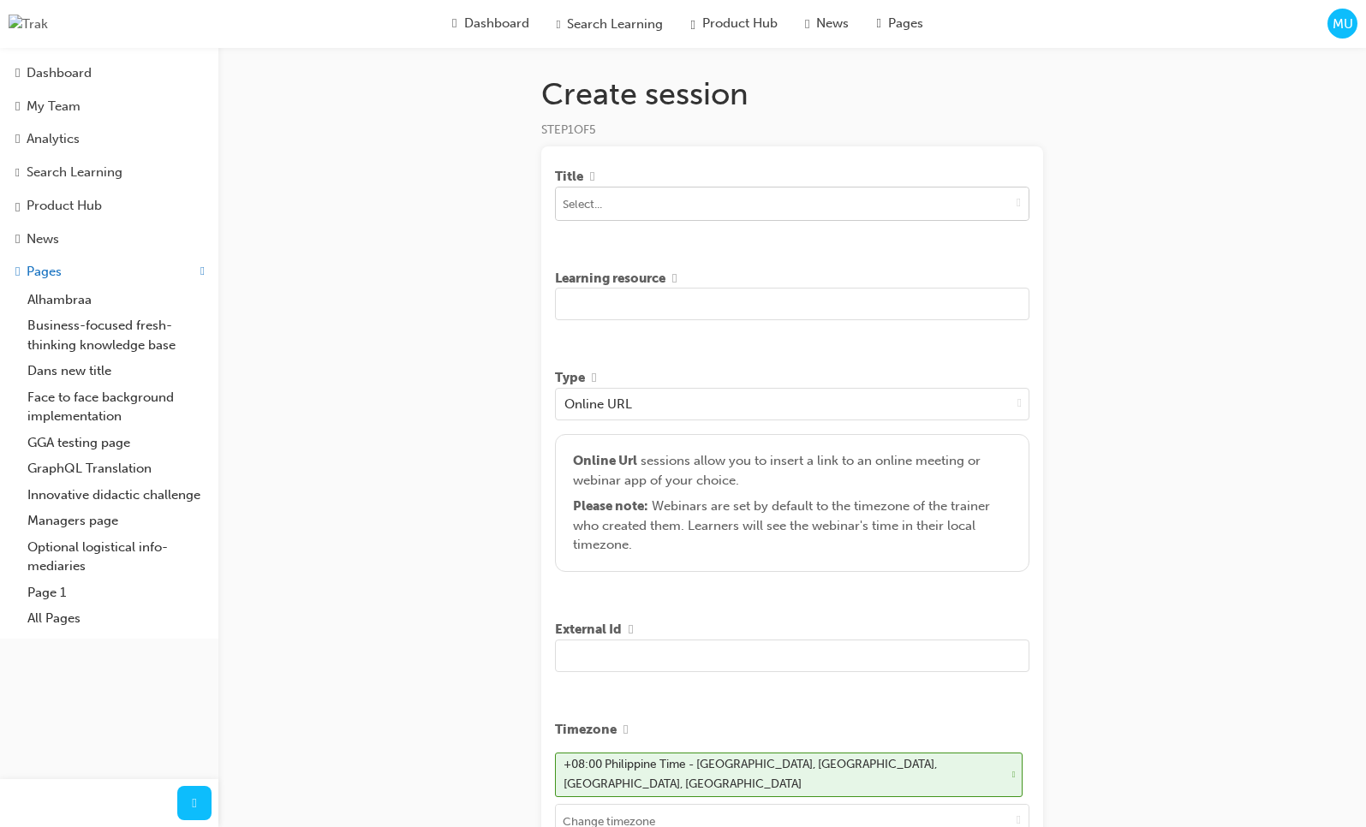
click at [1016, 204] on span "down-icon" at bounding box center [1018, 202] width 4 height 15
type input "s"
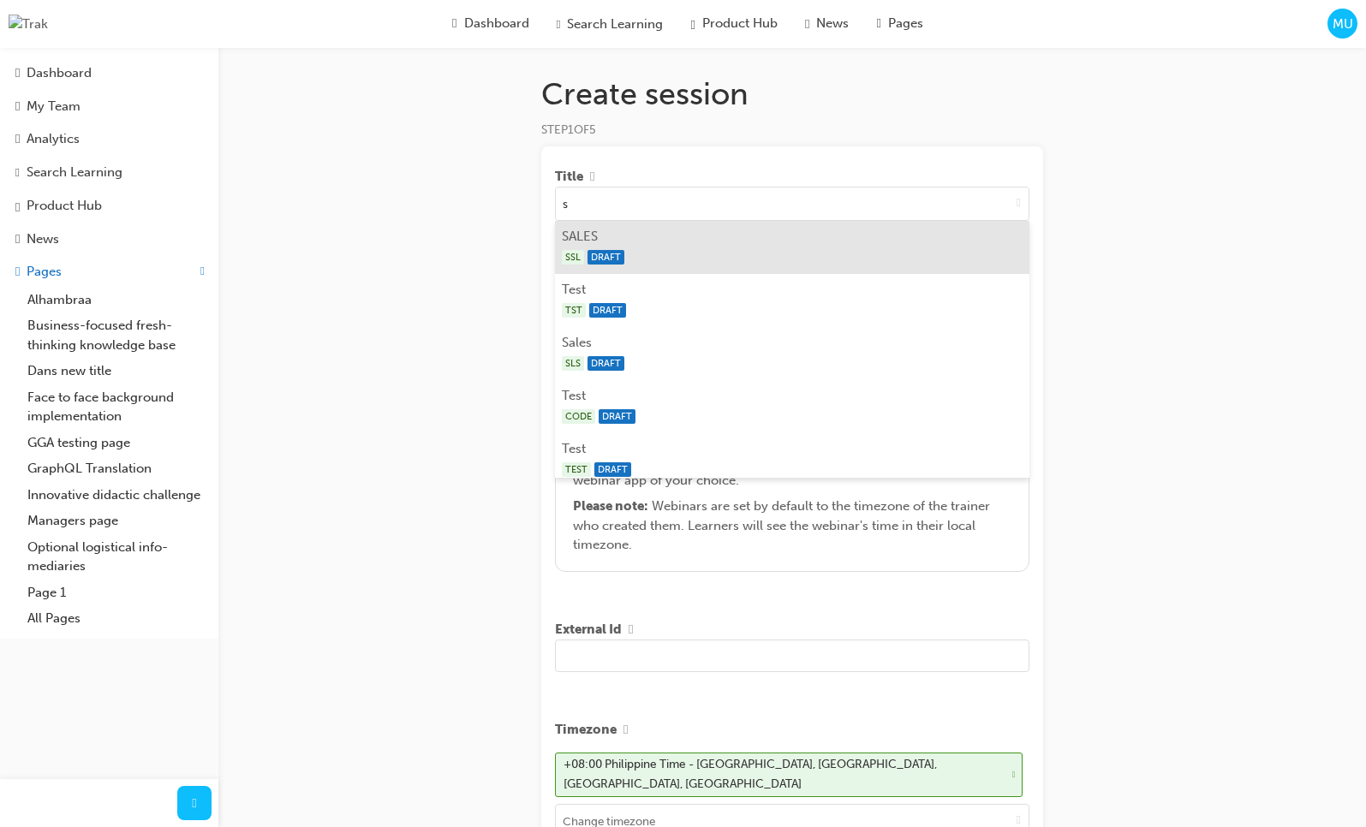
click at [885, 234] on li "SALES SSL DRAFT" at bounding box center [792, 247] width 474 height 53
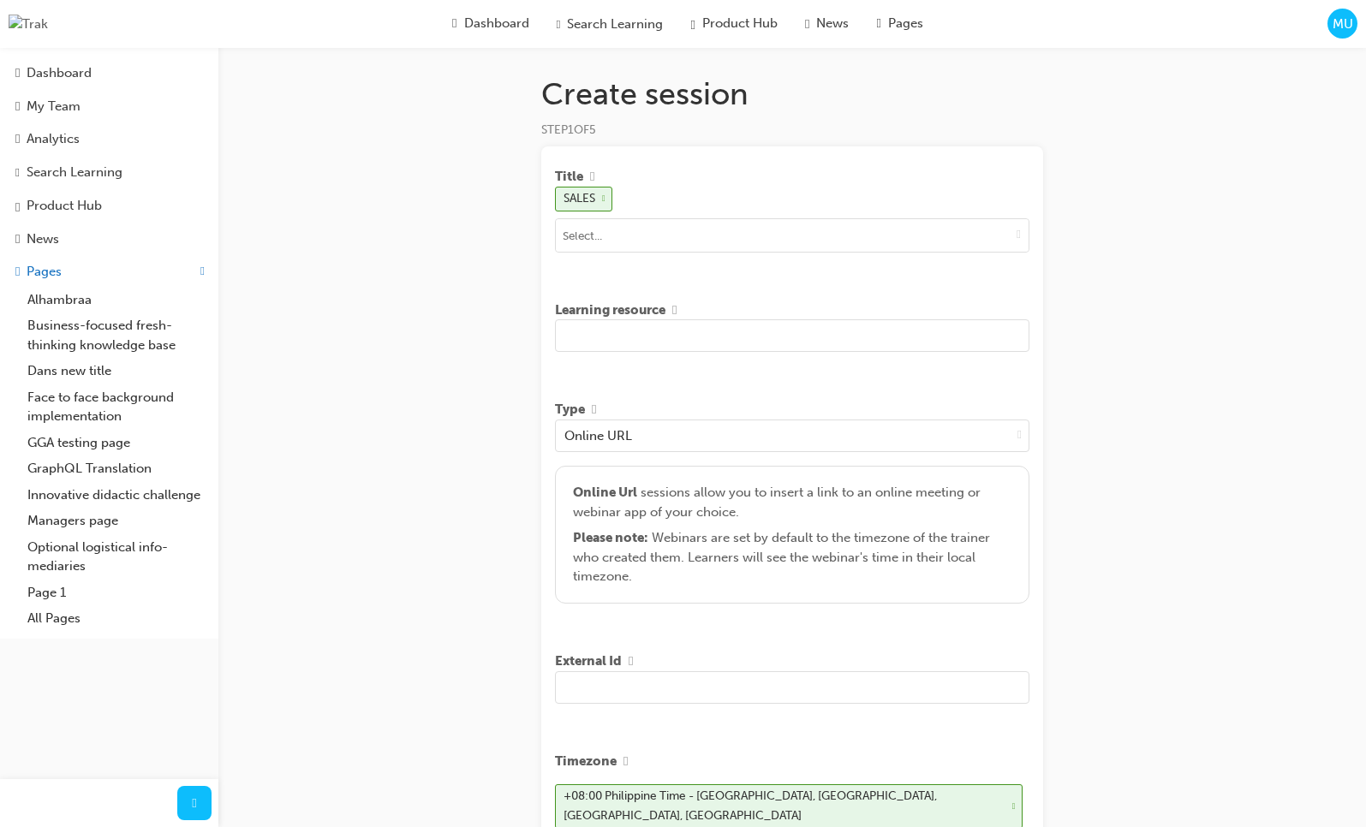
click at [772, 337] on input "text" at bounding box center [792, 335] width 474 height 33
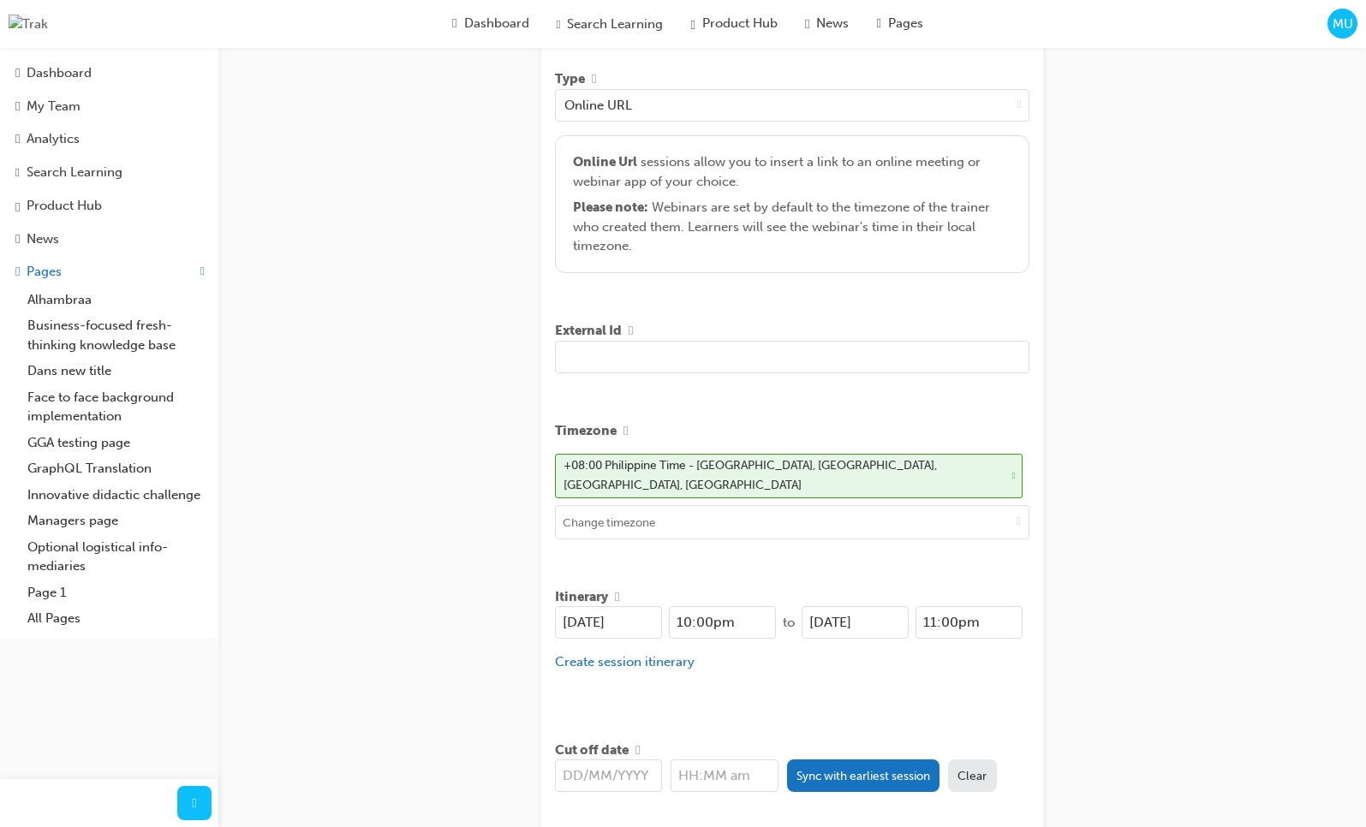
scroll to position [331, 0]
type input "sad dasd asd asd asdasd"
click at [875, 759] on button "Sync with earliest session" at bounding box center [863, 775] width 153 height 33
type input "[DATE]"
type input "10:00pm"
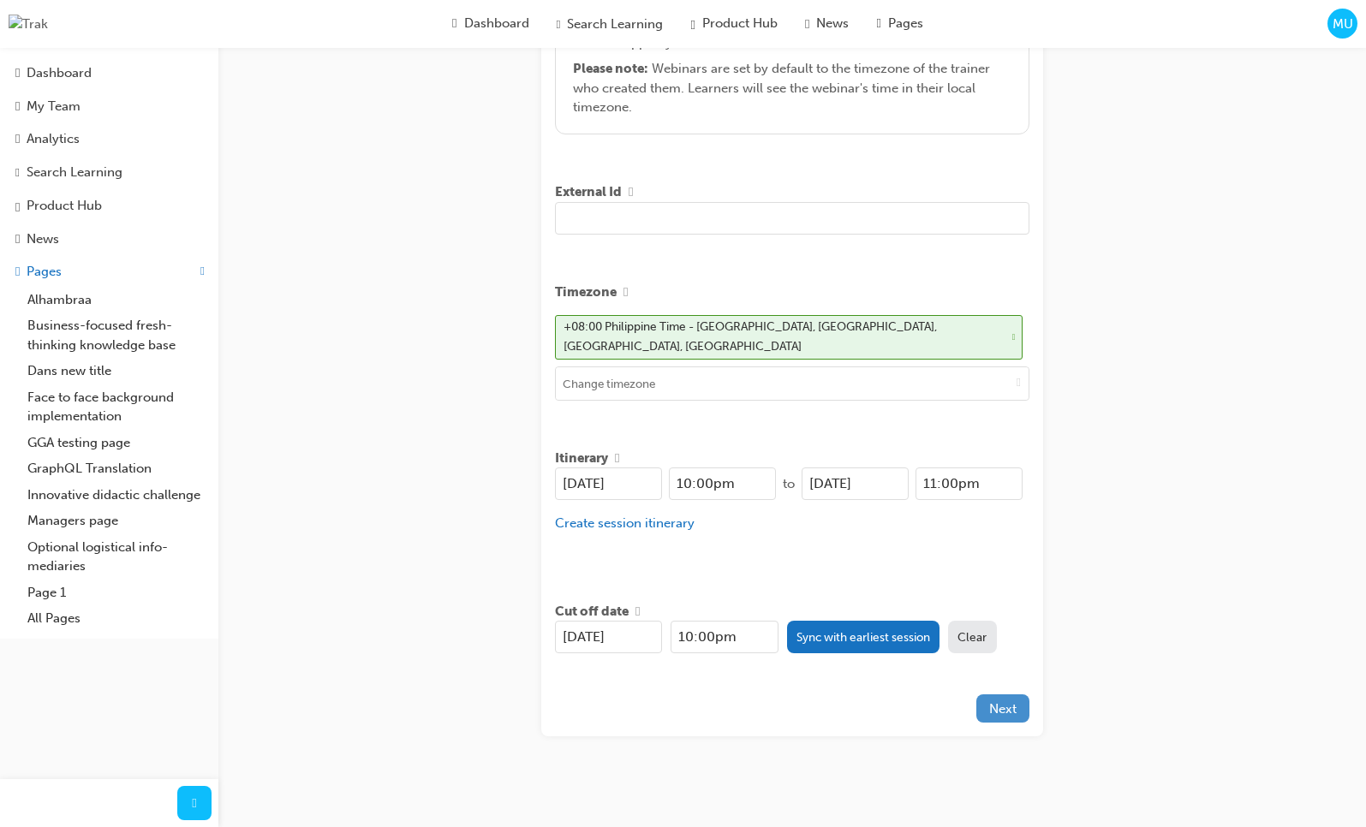
click at [1001, 705] on span "Next" at bounding box center [1002, 708] width 27 height 15
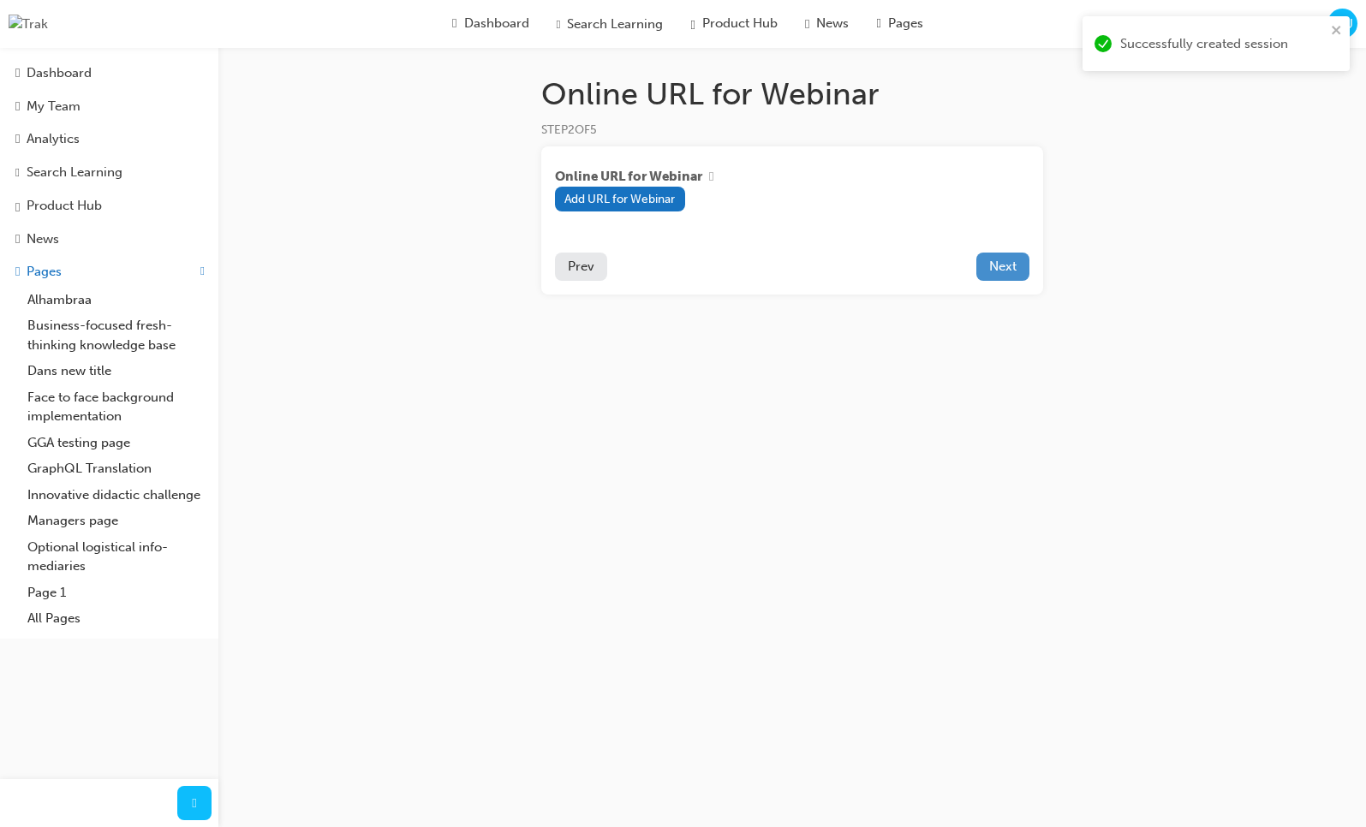
click at [996, 271] on span "Next" at bounding box center [1002, 266] width 27 height 15
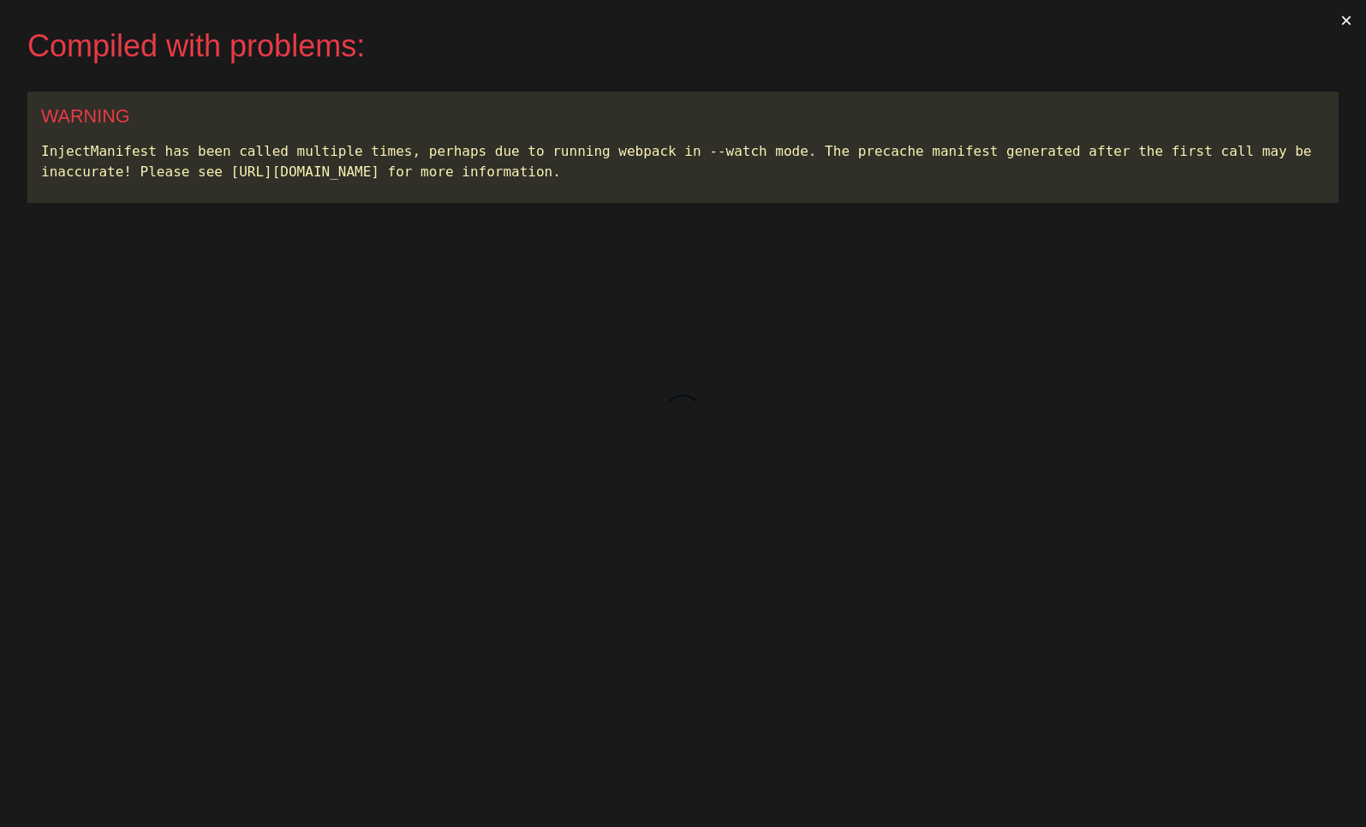
click at [1349, 22] on button "×" at bounding box center [1345, 20] width 39 height 41
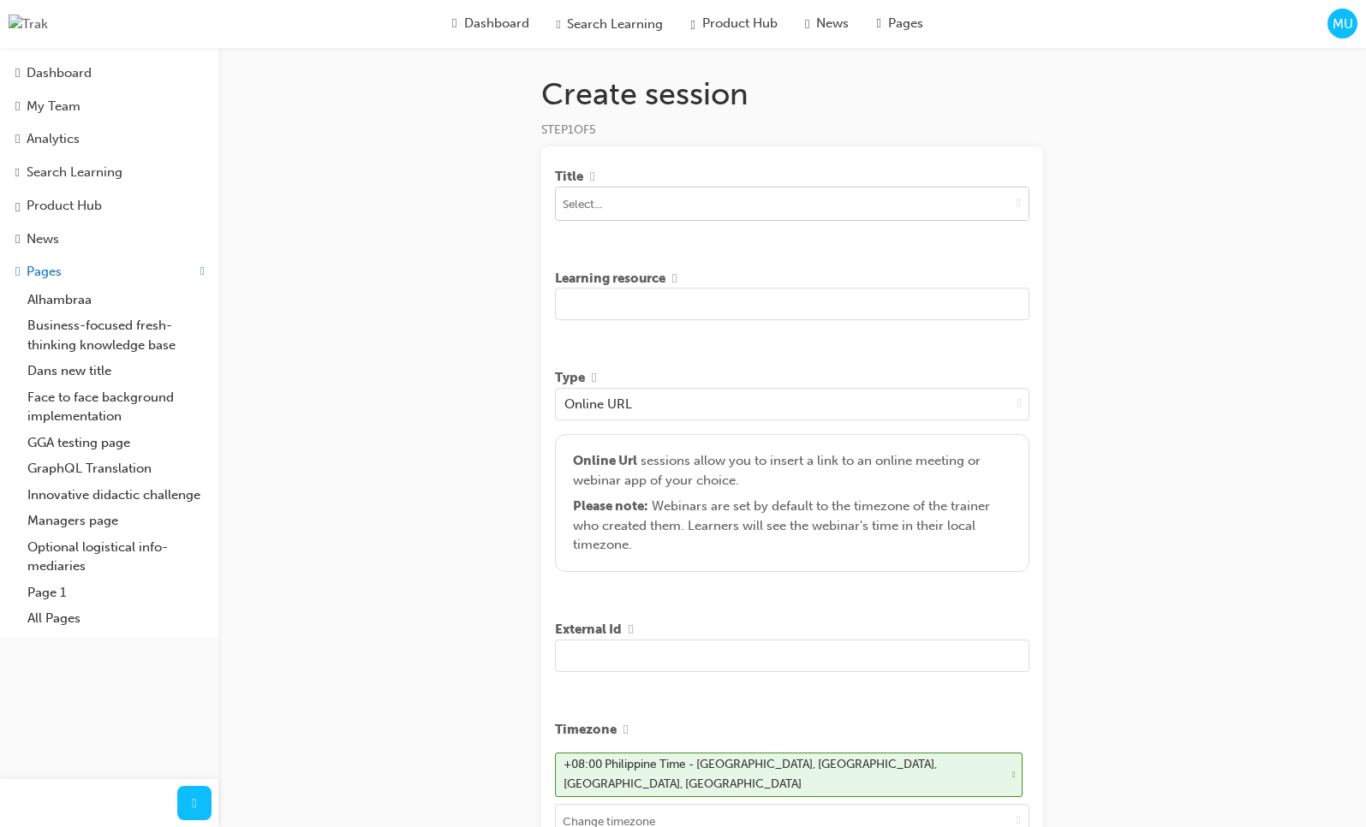
click at [1019, 206] on span "down-icon" at bounding box center [1018, 202] width 4 height 15
type input "asd"
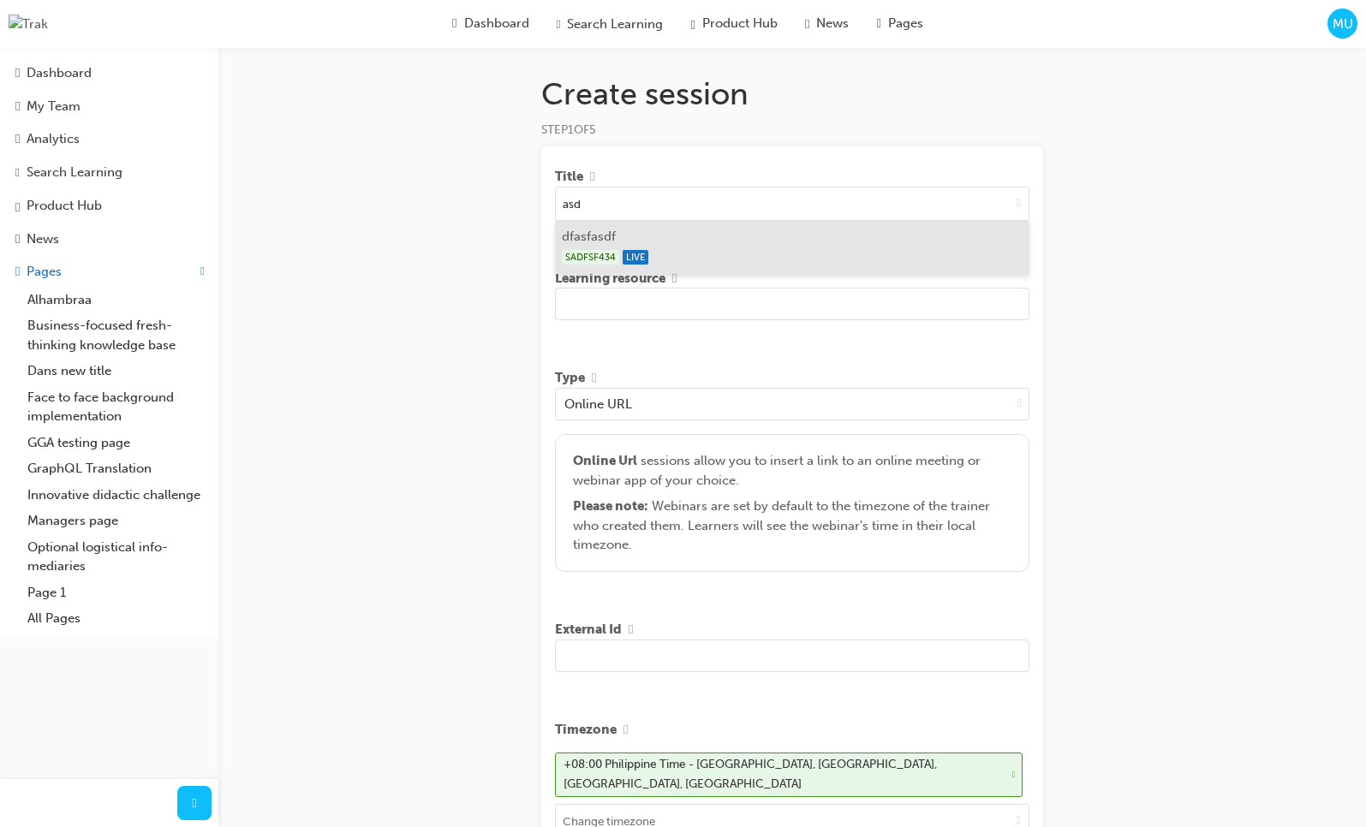
click at [802, 252] on div "SADFSF434 LIVE" at bounding box center [792, 257] width 461 height 21
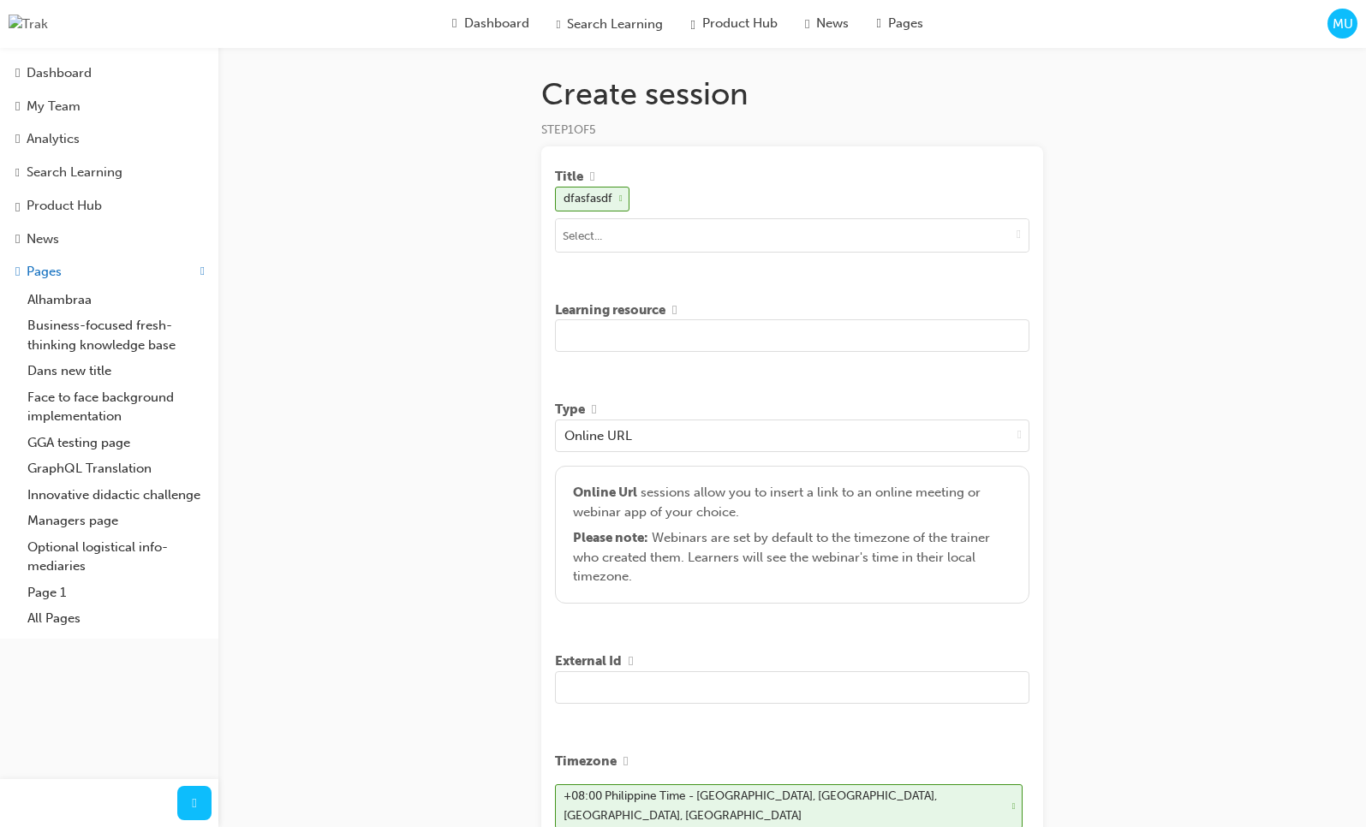
scroll to position [39, 0]
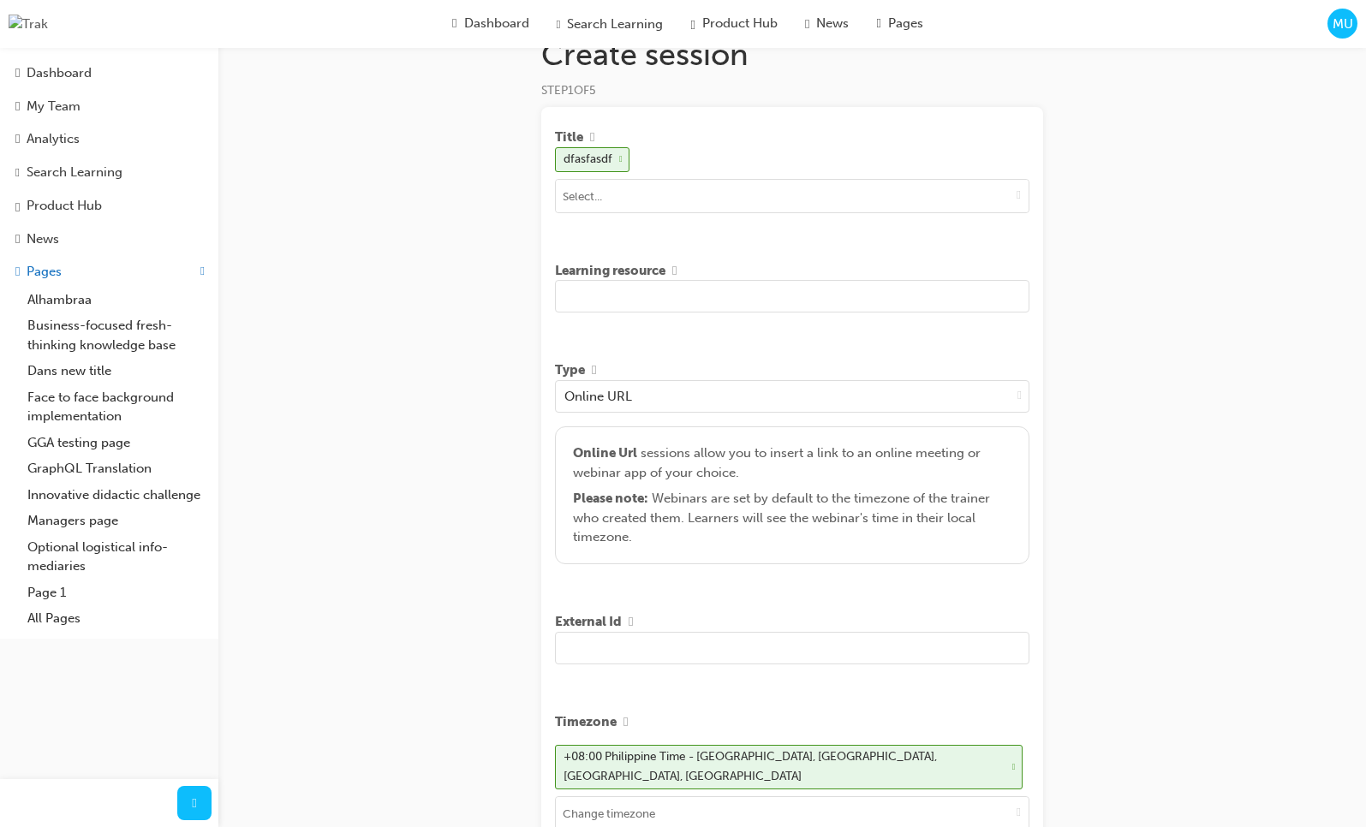
click at [765, 286] on input "text" at bounding box center [792, 296] width 474 height 33
type input "sad asdsad sad asdd"
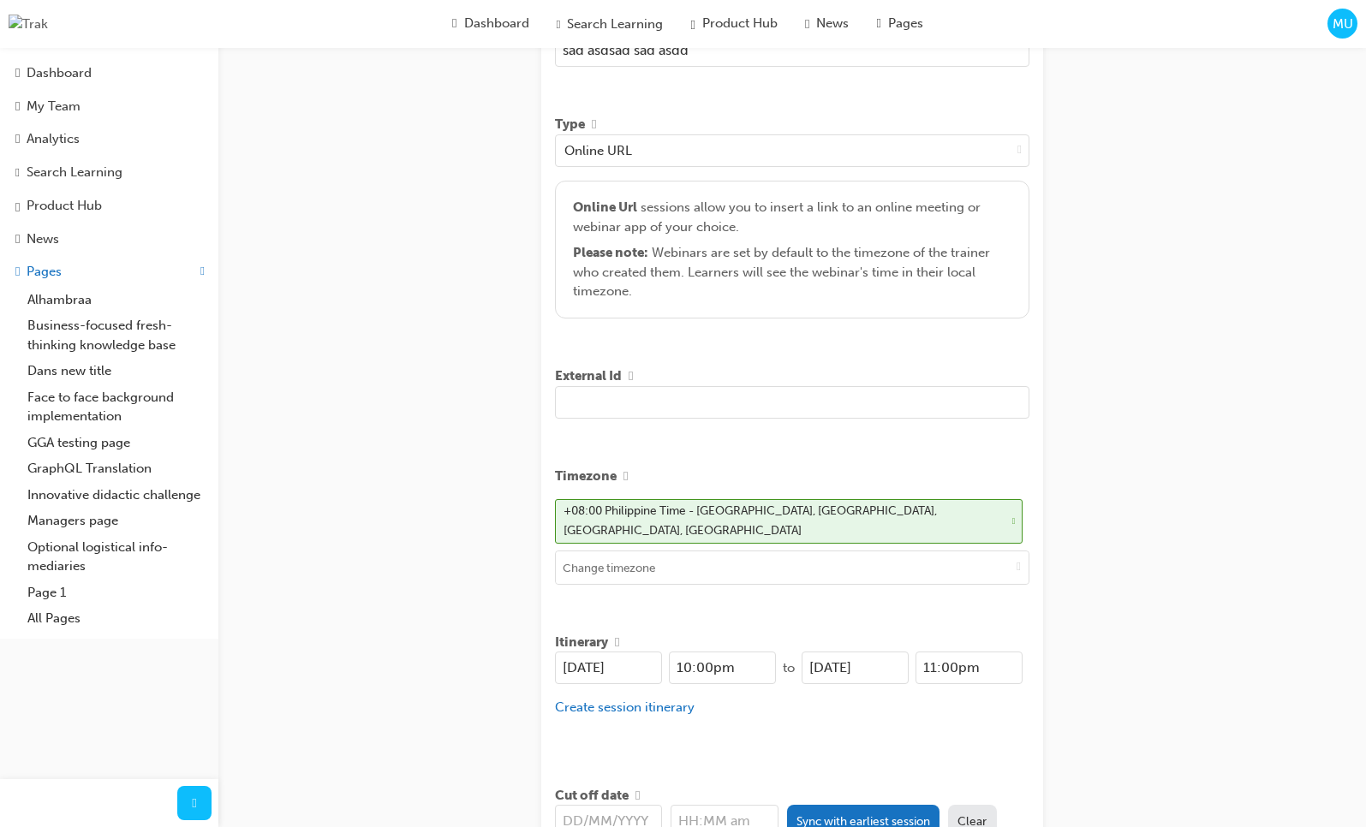
scroll to position [469, 0]
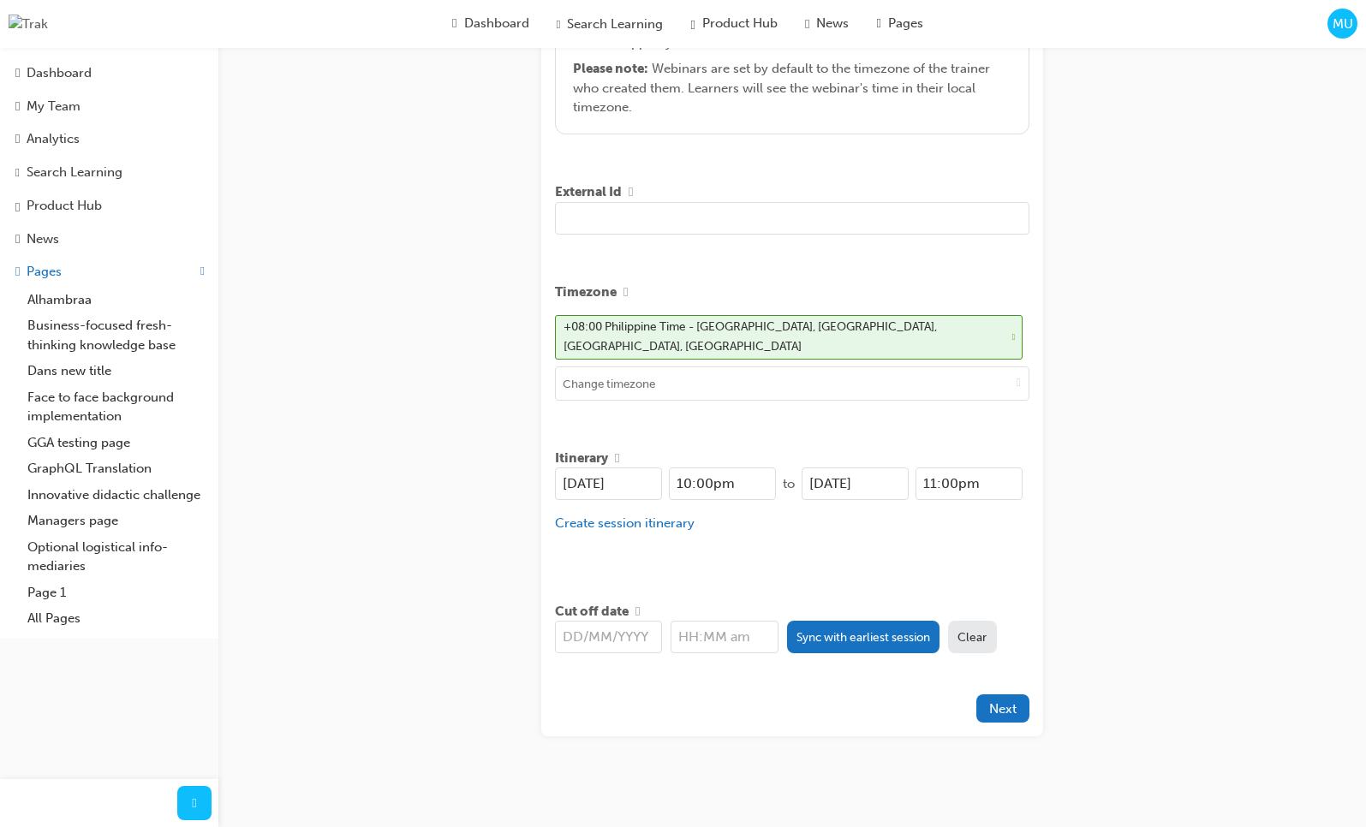
click at [867, 646] on div "Cut off date Sync with earliest session Clear" at bounding box center [792, 631] width 474 height 73
drag, startPoint x: 851, startPoint y: 610, endPoint x: 852, endPoint y: 629, distance: 18.9
click at [851, 610] on div "Cut off date" at bounding box center [792, 612] width 474 height 20
click at [852, 629] on button "Sync with earliest session" at bounding box center [863, 637] width 153 height 33
type input "[DATE]"
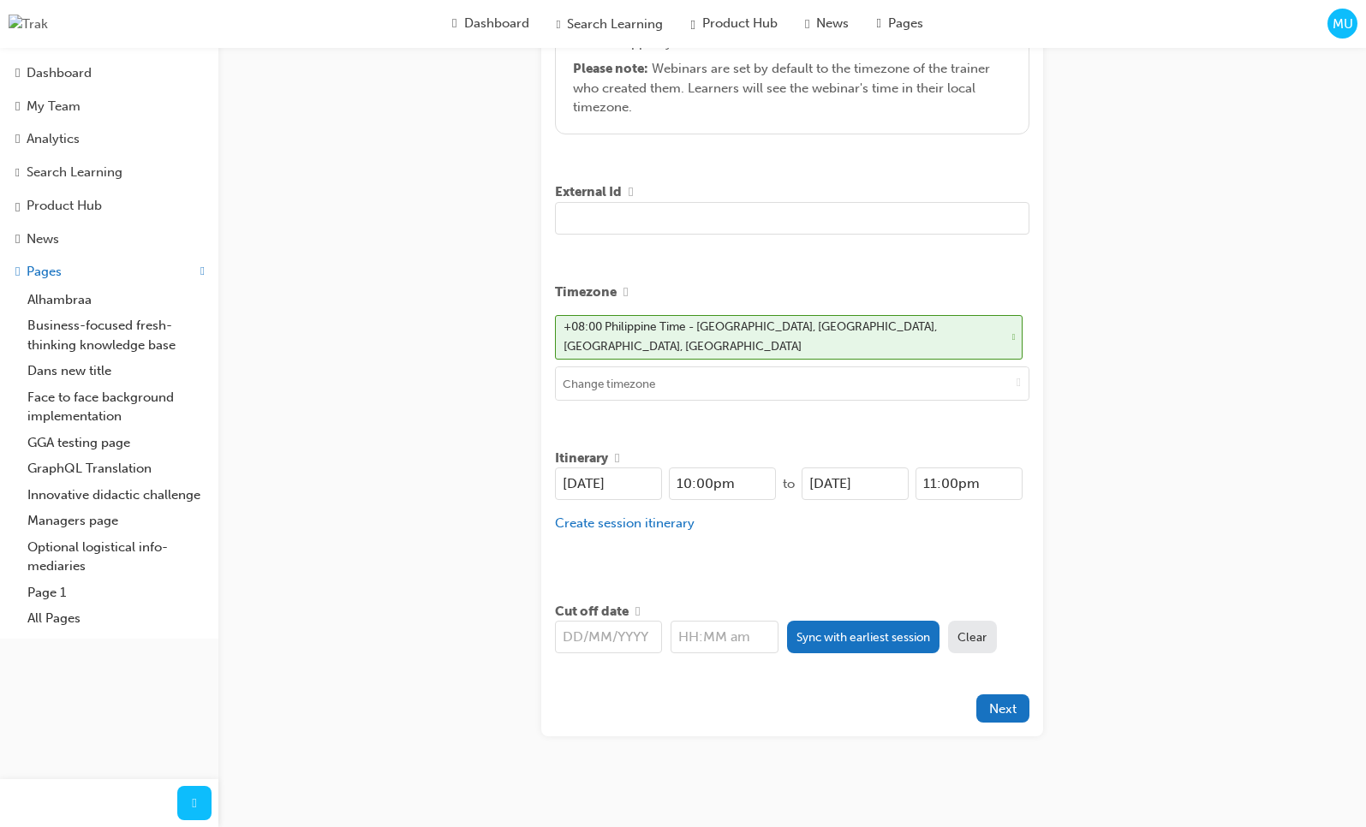
type input "10:00pm"
drag, startPoint x: 839, startPoint y: 699, endPoint x: 875, endPoint y: 714, distance: 39.1
click at [839, 699] on div at bounding box center [765, 708] width 421 height 28
click at [996, 705] on span "Next" at bounding box center [1002, 708] width 27 height 15
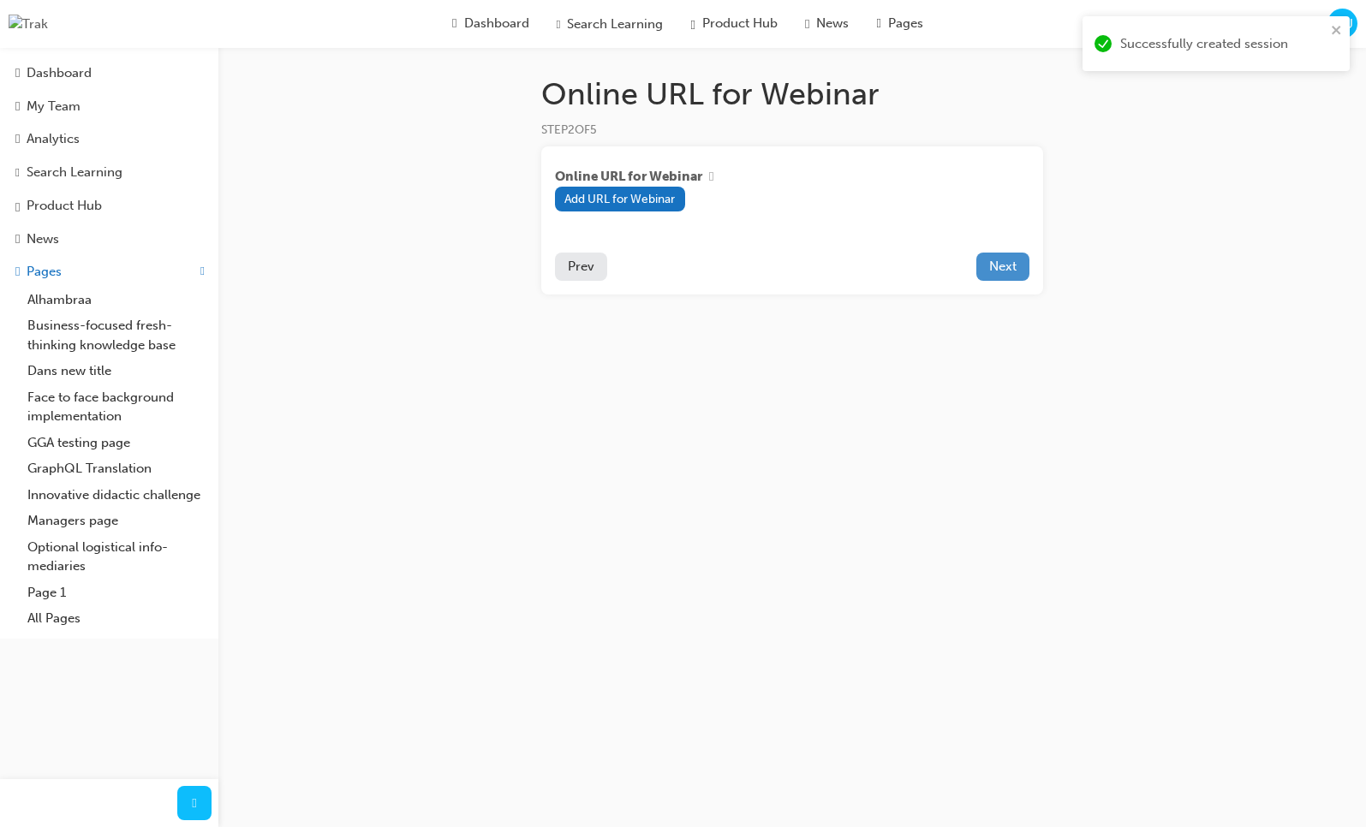
click at [994, 273] on span "Next" at bounding box center [1002, 266] width 27 height 15
click at [1352, 21] on div "MU" at bounding box center [1342, 24] width 30 height 30
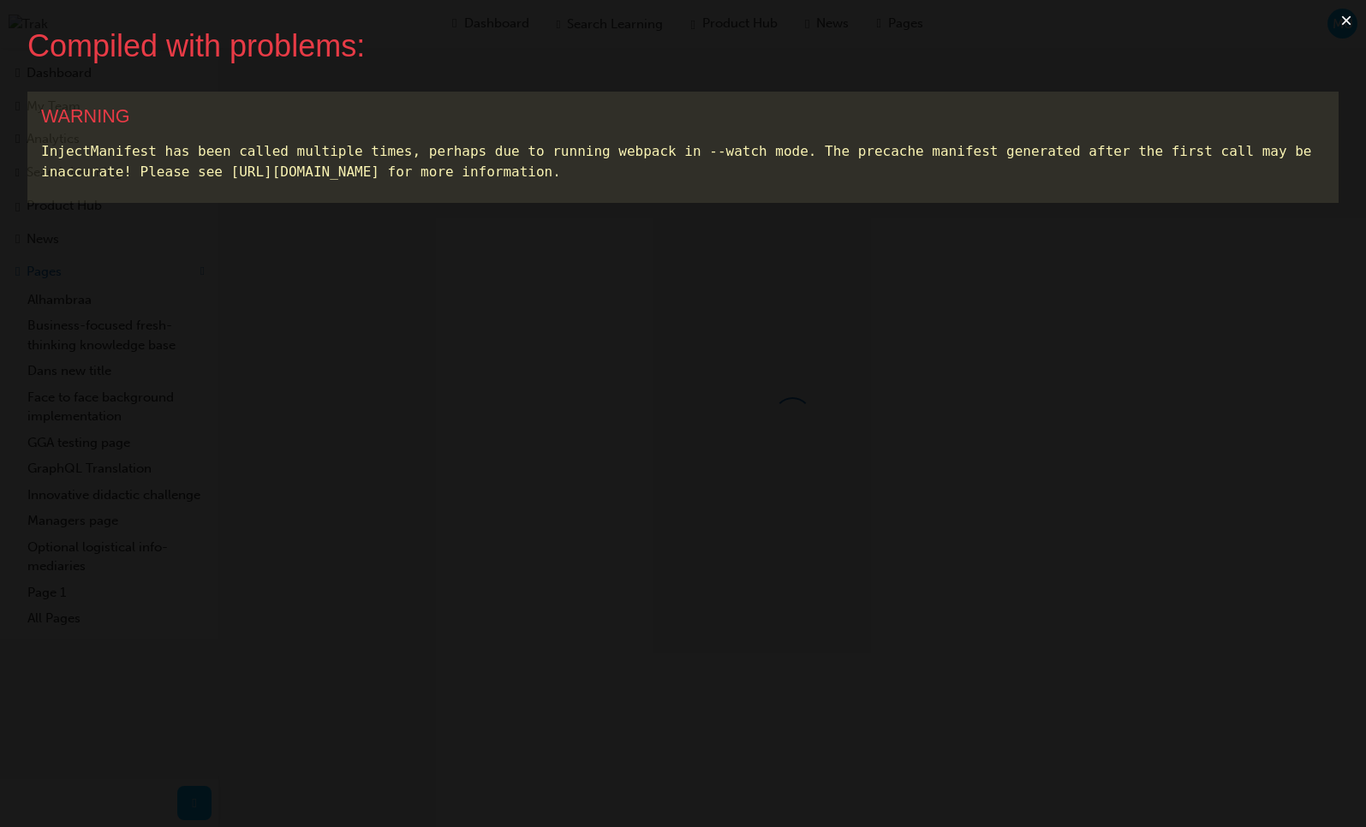
click at [1341, 22] on button "×" at bounding box center [1345, 20] width 39 height 41
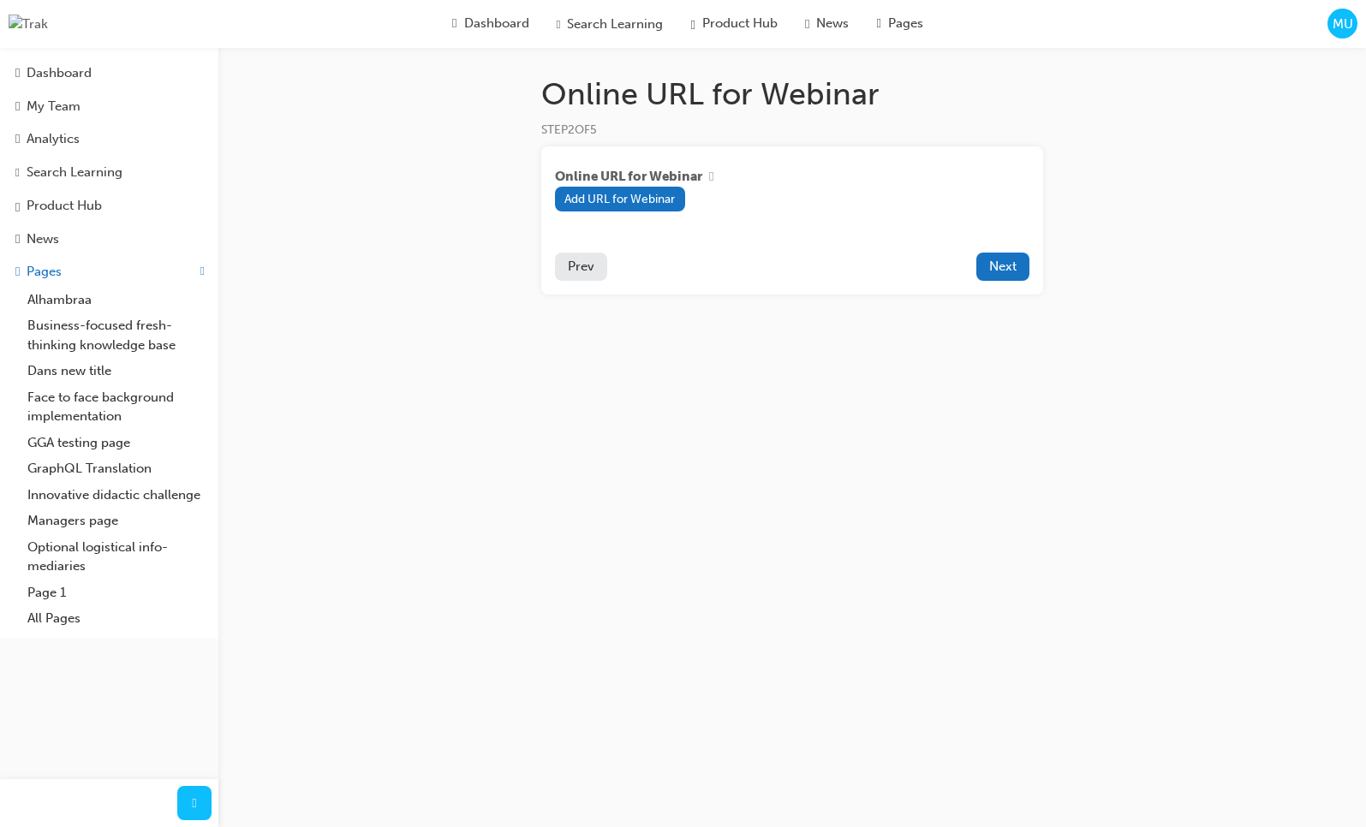
click at [1341, 22] on span "MU" at bounding box center [1342, 25] width 21 height 20
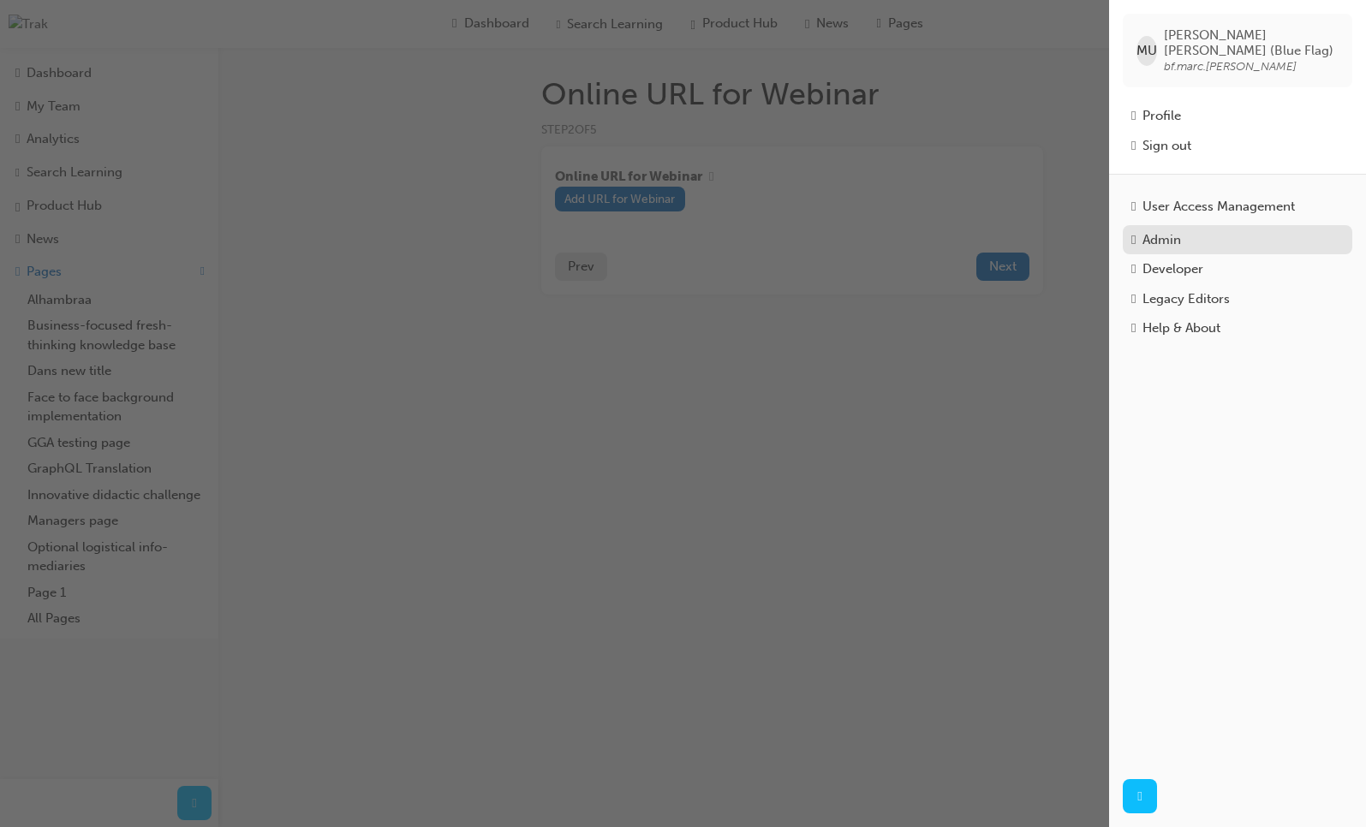
click at [1170, 230] on div "Admin" at bounding box center [1161, 240] width 39 height 20
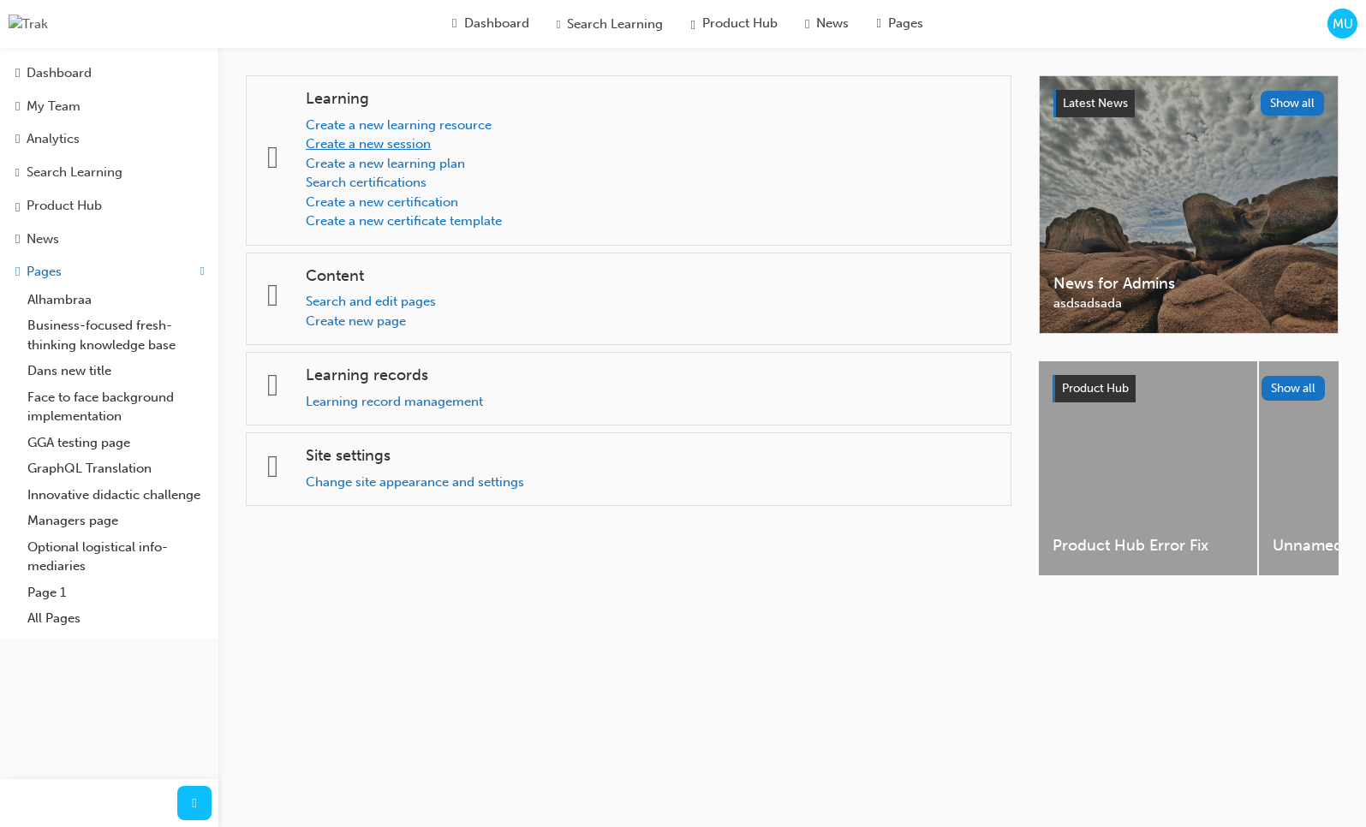
click at [390, 147] on link "Create a new session" at bounding box center [368, 143] width 125 height 15
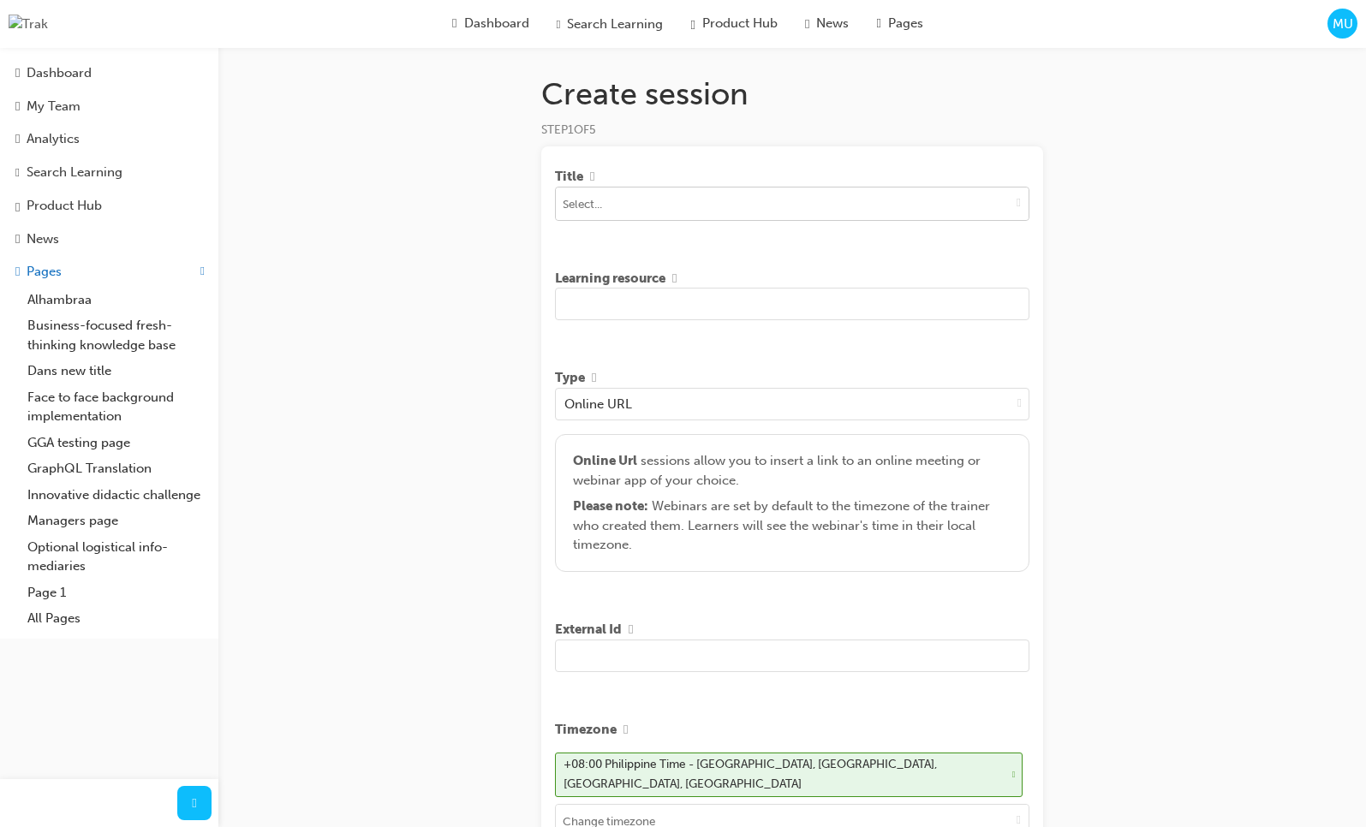
click at [885, 209] on input at bounding box center [792, 203] width 473 height 33
type input "asd"
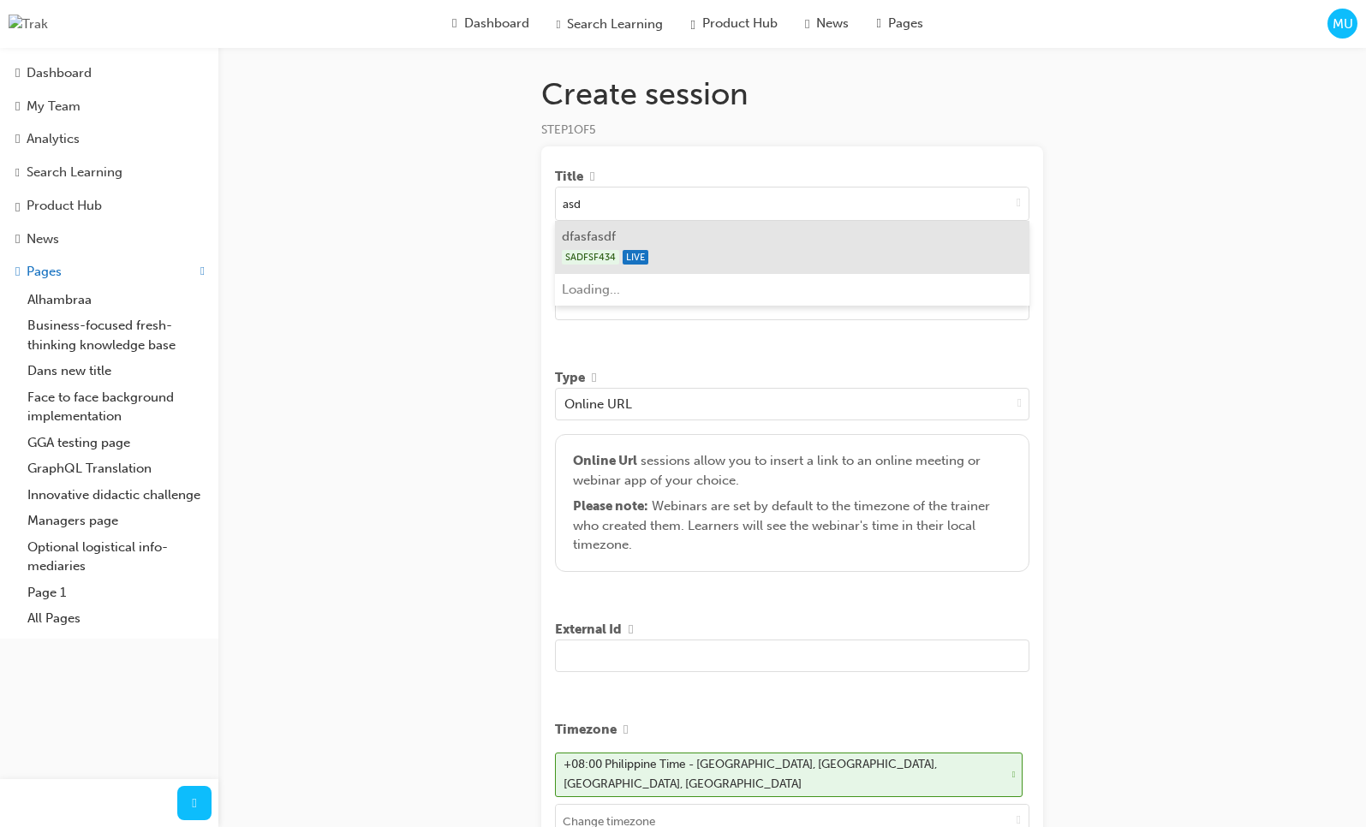
click at [835, 245] on li "dfasfasdf SADFSF434 LIVE" at bounding box center [792, 247] width 474 height 53
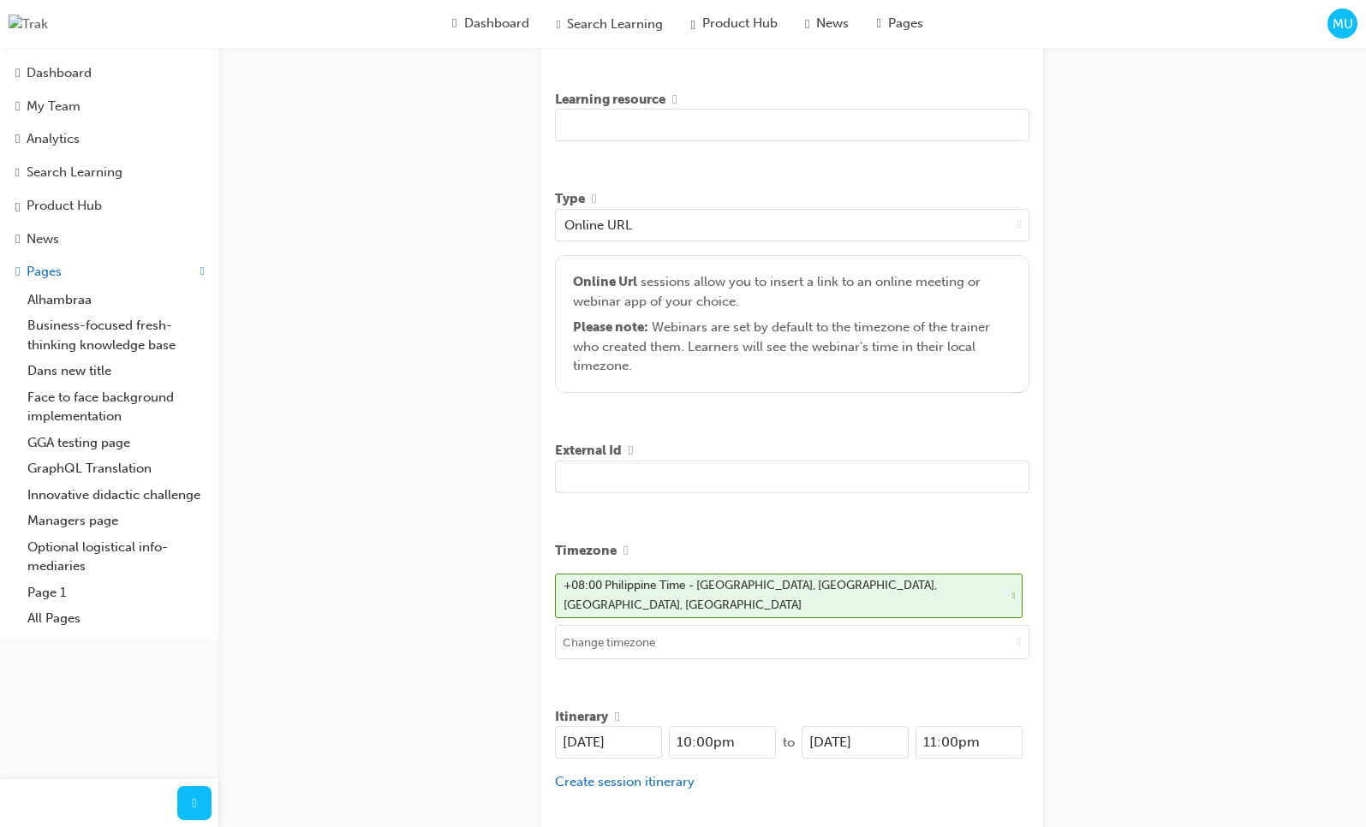
scroll to position [190, 0]
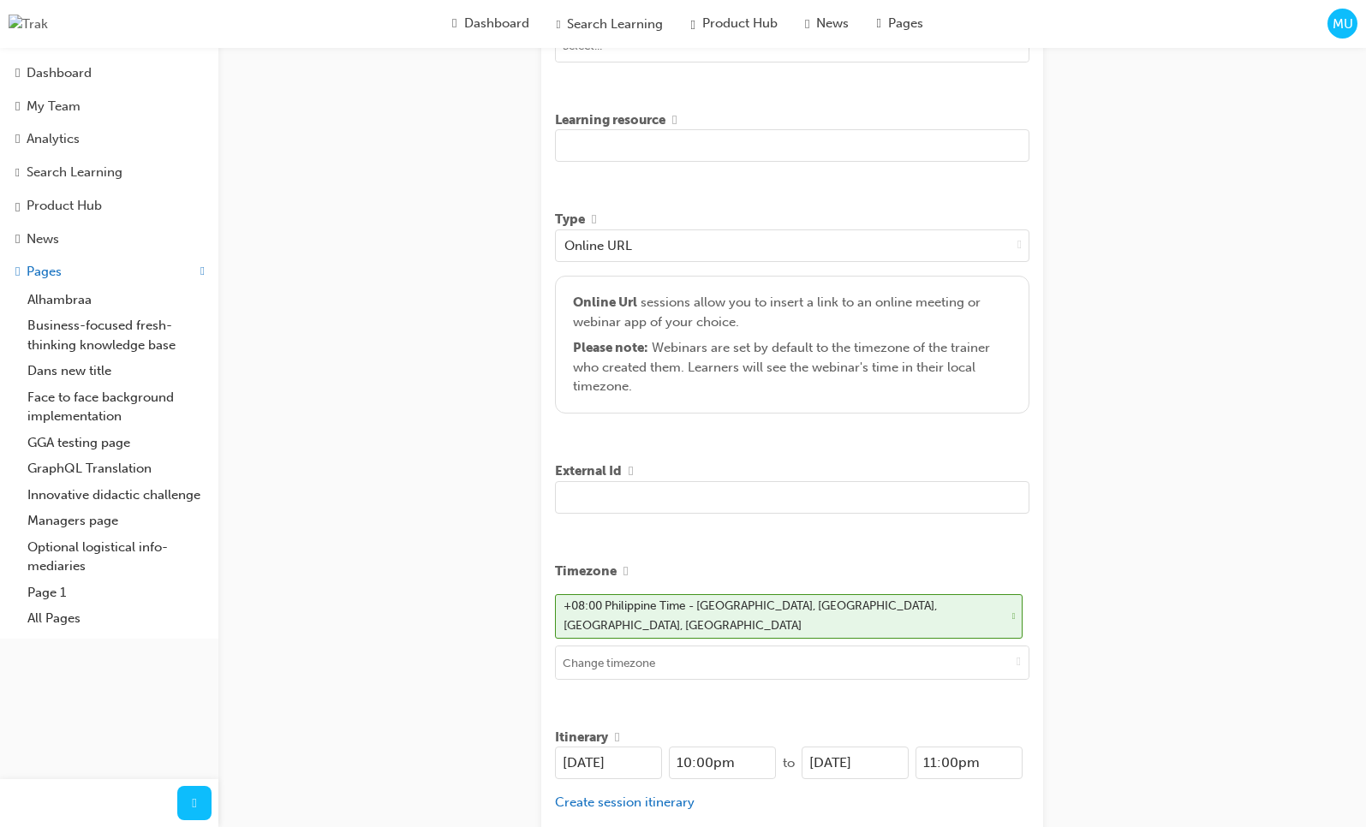
click at [777, 160] on input "text" at bounding box center [792, 145] width 474 height 33
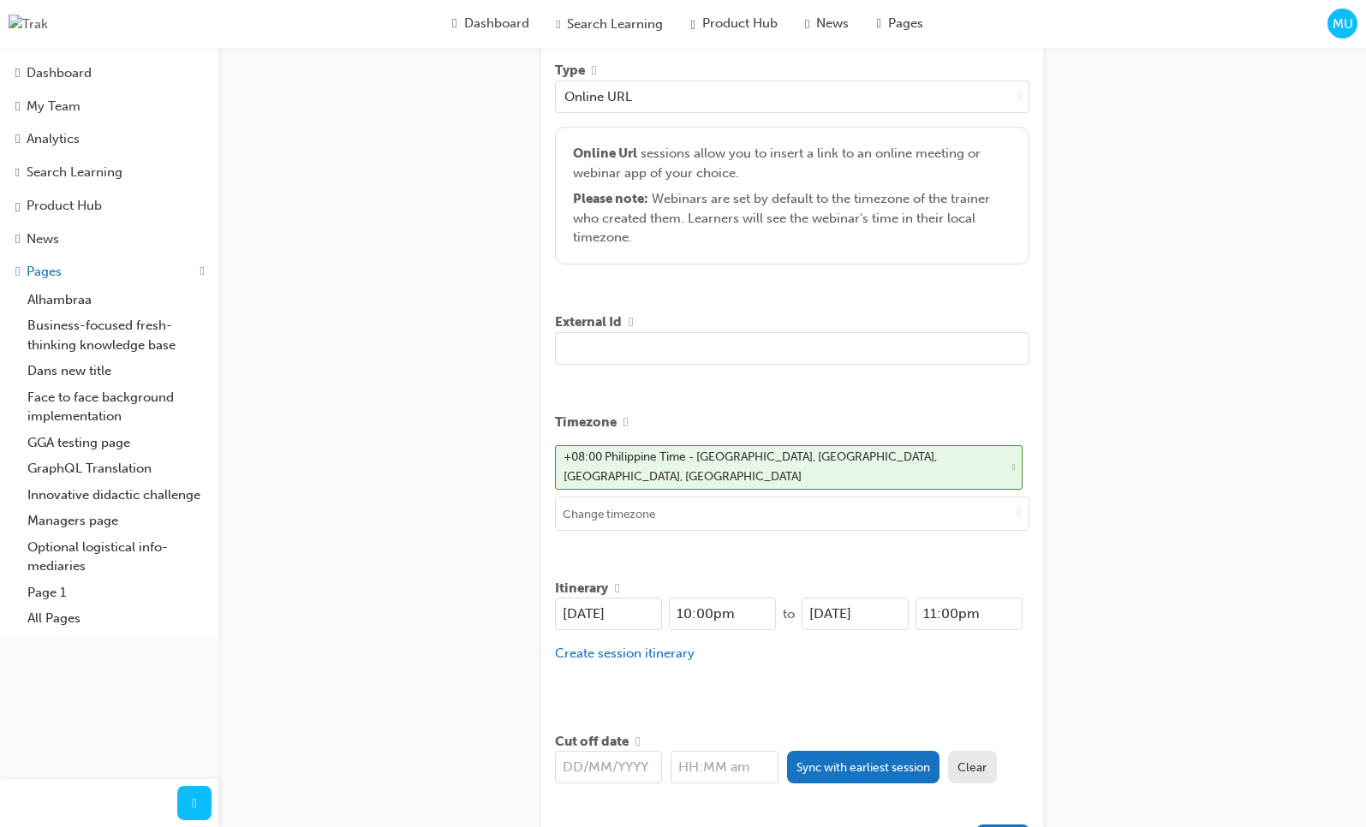
scroll to position [469, 0]
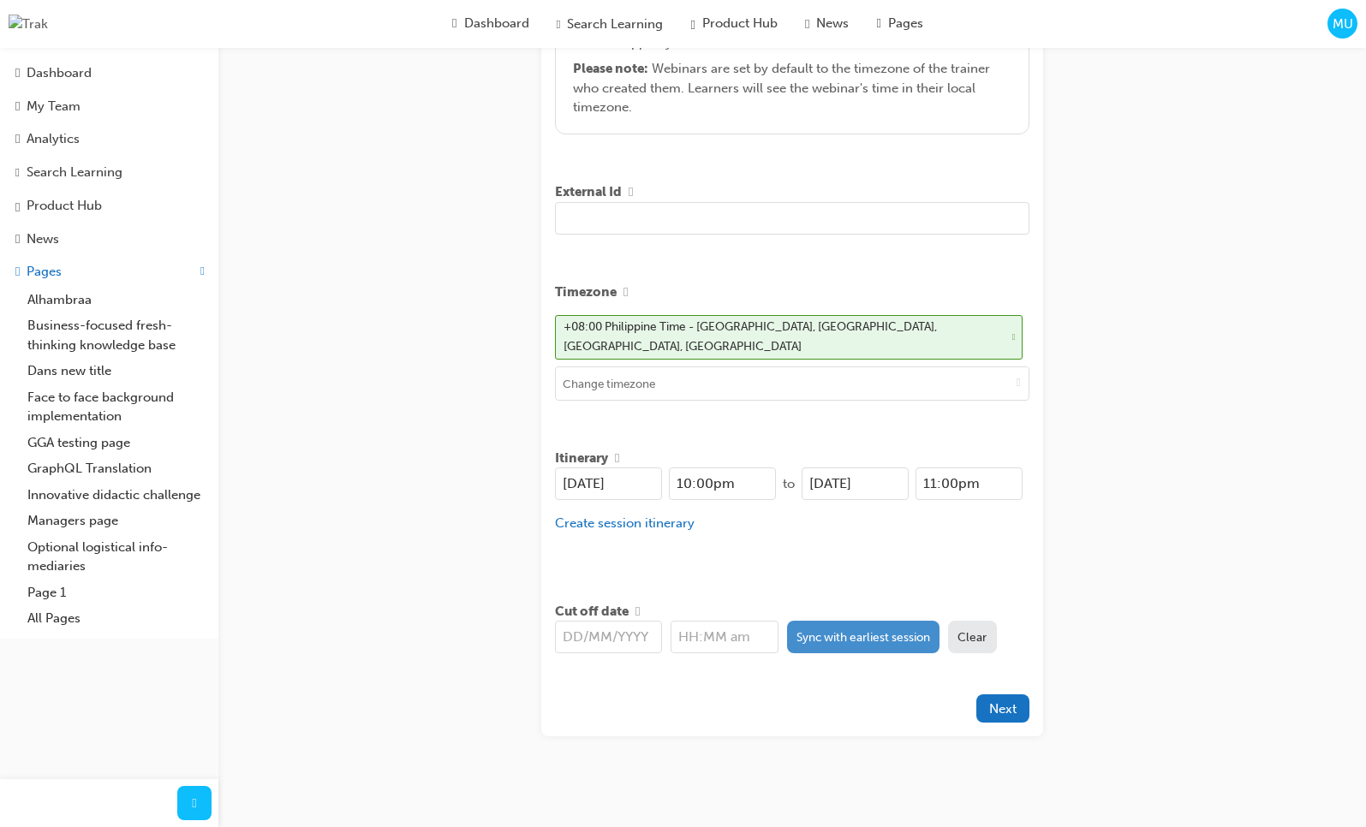
type input "asd asd asdas dasd"
click at [862, 624] on button "Sync with earliest session" at bounding box center [863, 637] width 153 height 33
type input "[DATE]"
type input "10:00pm"
click at [856, 677] on div "Title dfasfasdf Learning resource asd asd asdas dasd Type Online URL Online Url…" at bounding box center [792, 206] width 502 height 1059
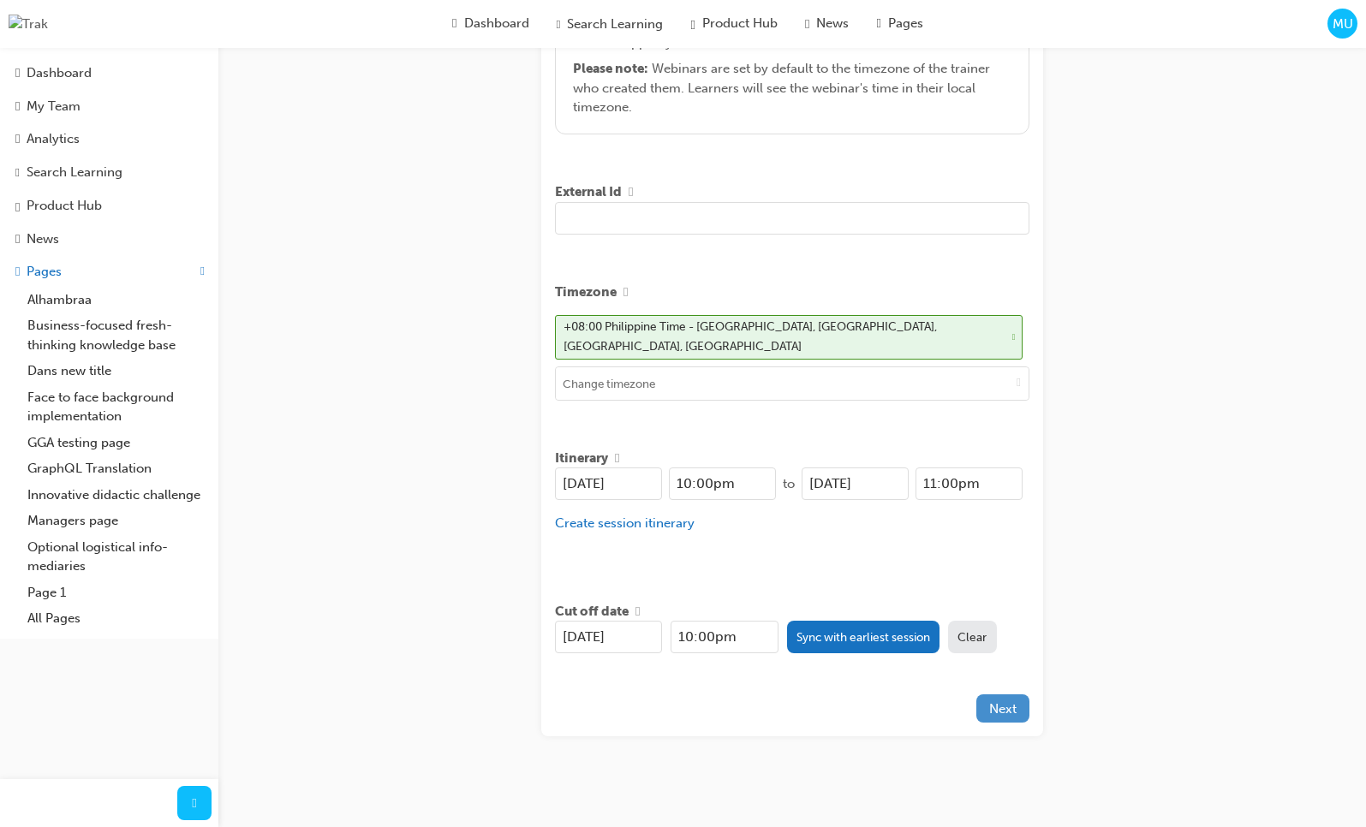
click at [998, 702] on span "Next" at bounding box center [1002, 708] width 27 height 15
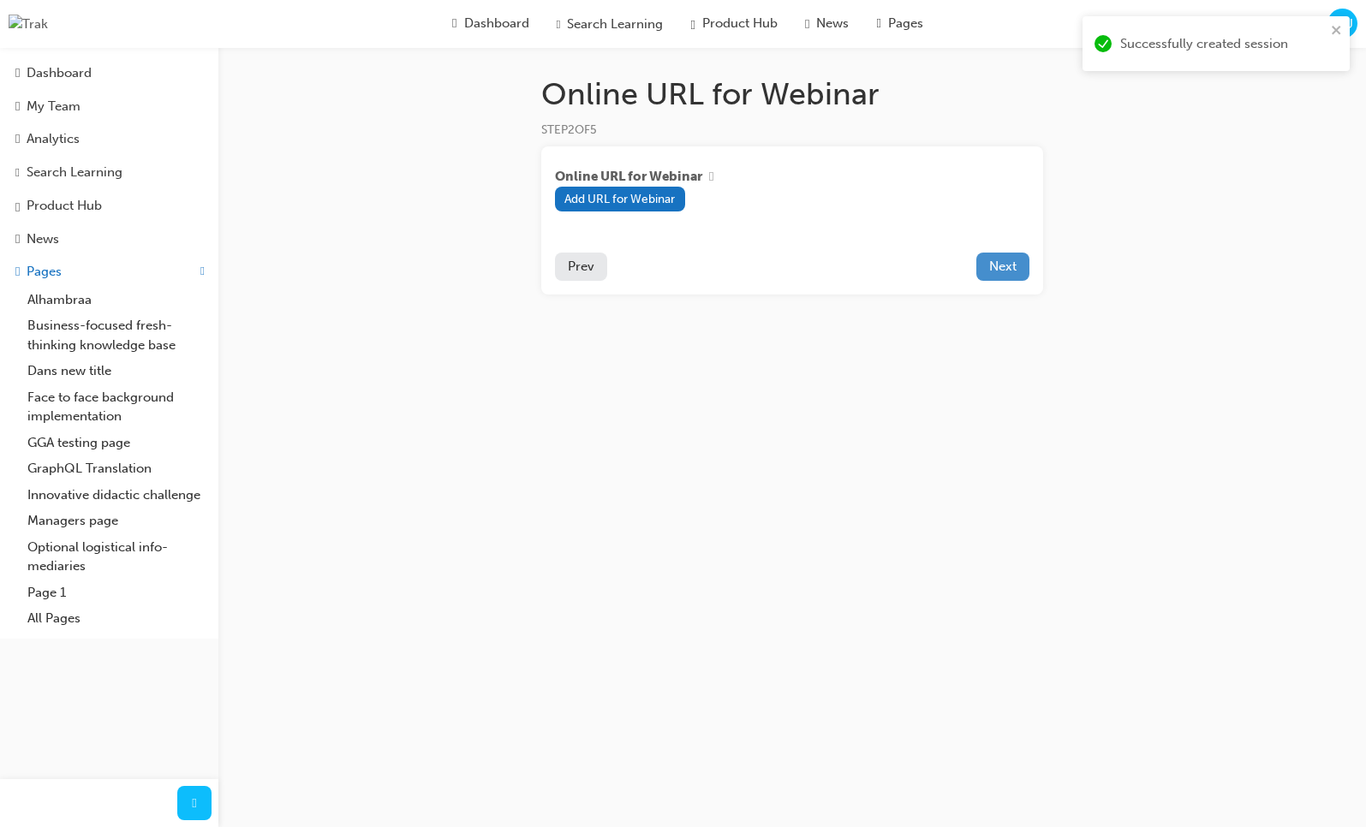
click at [999, 273] on span "Next" at bounding box center [1002, 266] width 27 height 15
click at [70, 74] on div "Dashboard" at bounding box center [59, 73] width 65 height 20
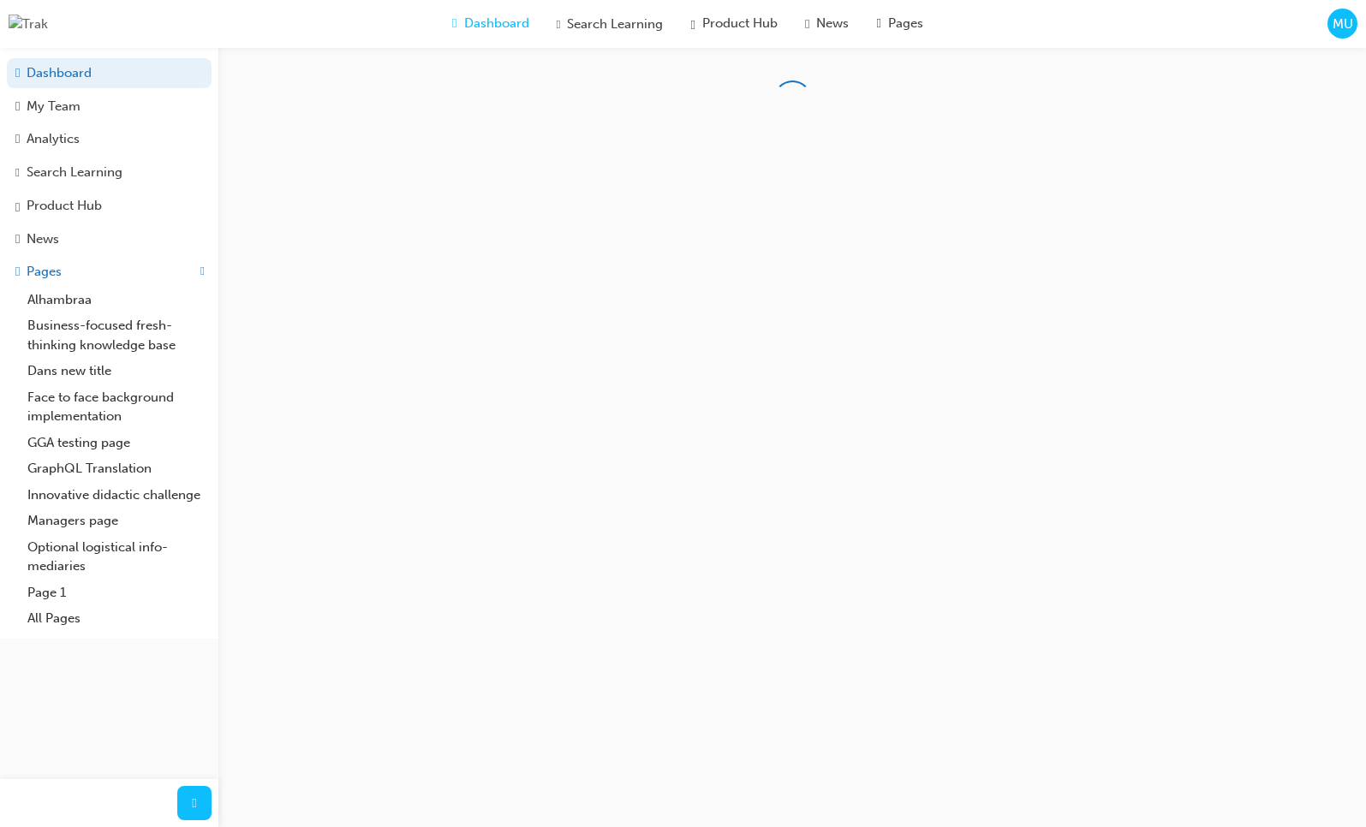
click at [1341, 22] on span "MU" at bounding box center [1342, 25] width 21 height 20
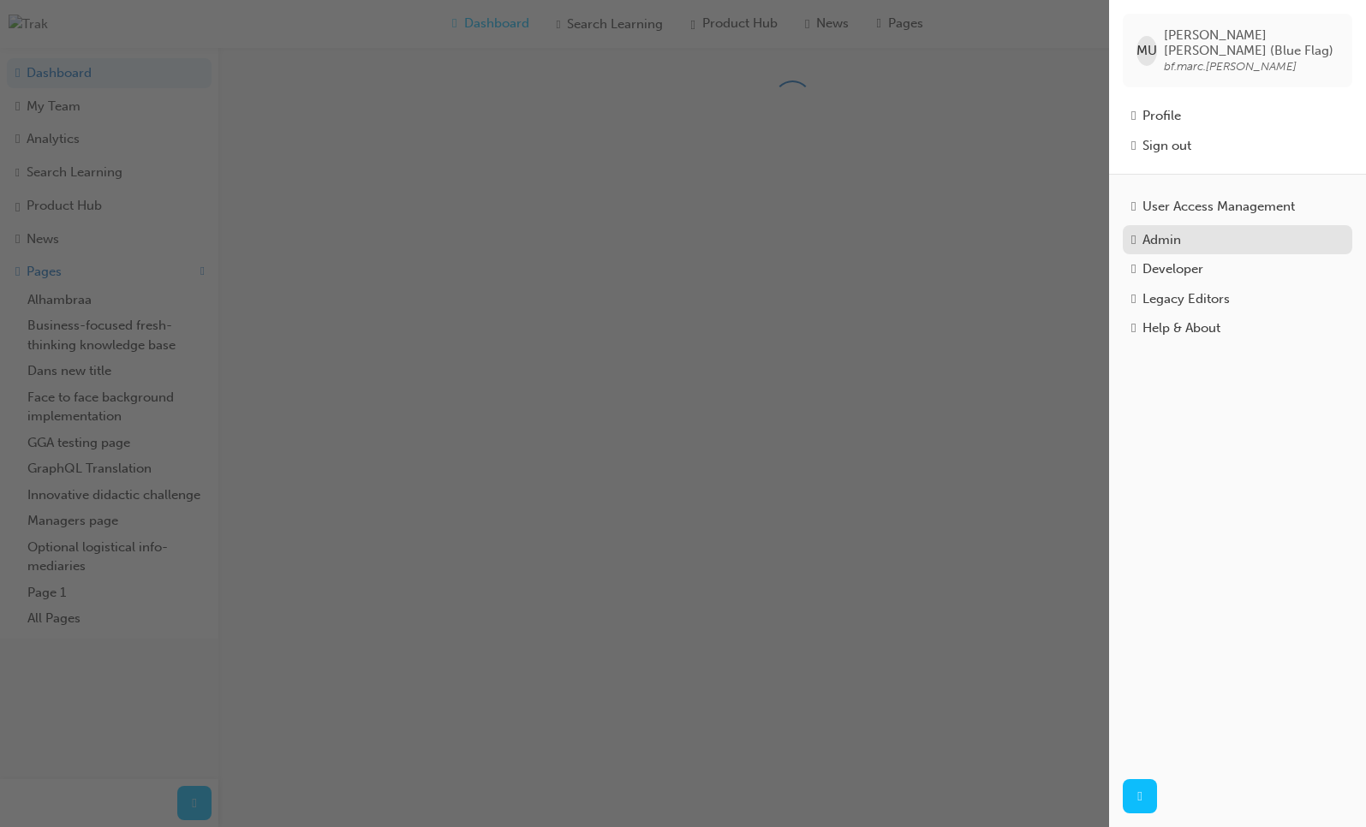
click at [1211, 230] on div "Admin" at bounding box center [1237, 240] width 212 height 20
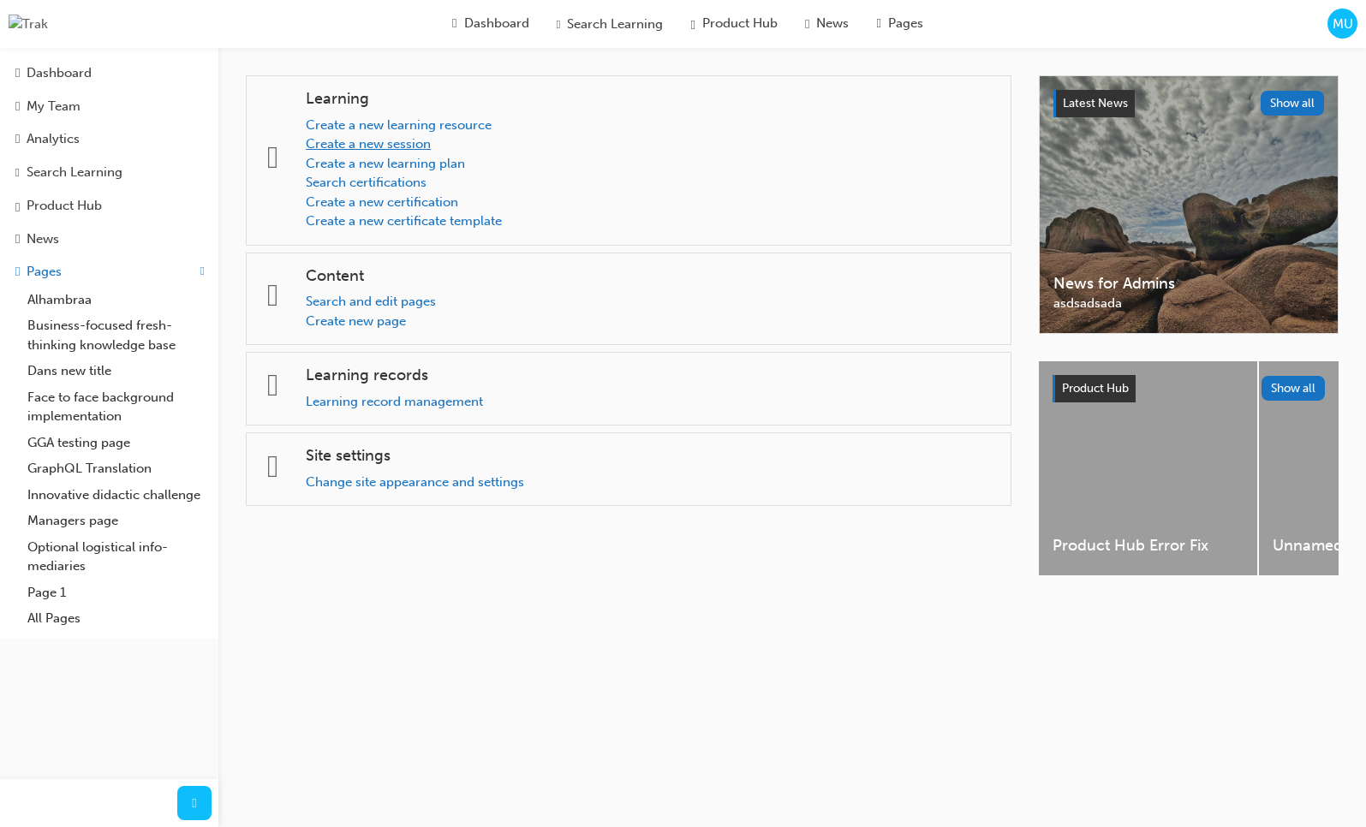
click at [369, 147] on link "Create a new session" at bounding box center [368, 143] width 125 height 15
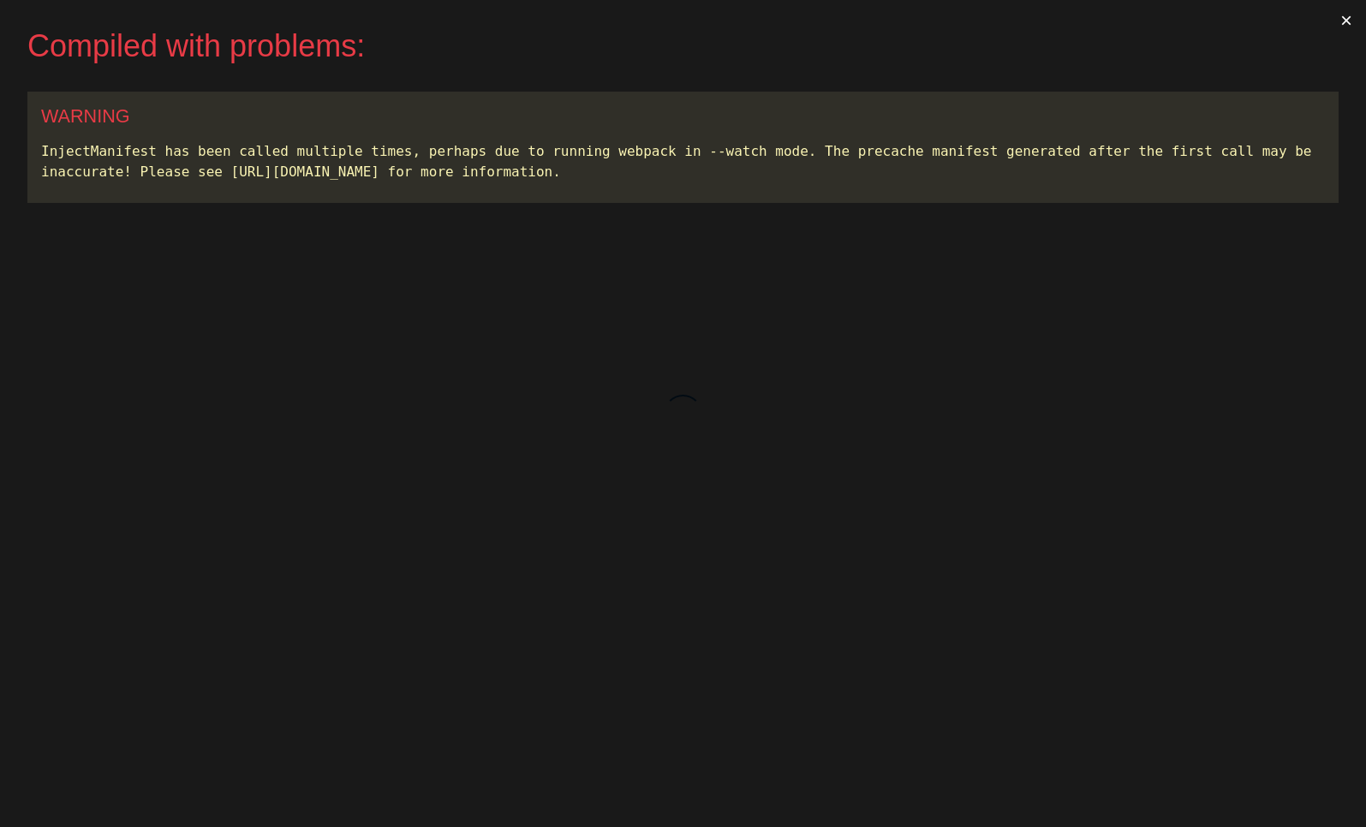
click at [1348, 23] on button "×" at bounding box center [1345, 20] width 39 height 41
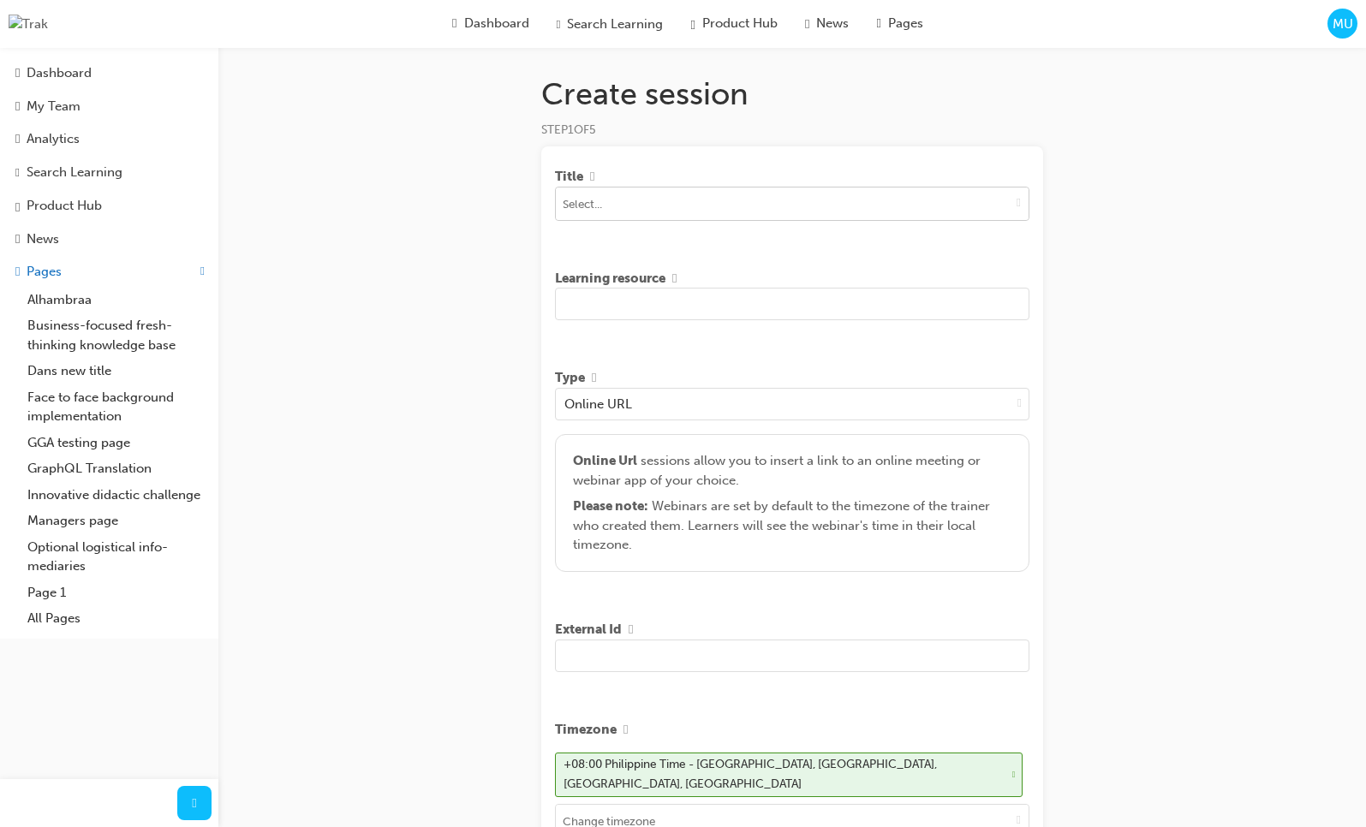
click at [891, 209] on input at bounding box center [792, 203] width 473 height 33
type input "asd"
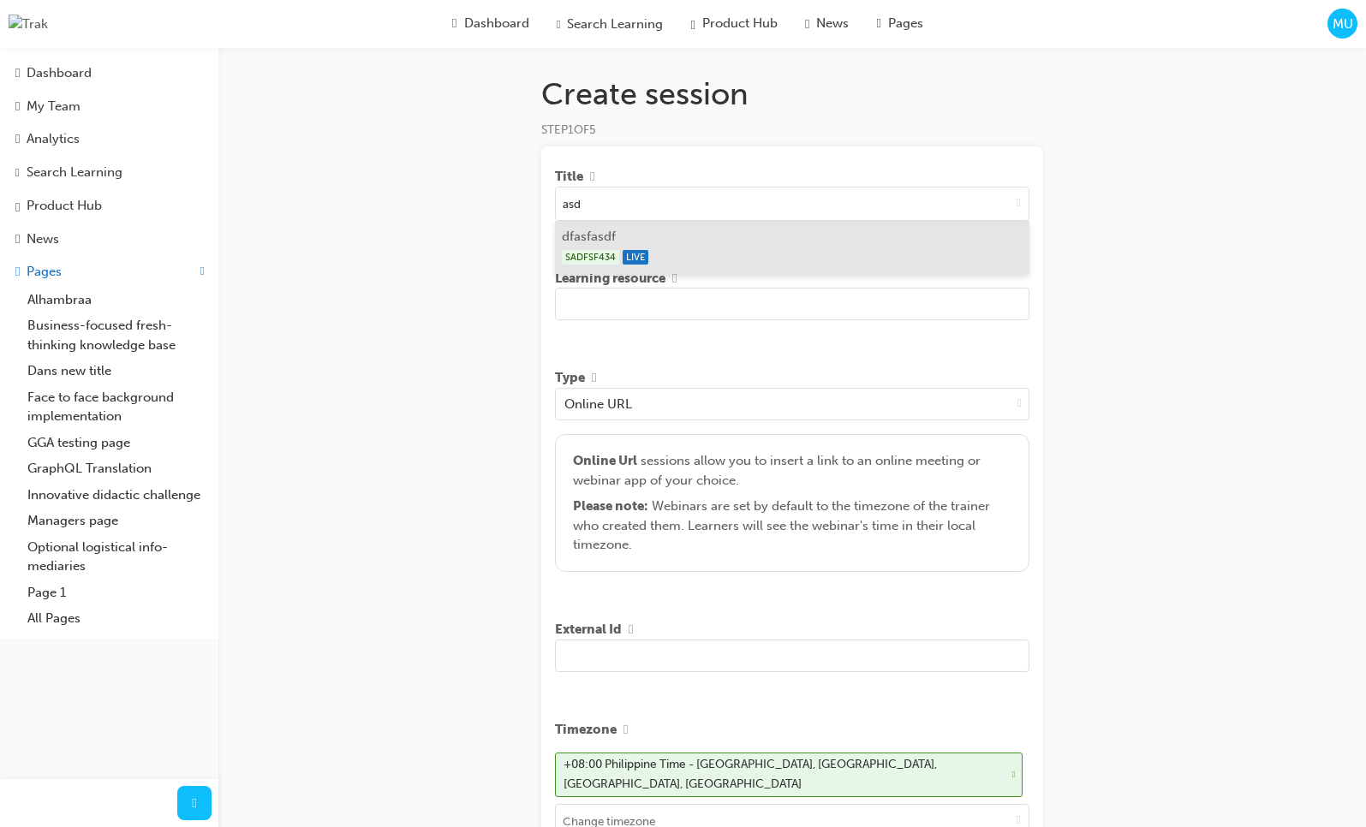
drag, startPoint x: 850, startPoint y: 235, endPoint x: 801, endPoint y: 379, distance: 152.7
click at [850, 235] on li "dfasfasdf SADFSF434 LIVE" at bounding box center [792, 247] width 474 height 53
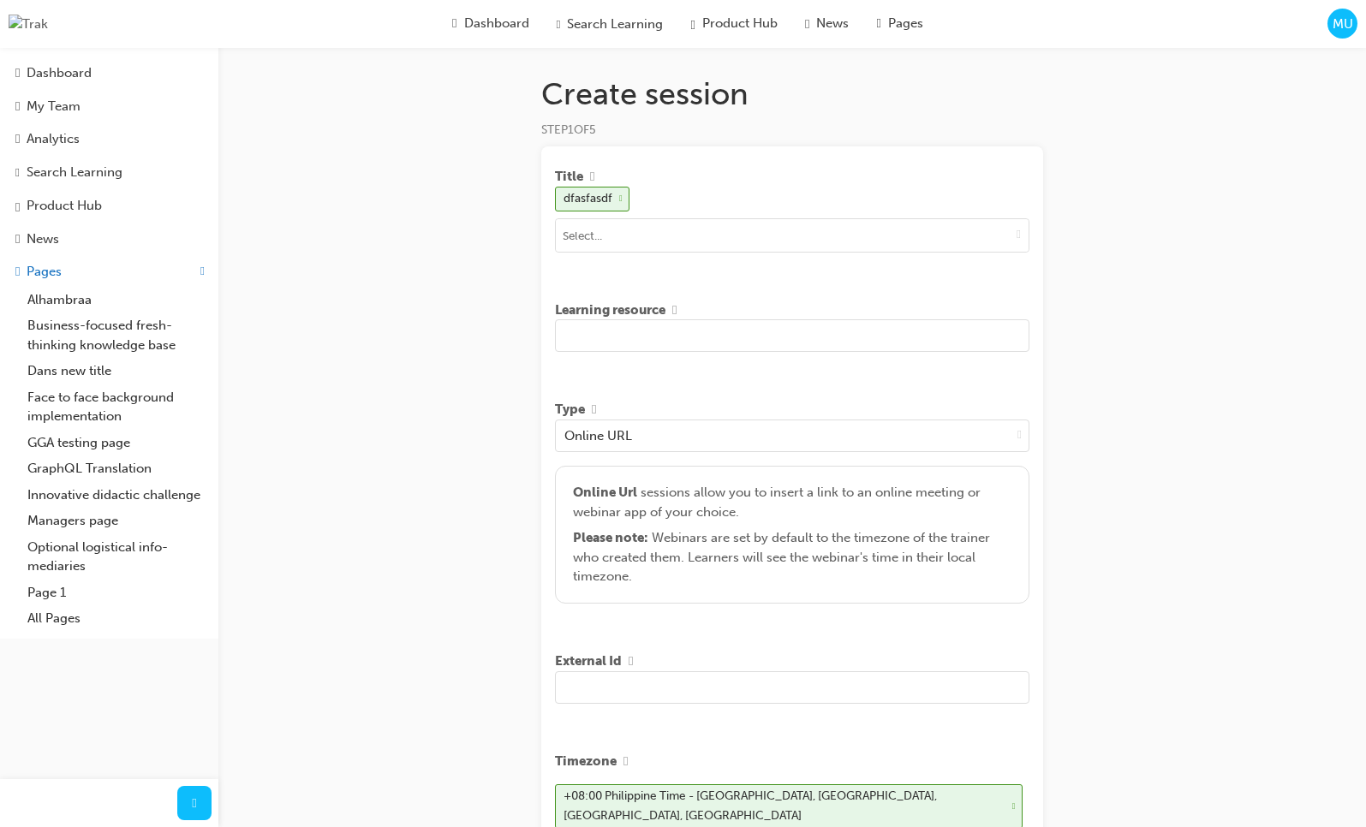
click at [781, 343] on input "text" at bounding box center [792, 335] width 474 height 33
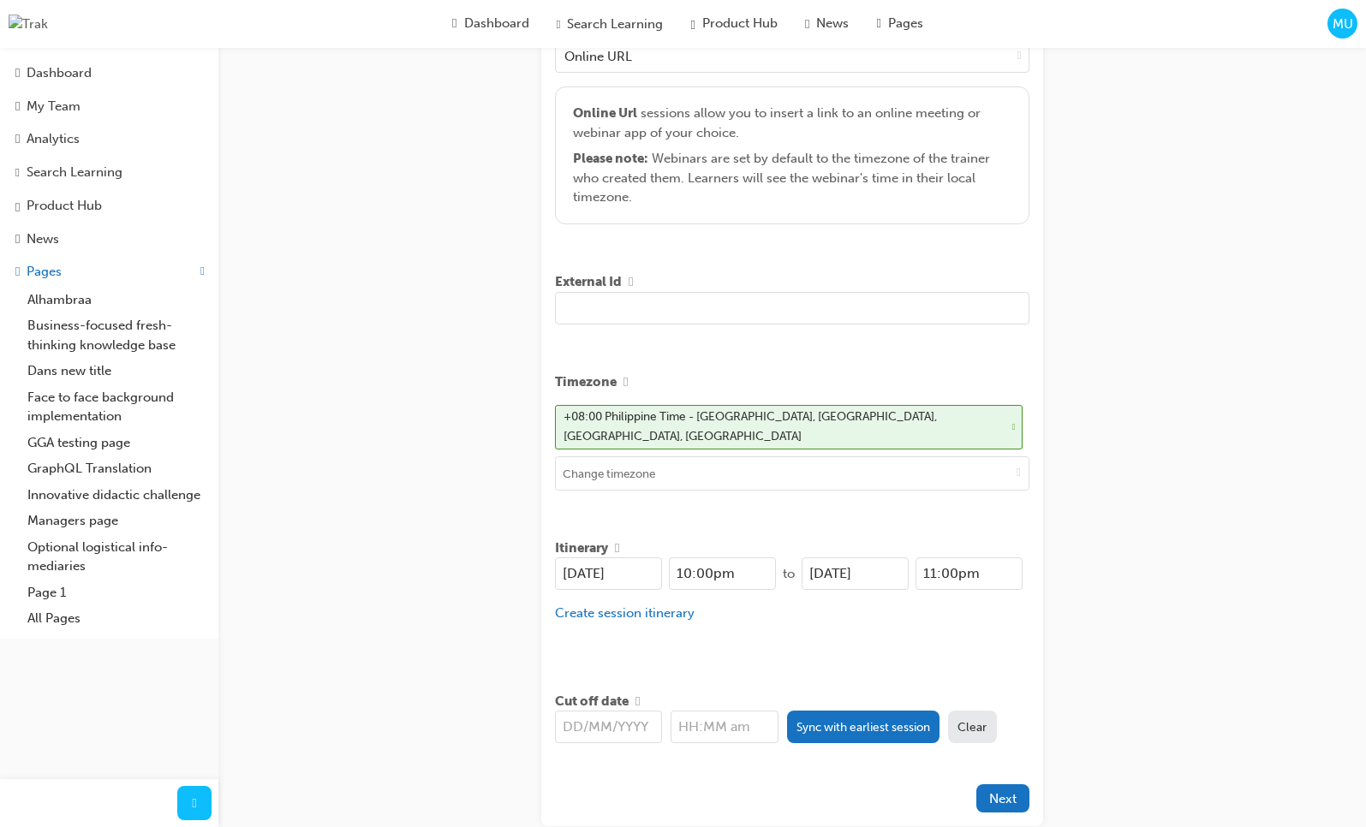
scroll to position [469, 0]
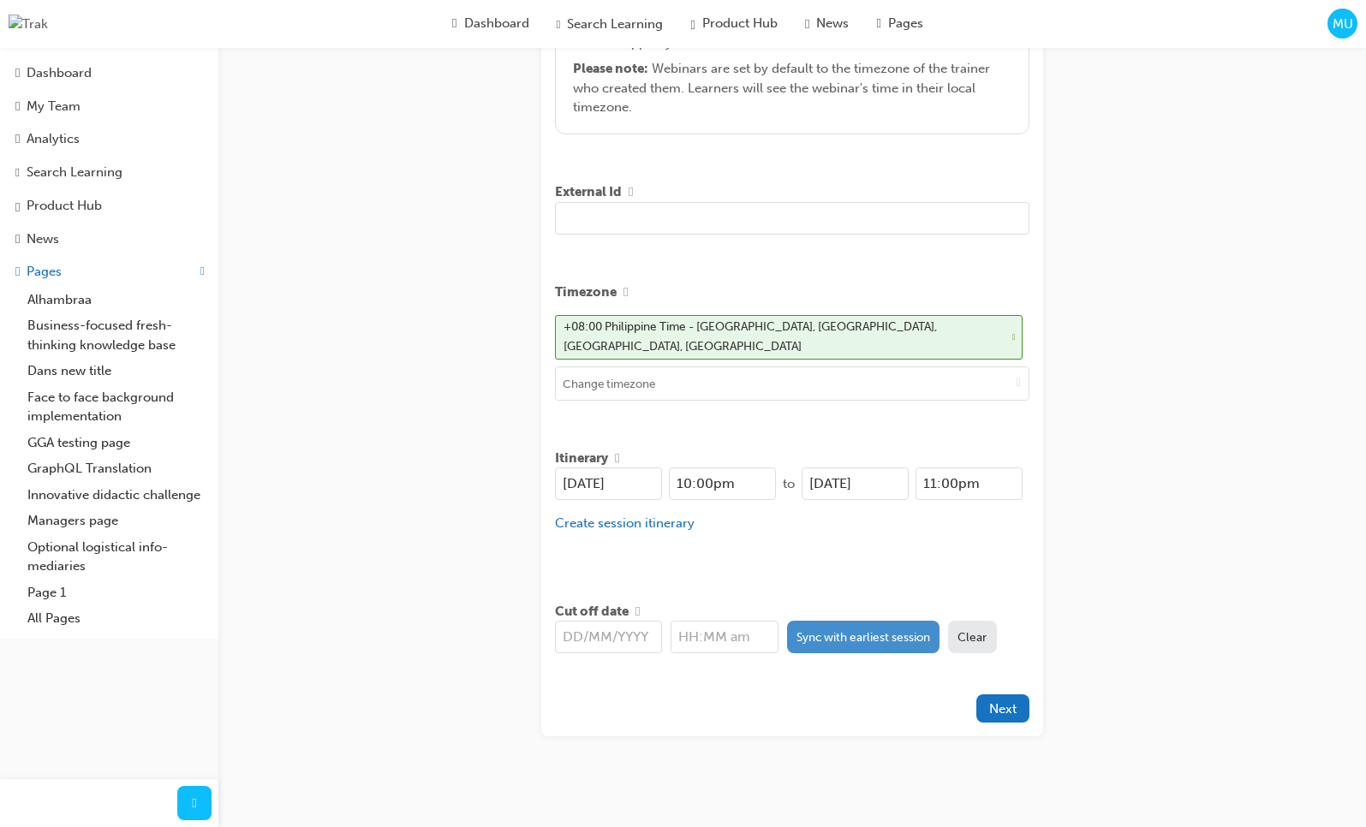
type input "sad asd asdasdsad asd asds"
drag, startPoint x: 870, startPoint y: 618, endPoint x: 878, endPoint y: 632, distance: 15.7
click at [870, 621] on button "Sync with earliest session" at bounding box center [863, 637] width 153 height 33
type input "[DATE]"
type input "10:00pm"
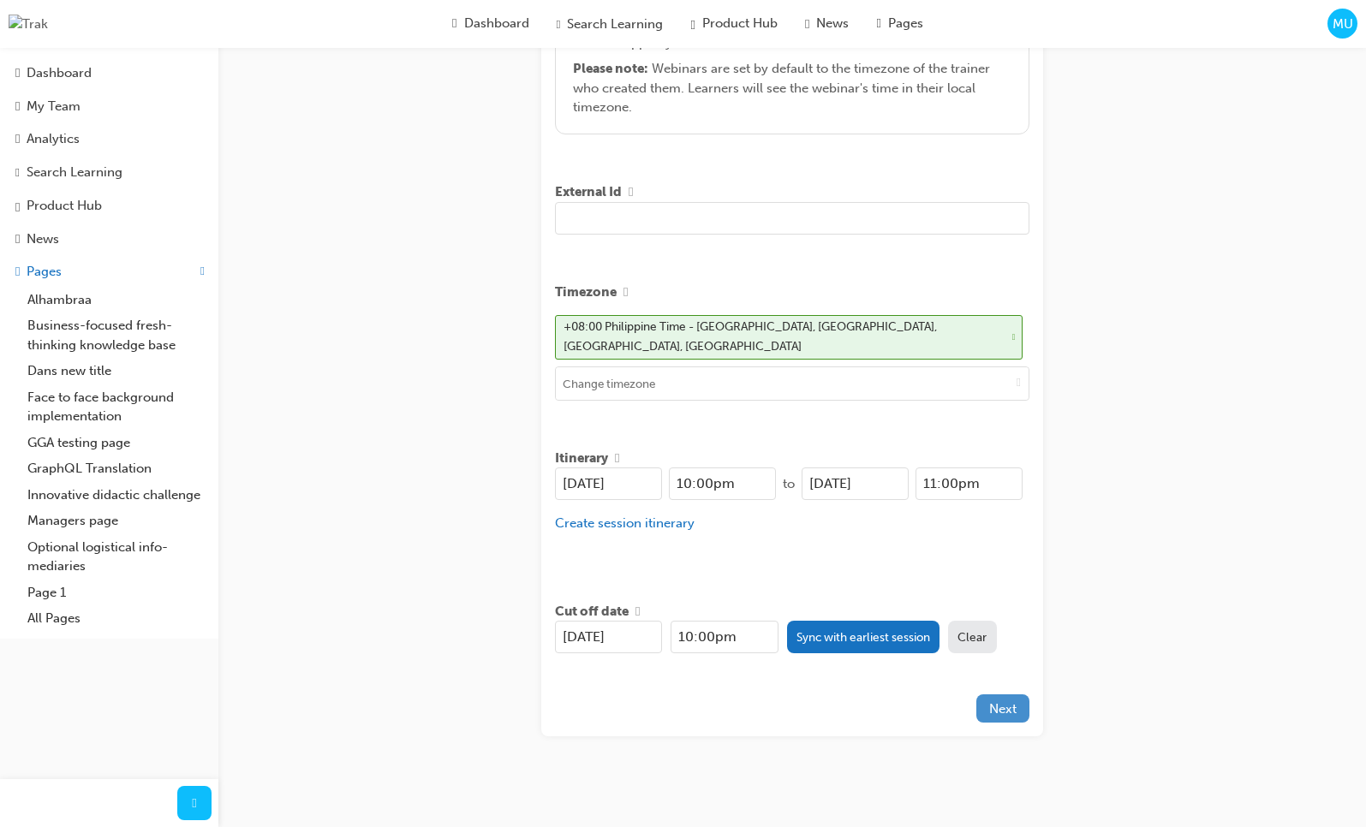
click at [999, 694] on button "Next" at bounding box center [1002, 708] width 53 height 28
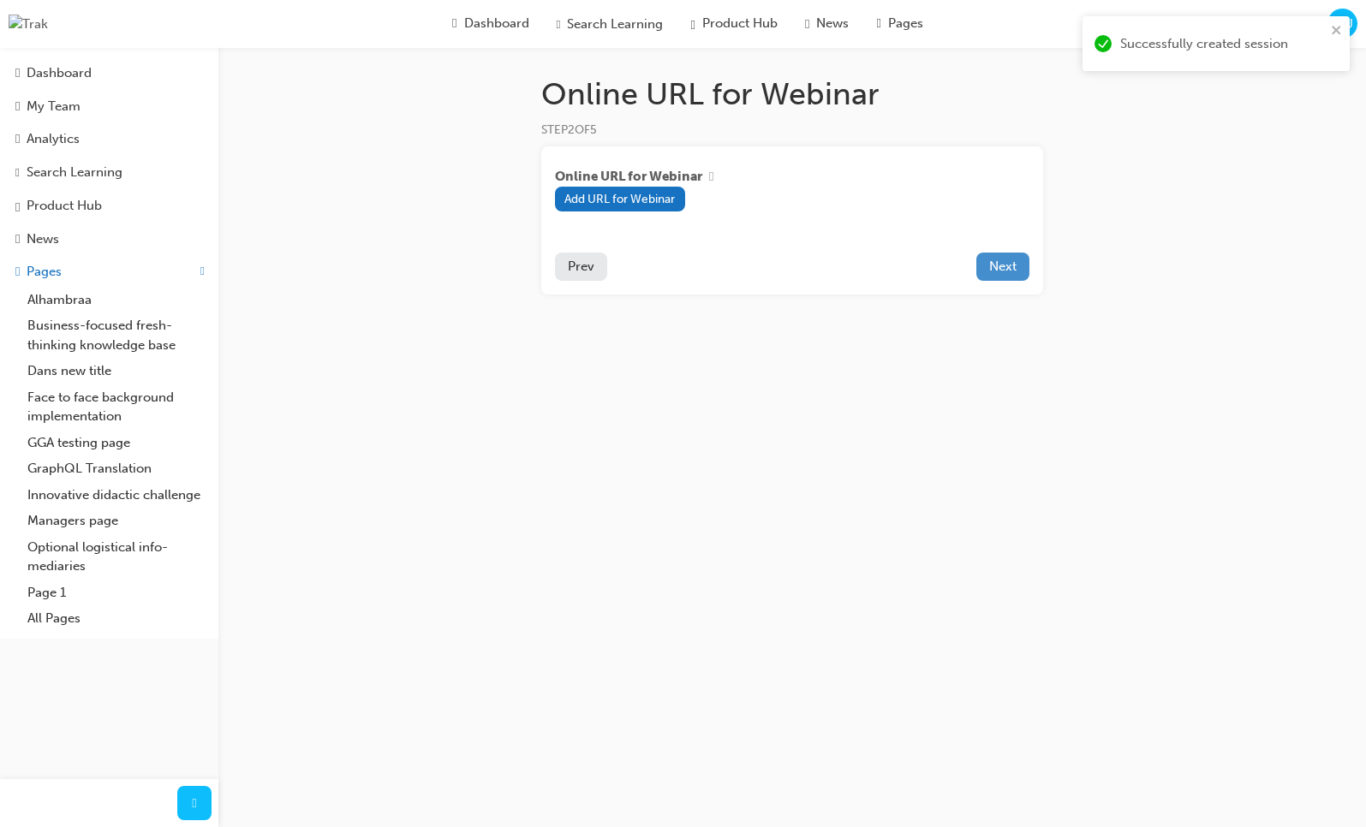
click at [1000, 278] on button "Next" at bounding box center [1002, 267] width 53 height 28
click at [578, 271] on span "Prev" at bounding box center [581, 266] width 27 height 15
click at [627, 186] on span "Online URL for Webinar" at bounding box center [628, 177] width 147 height 20
click at [628, 190] on button "Add URL for Webinar" at bounding box center [620, 199] width 130 height 25
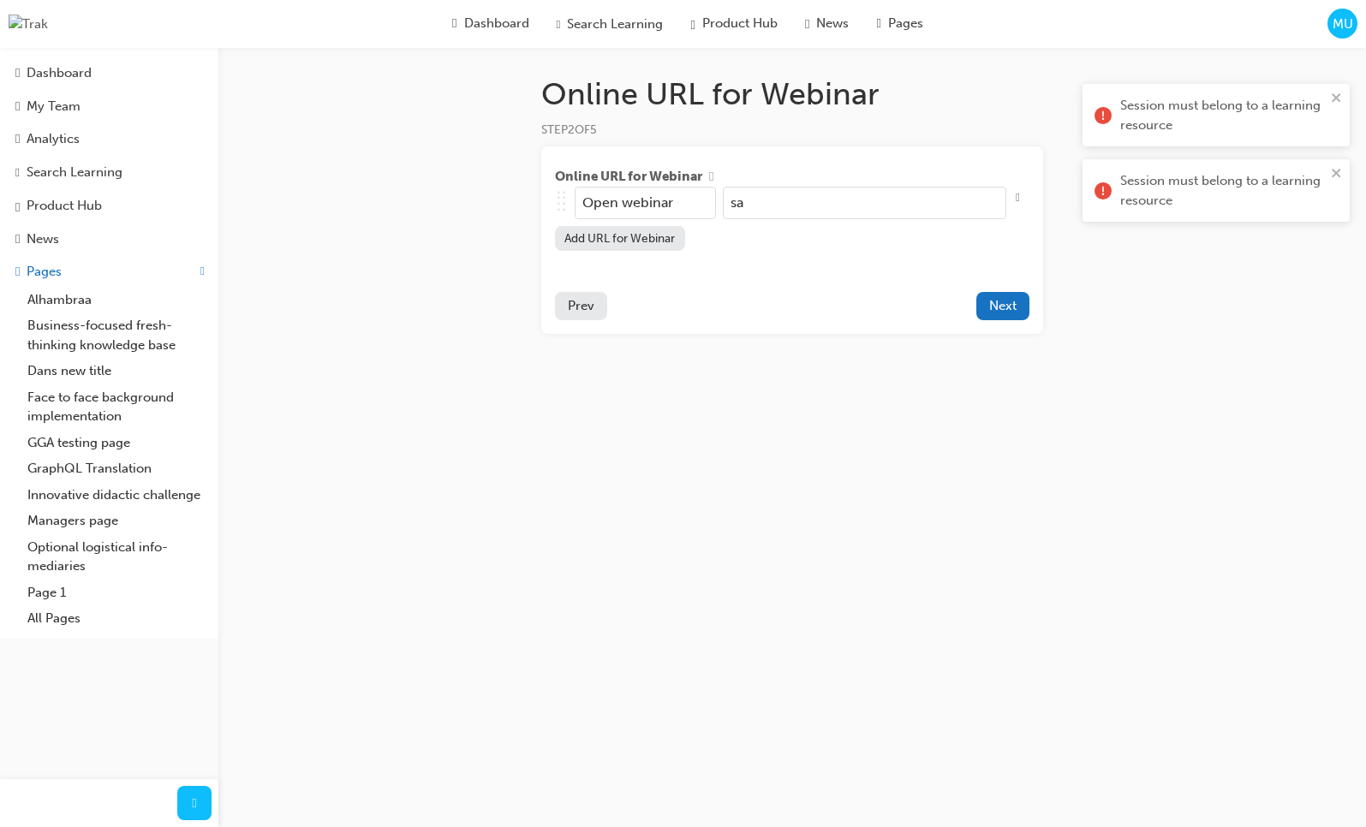
click at [831, 199] on input "sa" at bounding box center [864, 203] width 283 height 33
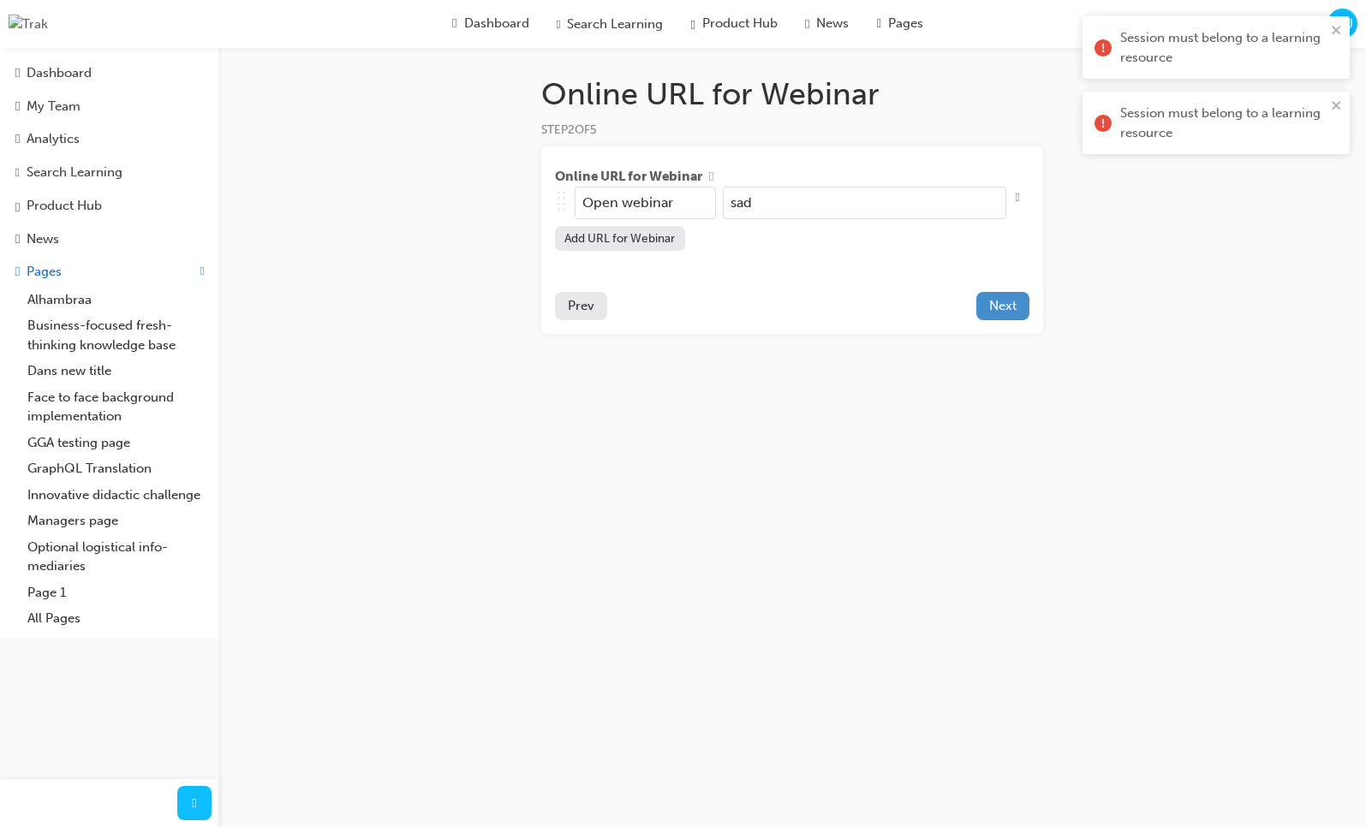
type input "sad"
click at [997, 300] on span "Next" at bounding box center [1002, 305] width 27 height 15
click at [1020, 203] on span "Delete" at bounding box center [1017, 198] width 23 height 23
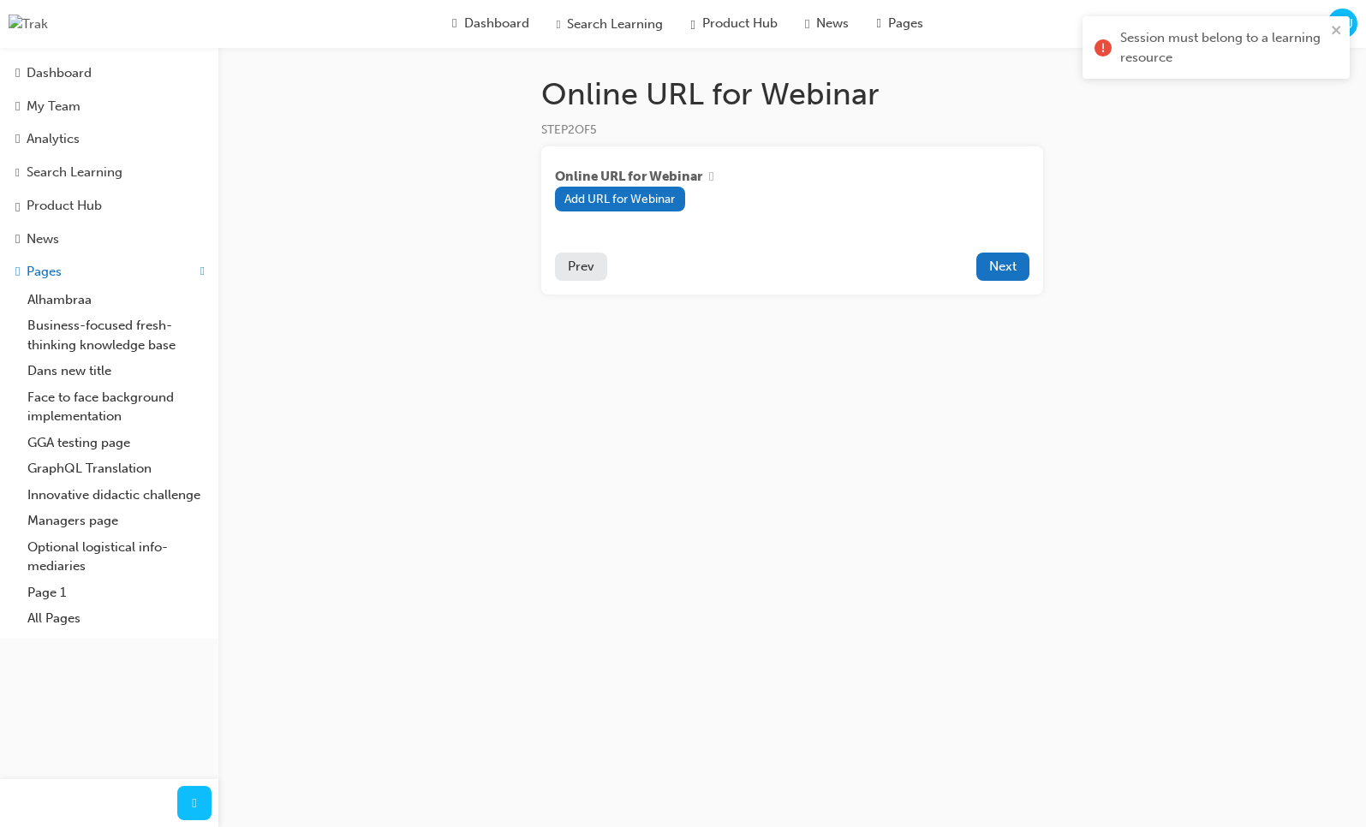
click at [1017, 249] on div "Online URL for Webinar Add URL for Webinar Prev Next" at bounding box center [792, 220] width 502 height 148
click at [1017, 258] on button "Next" at bounding box center [1002, 267] width 53 height 28
click at [1157, 205] on div "Online URL for Webinar STEP 2 OF 5 Online URL for Webinar Add URL for Webinar P…" at bounding box center [683, 413] width 1366 height 827
click at [1332, 32] on icon "close" at bounding box center [1336, 30] width 12 height 14
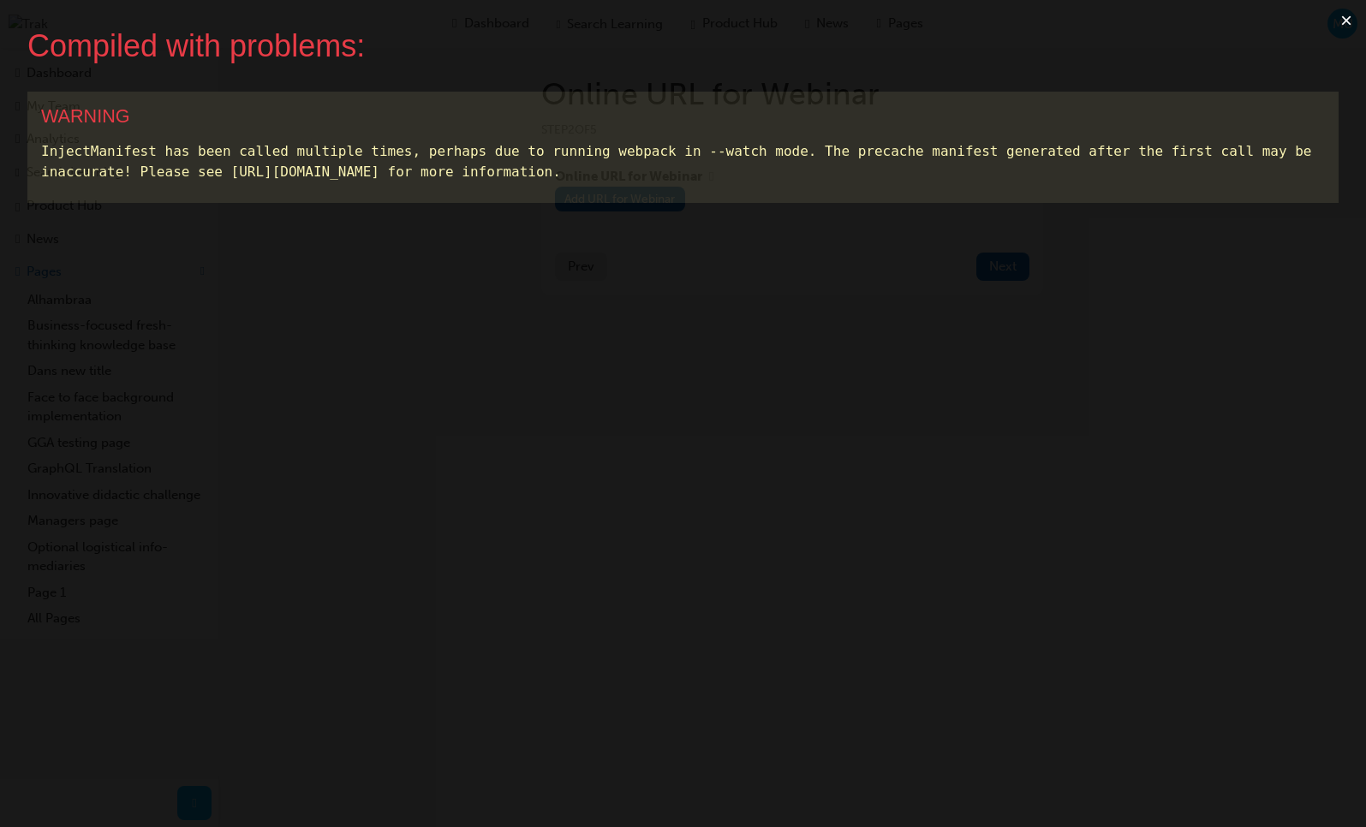
click at [1353, 18] on button "×" at bounding box center [1345, 20] width 39 height 41
